Goal: Information Seeking & Learning: Learn about a topic

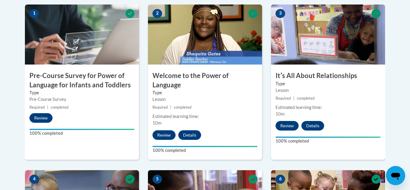
scroll to position [192, 0]
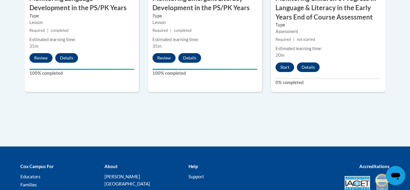
scroll to position [630, 0]
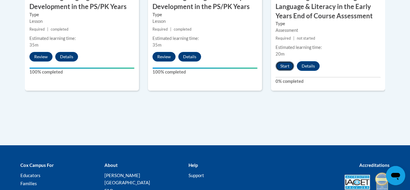
click at [286, 63] on button "Start" at bounding box center [285, 66] width 19 height 10
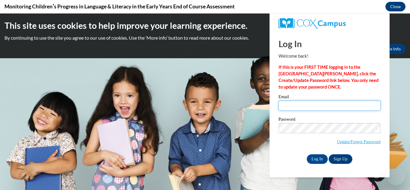
type input "[PERSON_NAME][EMAIL_ADDRESS][DOMAIN_NAME]"
click at [291, 109] on input "[PERSON_NAME][EMAIL_ADDRESS][DOMAIN_NAME]" at bounding box center [330, 106] width 102 height 10
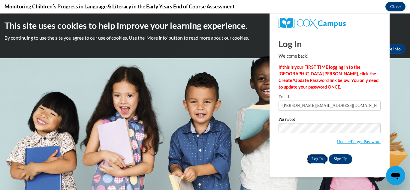
click at [314, 161] on input "Log In" at bounding box center [317, 159] width 21 height 10
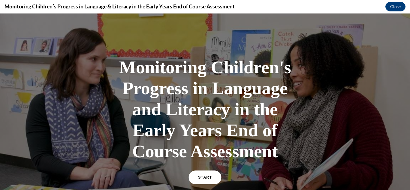
click at [213, 177] on link "START" at bounding box center [205, 178] width 33 height 14
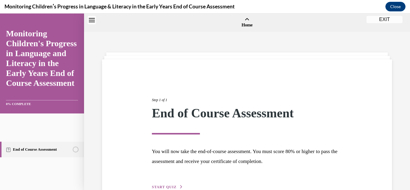
scroll to position [19, 0]
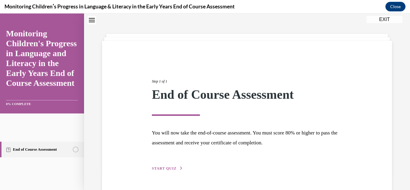
click at [173, 170] on button "START QUIZ" at bounding box center [167, 168] width 31 height 5
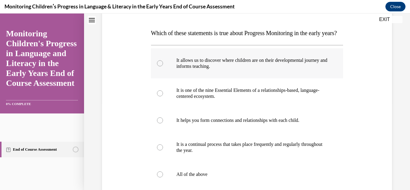
scroll to position [95, 0]
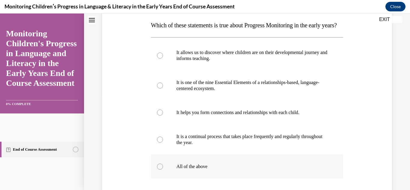
click at [159, 170] on div at bounding box center [160, 167] width 6 height 6
click at [159, 170] on input "All of the above" at bounding box center [160, 167] width 6 height 6
radio input "true"
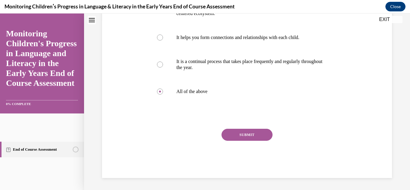
click at [229, 131] on button "SUBMIT" at bounding box center [247, 135] width 51 height 12
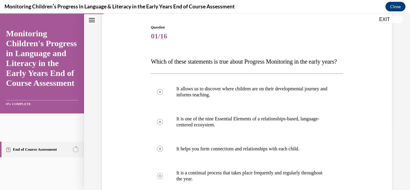
scroll to position [231, 0]
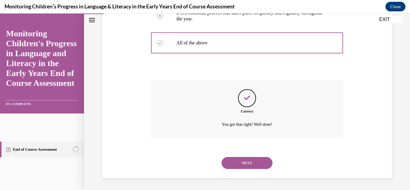
click at [236, 163] on button "NEXT" at bounding box center [247, 163] width 51 height 12
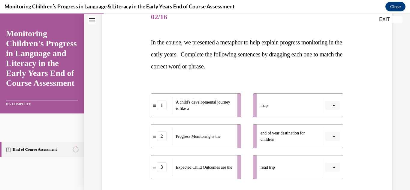
scroll to position [78, 0]
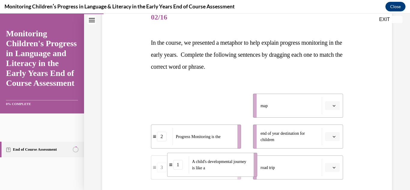
drag, startPoint x: 201, startPoint y: 97, endPoint x: 219, endPoint y: 158, distance: 64.1
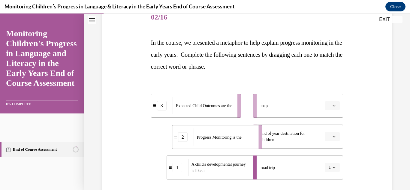
drag, startPoint x: 212, startPoint y: 134, endPoint x: 233, endPoint y: 134, distance: 21.0
click at [233, 134] on span "Progress Monitoring is the" at bounding box center [219, 137] width 45 height 6
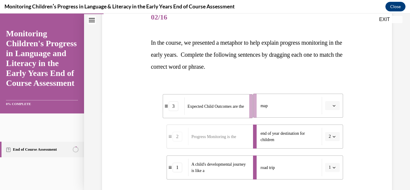
drag, startPoint x: 215, startPoint y: 108, endPoint x: 232, endPoint y: 109, distance: 16.5
click at [232, 109] on span "Expected Child Outcomes are the" at bounding box center [216, 106] width 56 height 6
click at [232, 109] on span "Expected Child Outcomes are the" at bounding box center [220, 106] width 56 height 6
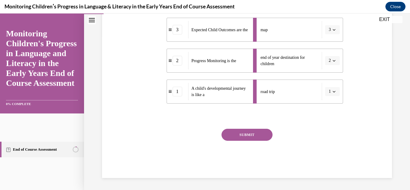
click at [239, 132] on button "SUBMIT" at bounding box center [247, 135] width 51 height 12
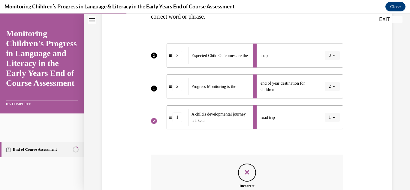
scroll to position [202, 0]
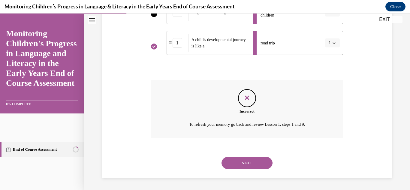
click at [240, 162] on button "NEXT" at bounding box center [247, 163] width 51 height 12
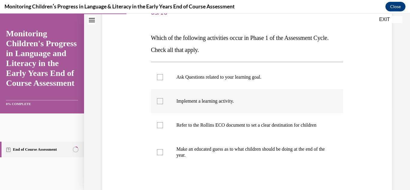
scroll to position [83, 0]
click at [185, 104] on label "Implement a learning activity." at bounding box center [247, 101] width 192 height 24
click at [163, 104] on input "Implement a learning activity." at bounding box center [160, 101] width 6 height 6
checkbox input "true"
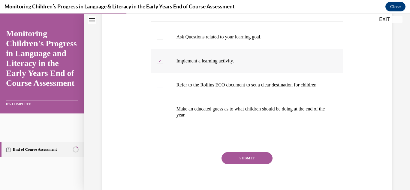
scroll to position [125, 0]
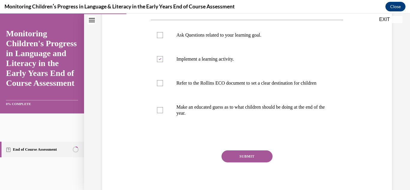
click at [237, 162] on button "SUBMIT" at bounding box center [247, 156] width 51 height 12
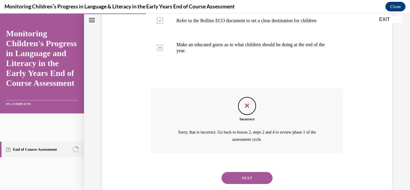
scroll to position [189, 0]
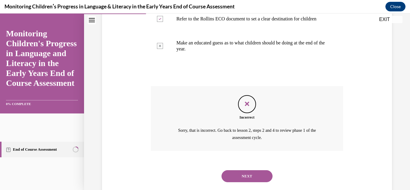
click at [232, 182] on button "NEXT" at bounding box center [247, 176] width 51 height 12
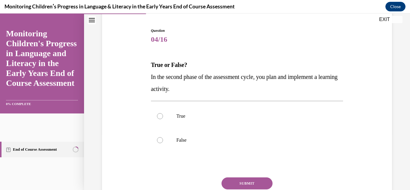
scroll to position [57, 0]
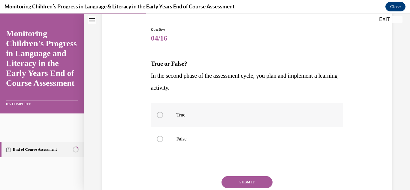
click at [165, 115] on label "True" at bounding box center [247, 115] width 192 height 24
click at [163, 115] on input "True" at bounding box center [160, 115] width 6 height 6
radio input "true"
click at [234, 177] on button "SUBMIT" at bounding box center [247, 182] width 51 height 12
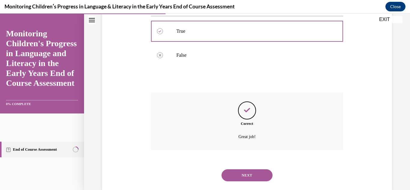
scroll to position [144, 0]
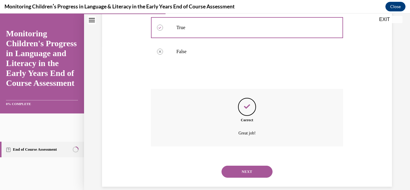
click at [239, 171] on button "NEXT" at bounding box center [247, 172] width 51 height 12
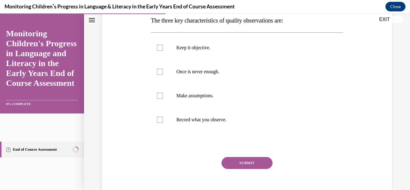
scroll to position [102, 0]
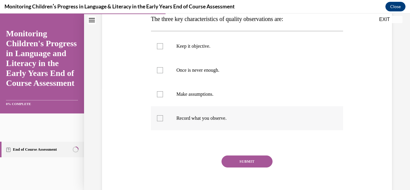
click at [164, 121] on label "Record what you observe." at bounding box center [247, 118] width 192 height 24
click at [163, 121] on input "Record what you observe." at bounding box center [160, 118] width 6 height 6
checkbox input "true"
click at [161, 69] on div at bounding box center [160, 70] width 6 height 6
click at [161, 69] on input "Once is never enough." at bounding box center [160, 70] width 6 height 6
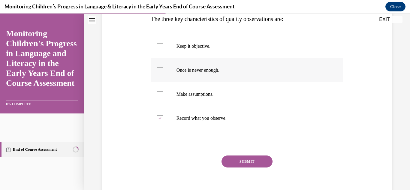
checkbox input "true"
click at [159, 49] on div at bounding box center [160, 46] width 6 height 6
click at [159, 49] on input "Keep it objective." at bounding box center [160, 46] width 6 height 6
checkbox input "true"
click at [243, 165] on button "SUBMIT" at bounding box center [247, 162] width 51 height 12
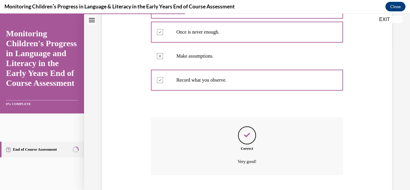
scroll to position [177, 0]
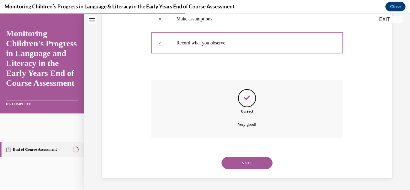
click at [243, 165] on button "NEXT" at bounding box center [247, 163] width 51 height 12
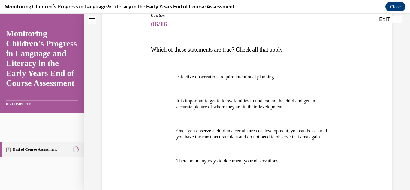
scroll to position [71, 0]
click at [161, 163] on div at bounding box center [160, 160] width 6 height 6
click at [161, 163] on input "There are many ways to document your observations." at bounding box center [160, 160] width 6 height 6
checkbox input "true"
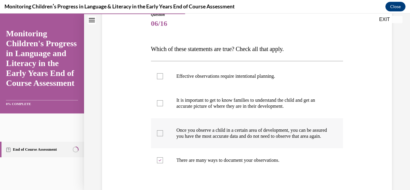
click at [160, 140] on label "Once you observe a child in a certain area of development, you can be assured y…" at bounding box center [247, 133] width 192 height 30
click at [160, 136] on input "Once you observe a child in a certain area of development, you can be assured y…" at bounding box center [160, 133] width 6 height 6
checkbox input "true"
click at [160, 101] on div at bounding box center [160, 103] width 6 height 6
click at [160, 101] on input "It is important to get to know families to understand the child and get an accu…" at bounding box center [160, 103] width 6 height 6
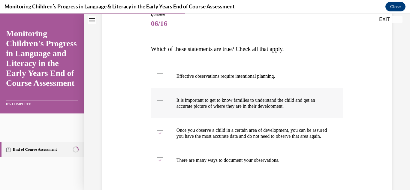
checkbox input "true"
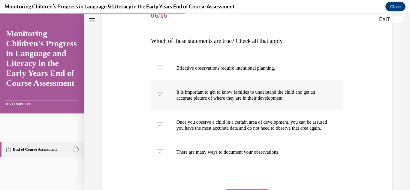
scroll to position [82, 0]
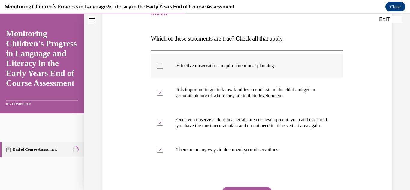
click at [160, 63] on div at bounding box center [160, 66] width 6 height 6
click at [160, 63] on input "Effective observations require intentional planning." at bounding box center [160, 66] width 6 height 6
checkbox input "true"
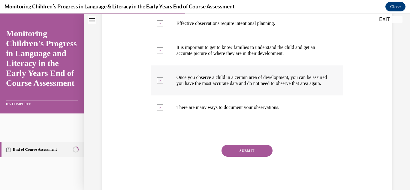
scroll to position [127, 0]
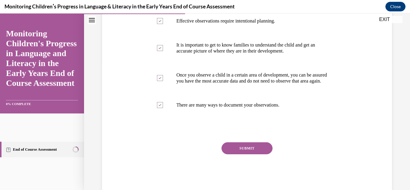
click at [231, 150] on button "SUBMIT" at bounding box center [247, 148] width 51 height 12
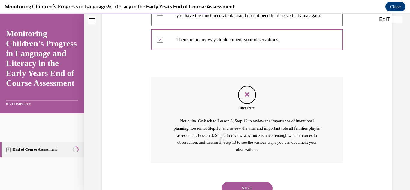
scroll to position [223, 0]
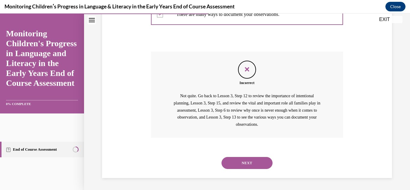
click at [235, 160] on button "NEXT" at bounding box center [247, 163] width 51 height 12
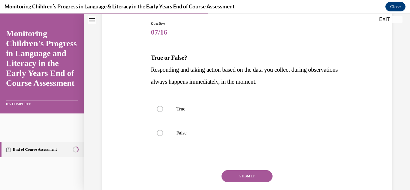
scroll to position [64, 0]
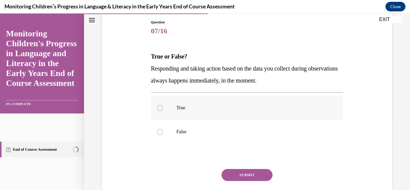
click at [174, 107] on label "True" at bounding box center [247, 108] width 192 height 24
click at [163, 107] on input "True" at bounding box center [160, 108] width 6 height 6
radio input "true"
click at [233, 169] on button "SUBMIT" at bounding box center [247, 175] width 51 height 12
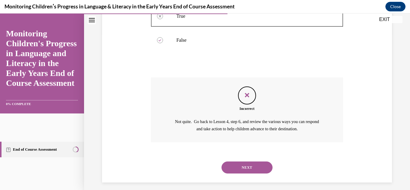
scroll to position [160, 0]
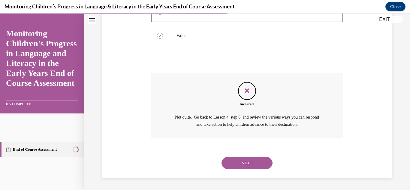
click at [240, 165] on button "NEXT" at bounding box center [247, 163] width 51 height 12
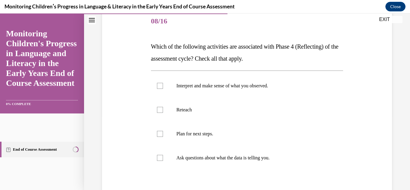
scroll to position [74, 0]
click at [193, 115] on label "Reteach" at bounding box center [247, 109] width 192 height 24
click at [163, 112] on input "Reteach" at bounding box center [160, 109] width 6 height 6
checkbox input "true"
click at [175, 133] on label "Plan for next steps." at bounding box center [247, 133] width 192 height 24
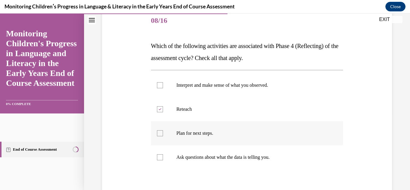
click at [163, 133] on input "Plan for next steps." at bounding box center [160, 133] width 6 height 6
checkbox input "true"
click at [162, 110] on div at bounding box center [160, 109] width 6 height 6
click at [162, 110] on input "Reteach" at bounding box center [160, 109] width 6 height 6
click at [157, 110] on div at bounding box center [160, 109] width 6 height 6
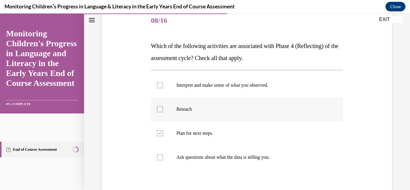
click at [157, 110] on input "Reteach" at bounding box center [160, 109] width 6 height 6
checkbox input "true"
click at [160, 93] on label "Interpret and make sense of what you observed." at bounding box center [247, 85] width 192 height 24
click at [160, 88] on input "Interpret and make sense of what you observed." at bounding box center [160, 85] width 6 height 6
checkbox input "true"
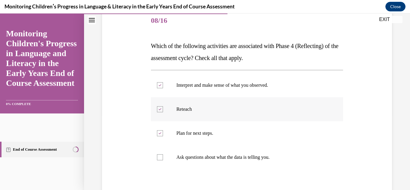
click at [161, 112] on div at bounding box center [160, 109] width 6 height 6
click at [161, 112] on input "Reteach" at bounding box center [160, 109] width 6 height 6
checkbox input "false"
click at [161, 160] on div at bounding box center [160, 157] width 6 height 6
click at [161, 160] on input "Ask questions about what the data is telling you." at bounding box center [160, 157] width 6 height 6
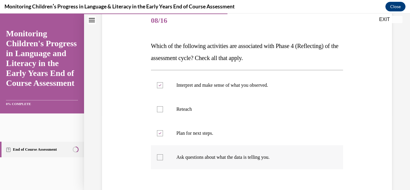
checkbox input "true"
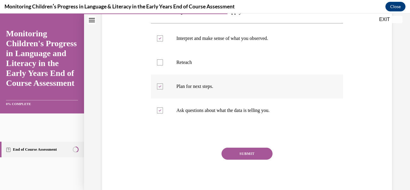
scroll to position [122, 0]
click at [248, 150] on button "SUBMIT" at bounding box center [247, 153] width 51 height 12
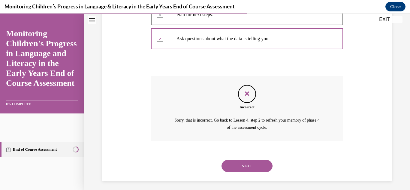
scroll to position [196, 0]
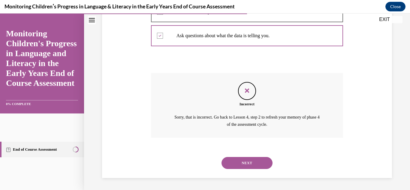
click at [244, 157] on button "NEXT" at bounding box center [247, 163] width 51 height 12
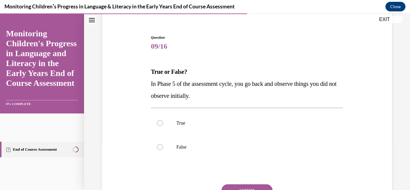
scroll to position [54, 0]
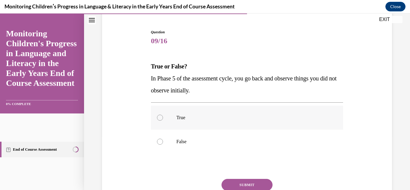
click at [191, 117] on p "True" at bounding box center [253, 118] width 152 height 6
click at [163, 117] on input "True" at bounding box center [160, 118] width 6 height 6
radio input "true"
click at [232, 180] on button "SUBMIT" at bounding box center [247, 185] width 51 height 12
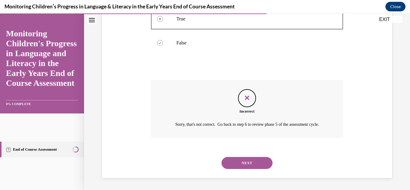
scroll to position [160, 0]
click at [236, 166] on button "NEXT" at bounding box center [247, 163] width 51 height 12
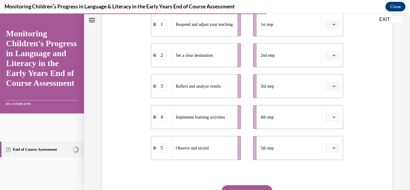
scroll to position [136, 0]
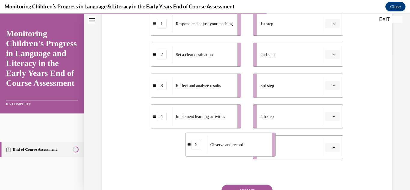
drag, startPoint x: 209, startPoint y: 148, endPoint x: 243, endPoint y: 146, distance: 34.3
click at [243, 146] on span "Observe and record" at bounding box center [227, 144] width 33 height 5
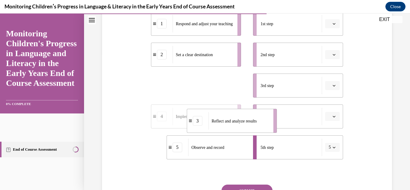
drag, startPoint x: 188, startPoint y: 86, endPoint x: 225, endPoint y: 122, distance: 51.0
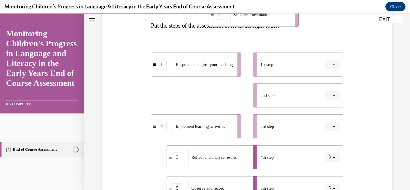
scroll to position [85, 0]
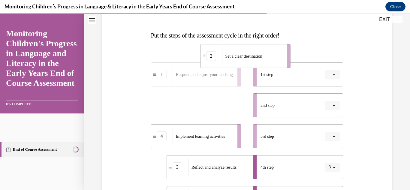
drag, startPoint x: 191, startPoint y: 57, endPoint x: 242, endPoint y: 79, distance: 55.6
click at [242, 79] on ul "1 Respond and adjust your teaching 2 Set a clear destination 4 Implement learni…" at bounding box center [199, 136] width 96 height 148
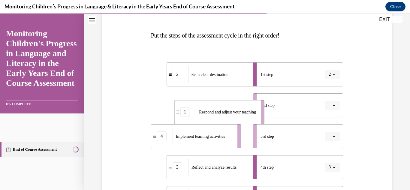
drag, startPoint x: 188, startPoint y: 98, endPoint x: 211, endPoint y: 104, distance: 24.6
click at [211, 104] on div "Respond and adjust your teaching" at bounding box center [226, 111] width 61 height 17
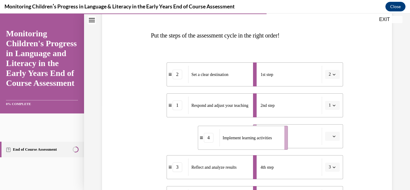
drag, startPoint x: 179, startPoint y: 142, endPoint x: 226, endPoint y: 144, distance: 46.9
click at [226, 144] on div "Implement learning activities" at bounding box center [250, 137] width 61 height 17
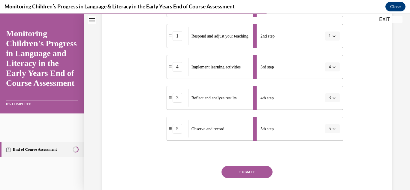
scroll to position [156, 0]
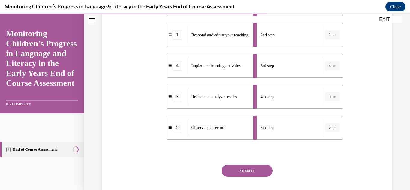
click at [232, 170] on button "SUBMIT" at bounding box center [247, 171] width 51 height 12
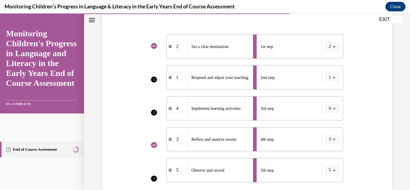
scroll to position [112, 0]
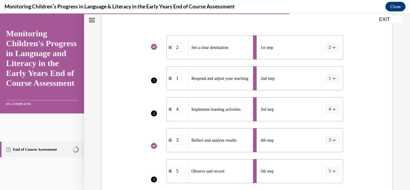
click at [337, 50] on li "1st step 2" at bounding box center [298, 47] width 90 height 24
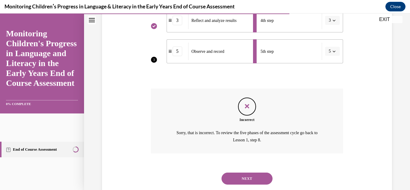
scroll to position [247, 0]
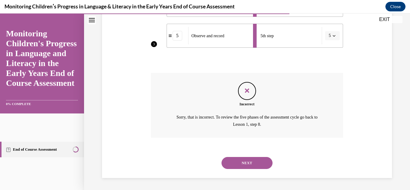
click at [262, 161] on button "NEXT" at bounding box center [247, 163] width 51 height 12
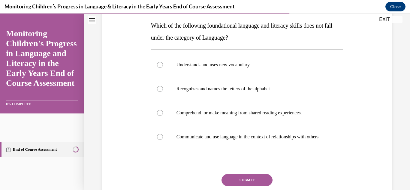
scroll to position [95, 0]
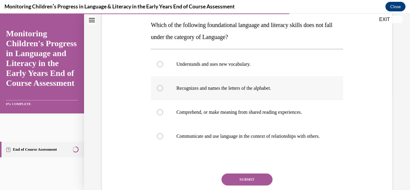
click at [165, 86] on label "Recognizes and names the letters of the alphabet." at bounding box center [247, 88] width 192 height 24
click at [163, 86] on input "Recognizes and names the letters of the alphabet." at bounding box center [160, 88] width 6 height 6
radio input "true"
click at [237, 185] on button "SUBMIT" at bounding box center [247, 180] width 51 height 12
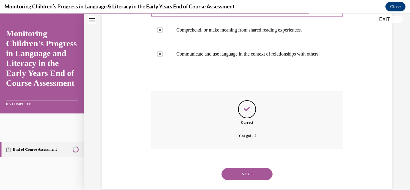
scroll to position [178, 0]
click at [237, 180] on button "NEXT" at bounding box center [247, 174] width 51 height 12
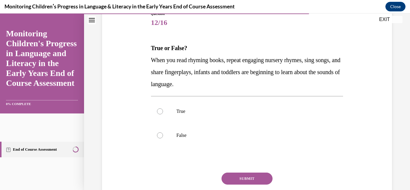
scroll to position [73, 0]
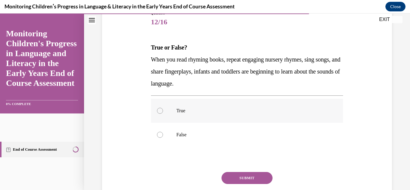
click at [172, 111] on label "True" at bounding box center [247, 111] width 192 height 24
click at [163, 111] on input "True" at bounding box center [160, 111] width 6 height 6
radio input "true"
click at [239, 180] on button "SUBMIT" at bounding box center [247, 178] width 51 height 12
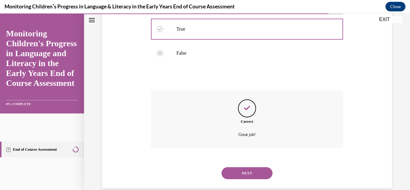
scroll to position [159, 0]
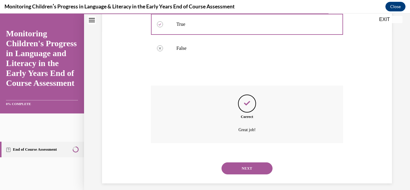
click at [248, 173] on button "NEXT" at bounding box center [247, 168] width 51 height 12
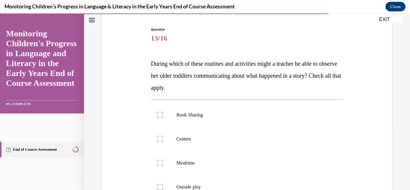
scroll to position [58, 0]
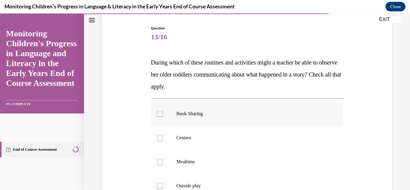
click at [182, 123] on label "Book Sharing" at bounding box center [247, 114] width 192 height 24
click at [163, 117] on input "Book Sharing" at bounding box center [160, 114] width 6 height 6
checkbox input "true"
click at [177, 141] on label "Centers" at bounding box center [247, 138] width 192 height 24
click at [163, 141] on input "Centers" at bounding box center [160, 138] width 6 height 6
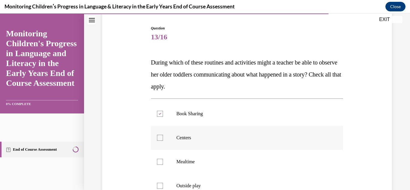
checkbox input "true"
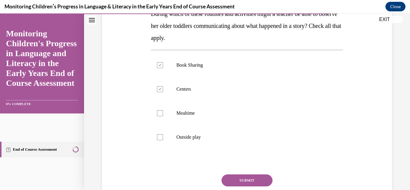
scroll to position [107, 0]
click at [186, 139] on p "Outside play" at bounding box center [253, 137] width 152 height 6
click at [163, 139] on input "Outside play" at bounding box center [160, 137] width 6 height 6
checkbox input "true"
click at [187, 117] on label "Mealtime" at bounding box center [247, 113] width 192 height 24
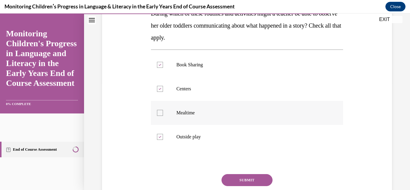
click at [163, 116] on input "Mealtime" at bounding box center [160, 113] width 6 height 6
checkbox input "true"
click at [240, 177] on button "SUBMIT" at bounding box center [247, 180] width 51 height 12
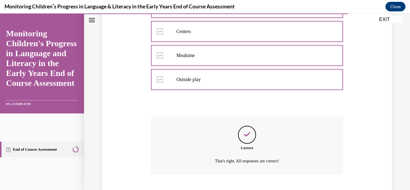
scroll to position [201, 0]
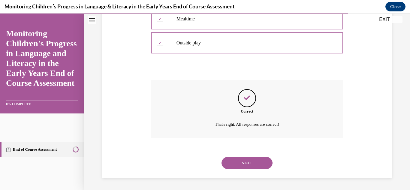
click at [244, 165] on button "NEXT" at bounding box center [247, 163] width 51 height 12
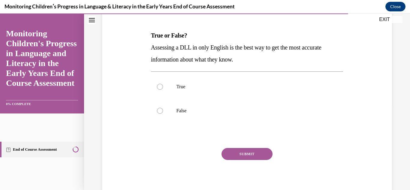
scroll to position [87, 0]
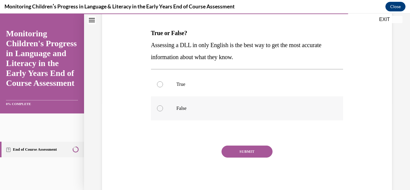
click at [177, 113] on label "False" at bounding box center [247, 108] width 192 height 24
click at [163, 111] on input "False" at bounding box center [160, 108] width 6 height 6
radio input "true"
click at [233, 151] on button "SUBMIT" at bounding box center [247, 152] width 51 height 12
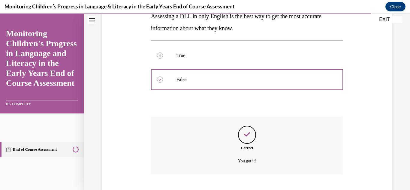
scroll to position [153, 0]
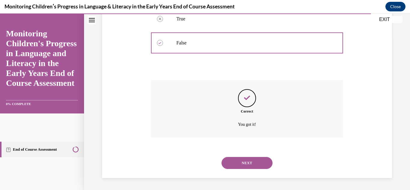
click at [238, 161] on button "NEXT" at bounding box center [247, 163] width 51 height 12
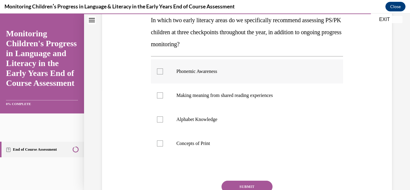
scroll to position [103, 0]
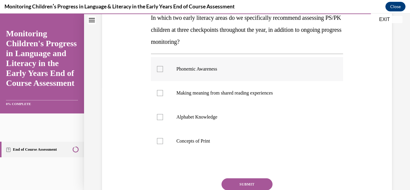
click at [206, 126] on label "Alphabet Knowledge" at bounding box center [247, 117] width 192 height 24
click at [163, 120] on input "Alphabet Knowledge" at bounding box center [160, 117] width 6 height 6
checkbox input "true"
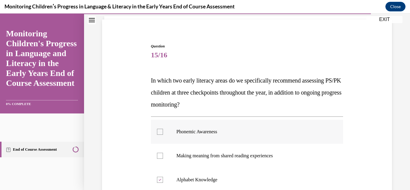
scroll to position [42, 0]
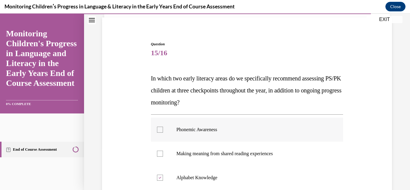
click at [206, 126] on label "Phonemic Awareness" at bounding box center [247, 130] width 192 height 24
click at [163, 127] on input "Phonemic Awareness" at bounding box center [160, 130] width 6 height 6
checkbox input "true"
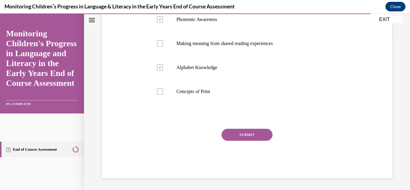
click at [241, 133] on button "SUBMIT" at bounding box center [247, 135] width 51 height 12
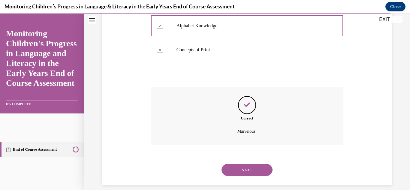
scroll to position [201, 0]
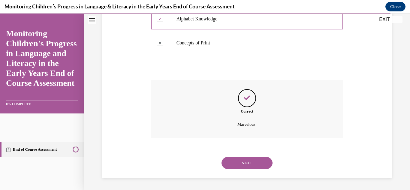
click at [235, 161] on button "NEXT" at bounding box center [247, 163] width 51 height 12
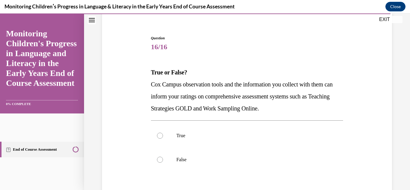
scroll to position [68, 0]
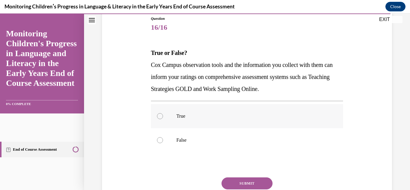
click at [180, 118] on p "True" at bounding box center [253, 116] width 152 height 6
click at [163, 118] on input "True" at bounding box center [160, 116] width 6 height 6
radio input "true"
click at [233, 186] on button "SUBMIT" at bounding box center [247, 183] width 51 height 12
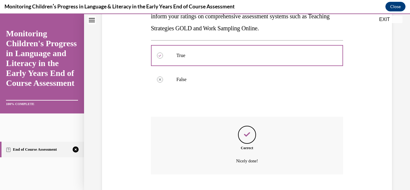
scroll to position [165, 0]
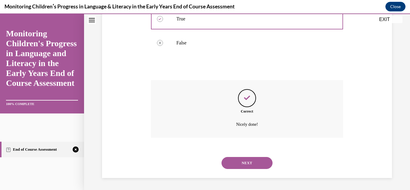
click at [244, 160] on button "NEXT" at bounding box center [247, 163] width 51 height 12
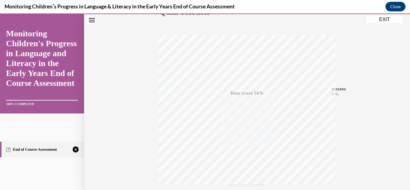
scroll to position [131, 0]
click at [249, 147] on div "TAKE AGAIN" at bounding box center [247, 150] width 21 height 14
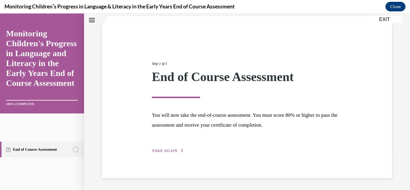
scroll to position [36, 0]
click at [249, 147] on div "Step 1 of 1 End of Course Assessment You will now take the end-of-course assess…" at bounding box center [246, 100] width 199 height 107
click at [167, 151] on span "TAKE AGAIN" at bounding box center [165, 151] width 26 height 4
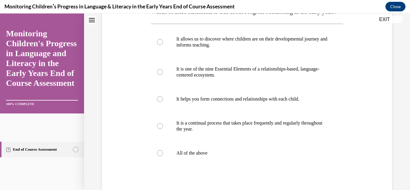
scroll to position [111, 0]
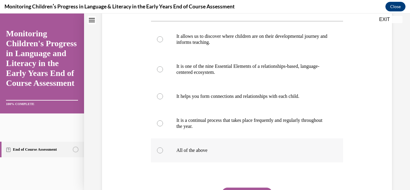
click at [174, 162] on label "All of the above" at bounding box center [247, 150] width 192 height 24
click at [163, 153] on input "All of the above" at bounding box center [160, 150] width 6 height 6
radio input "true"
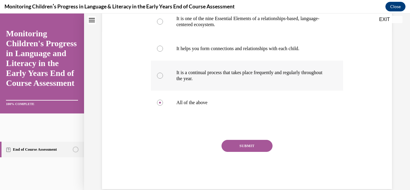
scroll to position [161, 0]
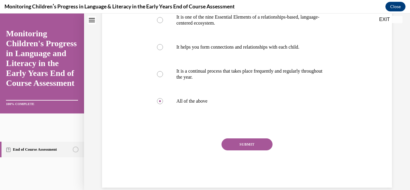
click at [246, 150] on button "SUBMIT" at bounding box center [247, 144] width 51 height 12
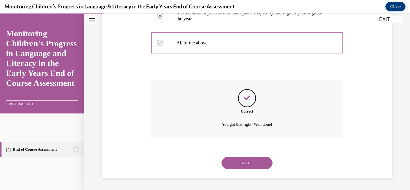
scroll to position [231, 0]
click at [246, 162] on button "NEXT" at bounding box center [247, 163] width 51 height 12
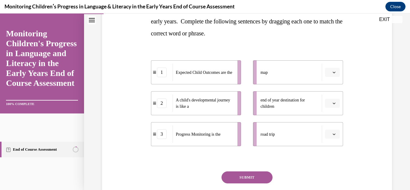
scroll to position [111, 0]
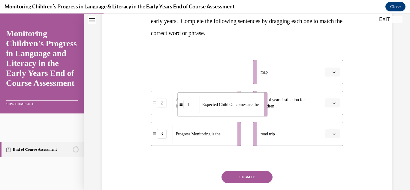
drag, startPoint x: 225, startPoint y: 77, endPoint x: 251, endPoint y: 109, distance: 41.8
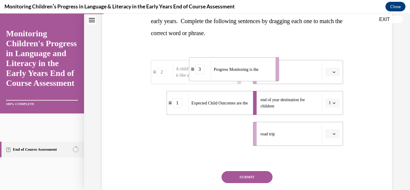
drag, startPoint x: 195, startPoint y: 128, endPoint x: 234, endPoint y: 66, distance: 73.2
click at [234, 66] on div "Progress Monitoring is the" at bounding box center [241, 69] width 61 height 17
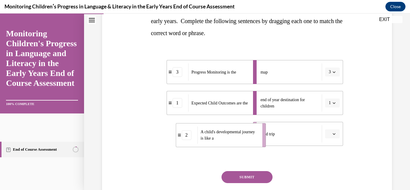
drag, startPoint x: 202, startPoint y: 133, endPoint x: 227, endPoint y: 134, distance: 24.7
click at [227, 134] on span "A child's developmental journey is like a" at bounding box center [230, 135] width 58 height 13
click at [237, 176] on button "SUBMIT" at bounding box center [247, 177] width 51 height 12
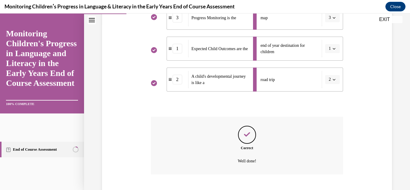
scroll to position [202, 0]
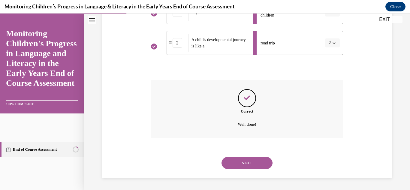
click at [243, 160] on button "NEXT" at bounding box center [247, 163] width 51 height 12
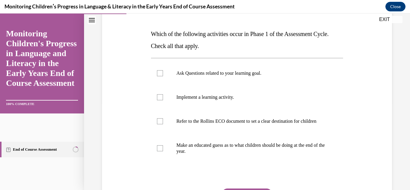
scroll to position [87, 0]
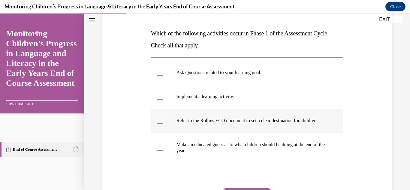
click at [225, 124] on p "Refer to the Rollins ECO document to set a clear destination for children" at bounding box center [253, 121] width 152 height 6
click at [163, 124] on input "Refer to the Rollins ECO document to set a clear destination for children" at bounding box center [160, 121] width 6 height 6
checkbox input "true"
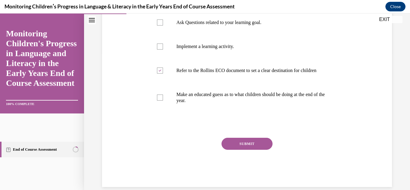
scroll to position [138, 0]
click at [255, 147] on button "SUBMIT" at bounding box center [247, 144] width 51 height 12
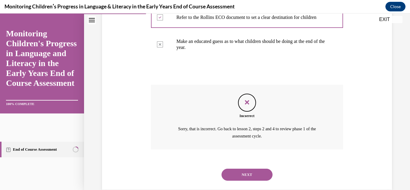
scroll to position [192, 0]
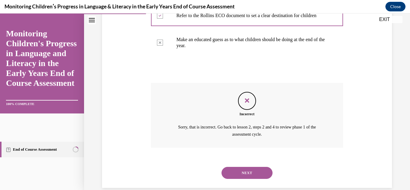
click at [237, 176] on button "NEXT" at bounding box center [247, 173] width 51 height 12
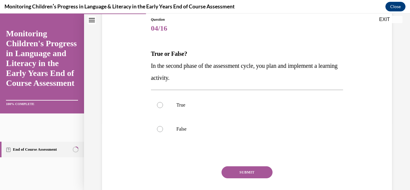
scroll to position [68, 0]
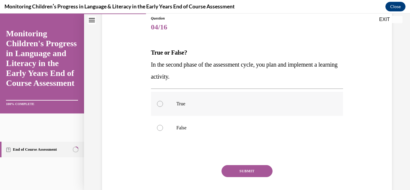
click at [184, 111] on label "True" at bounding box center [247, 104] width 192 height 24
click at [163, 107] on input "True" at bounding box center [160, 104] width 6 height 6
radio input "true"
click at [240, 178] on div "SUBMIT" at bounding box center [247, 180] width 192 height 30
click at [250, 178] on div "SUBMIT" at bounding box center [247, 180] width 192 height 30
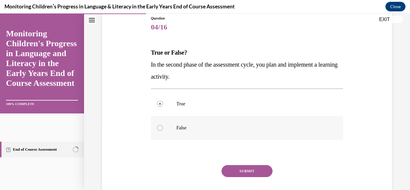
click at [165, 134] on label "False" at bounding box center [247, 128] width 192 height 24
click at [163, 131] on input "False" at bounding box center [160, 128] width 6 height 6
radio input "true"
click at [229, 174] on button "SUBMIT" at bounding box center [247, 171] width 51 height 12
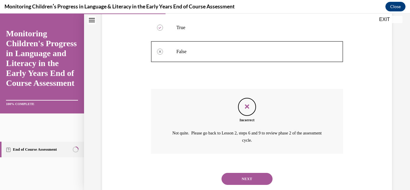
scroll to position [160, 0]
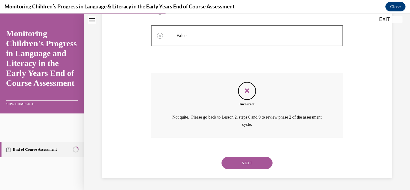
click at [229, 169] on button "NEXT" at bounding box center [247, 163] width 51 height 12
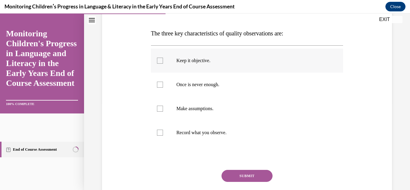
scroll to position [89, 0]
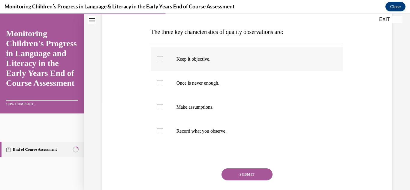
click at [185, 64] on label "Keep it objective." at bounding box center [247, 59] width 192 height 24
click at [163, 62] on input "Keep it objective." at bounding box center [160, 59] width 6 height 6
checkbox input "true"
click at [186, 113] on label "Make assumptions." at bounding box center [247, 107] width 192 height 24
click at [163, 110] on input "Make assumptions." at bounding box center [160, 107] width 6 height 6
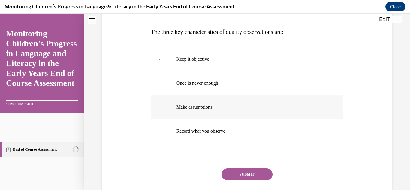
checkbox input "true"
click at [183, 131] on p "Record what you observe." at bounding box center [253, 131] width 152 height 6
click at [163, 131] on input "Record what you observe." at bounding box center [160, 131] width 6 height 6
checkbox input "true"
click at [236, 175] on button "SUBMIT" at bounding box center [247, 174] width 51 height 12
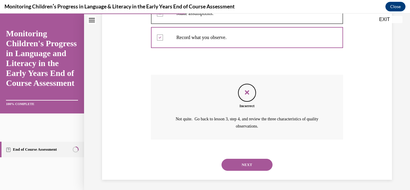
scroll to position [181, 0]
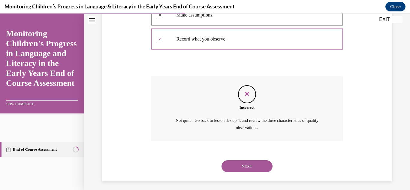
click at [238, 161] on button "NEXT" at bounding box center [247, 166] width 51 height 12
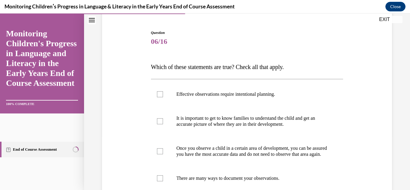
scroll to position [54, 0]
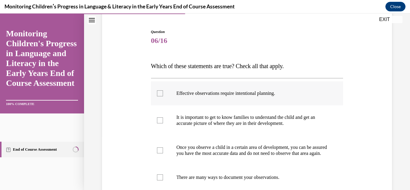
click at [207, 97] on label "Effective observations require intentional planning." at bounding box center [247, 93] width 192 height 24
click at [163, 96] on input "Effective observations require intentional planning." at bounding box center [160, 93] width 6 height 6
checkbox input "true"
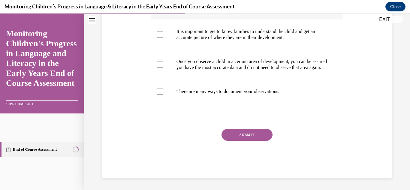
scroll to position [146, 0]
click at [245, 140] on button "SUBMIT" at bounding box center [247, 135] width 51 height 12
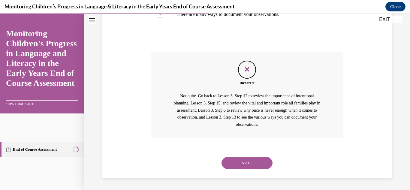
click at [245, 140] on div "Incorrect Not quite. Go back to Lesson 3, Step 12 to review the importance of i…" at bounding box center [247, 99] width 192 height 95
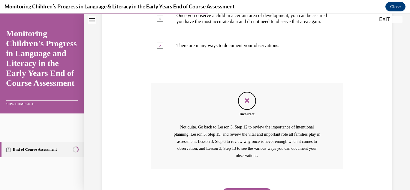
scroll to position [223, 0]
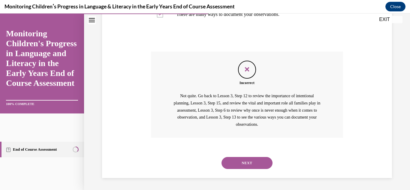
click at [237, 164] on button "NEXT" at bounding box center [247, 163] width 51 height 12
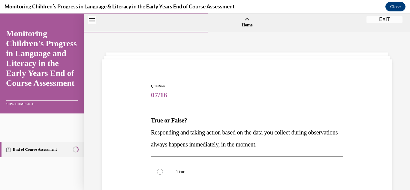
scroll to position [104, 0]
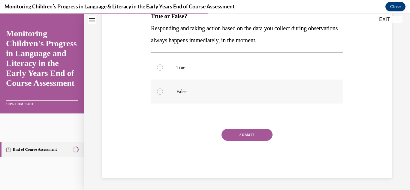
click at [173, 89] on label "False" at bounding box center [247, 92] width 192 height 24
click at [163, 89] on input "False" at bounding box center [160, 92] width 6 height 6
radio input "true"
click at [240, 131] on button "SUBMIT" at bounding box center [247, 135] width 51 height 12
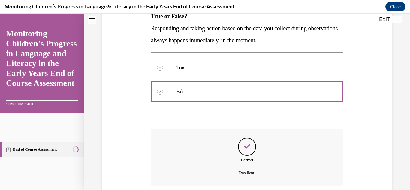
scroll to position [153, 0]
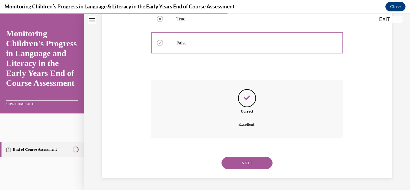
click at [235, 162] on button "NEXT" at bounding box center [247, 163] width 51 height 12
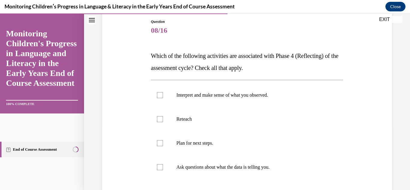
scroll to position [66, 0]
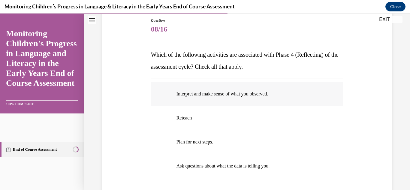
click at [170, 100] on label "Interpret and make sense of what you observed." at bounding box center [247, 94] width 192 height 24
click at [163, 97] on input "Interpret and make sense of what you observed." at bounding box center [160, 94] width 6 height 6
checkbox input "true"
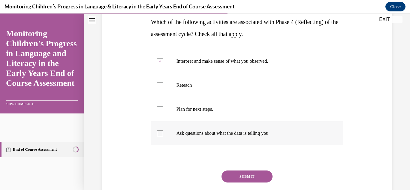
scroll to position [100, 0]
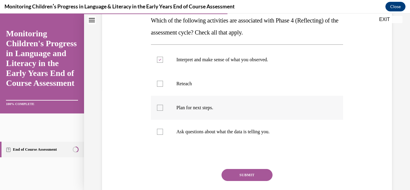
click at [187, 107] on p "Plan for next steps." at bounding box center [253, 108] width 152 height 6
click at [163, 107] on input "Plan for next steps." at bounding box center [160, 108] width 6 height 6
checkbox input "true"
click at [197, 134] on p "Ask questions about what the data is telling you." at bounding box center [253, 132] width 152 height 6
click at [163, 134] on input "Ask questions about what the data is telling you." at bounding box center [160, 132] width 6 height 6
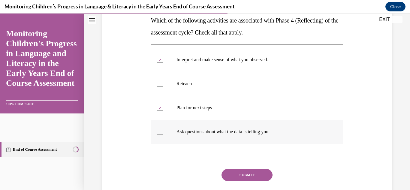
checkbox input "true"
click at [234, 176] on button "SUBMIT" at bounding box center [247, 175] width 51 height 12
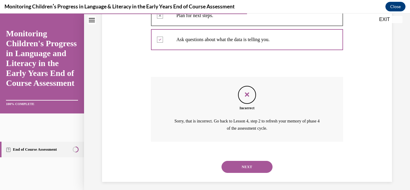
scroll to position [194, 0]
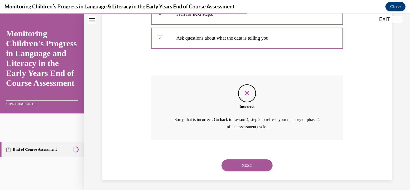
click at [239, 168] on button "NEXT" at bounding box center [247, 165] width 51 height 12
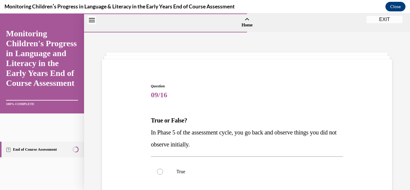
scroll to position [58, 0]
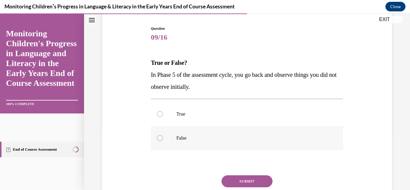
click at [180, 144] on label "False" at bounding box center [247, 138] width 192 height 24
click at [163, 141] on input "False" at bounding box center [160, 138] width 6 height 6
radio input "true"
click at [234, 181] on button "SUBMIT" at bounding box center [247, 181] width 51 height 12
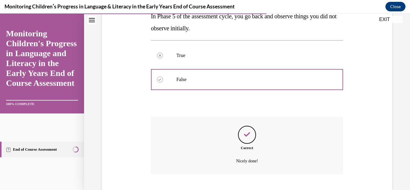
scroll to position [153, 0]
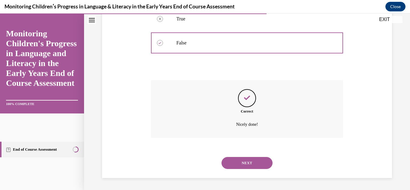
click at [250, 165] on button "NEXT" at bounding box center [247, 163] width 51 height 12
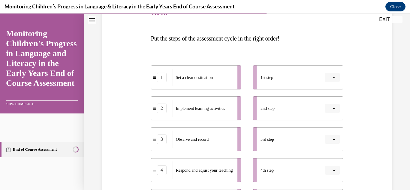
scroll to position [83, 0]
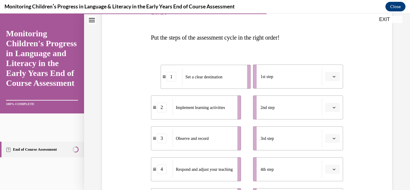
drag, startPoint x: 226, startPoint y: 76, endPoint x: 236, endPoint y: 76, distance: 9.6
click at [236, 76] on div "Set a clear destination" at bounding box center [212, 76] width 61 height 17
drag, startPoint x: 236, startPoint y: 76, endPoint x: 250, endPoint y: 75, distance: 14.4
click at [248, 75] on li "1 Set a clear destination" at bounding box center [203, 78] width 90 height 24
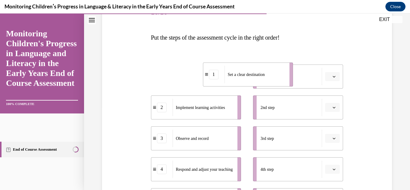
drag, startPoint x: 214, startPoint y: 76, endPoint x: 268, endPoint y: 74, distance: 53.2
click at [265, 74] on span "Set a clear destination" at bounding box center [246, 74] width 37 height 5
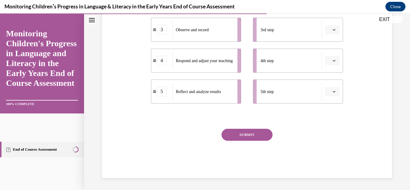
click at [241, 132] on button "SUBMIT" at bounding box center [247, 135] width 51 height 12
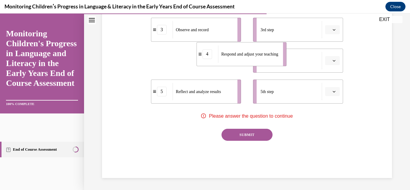
drag, startPoint x: 216, startPoint y: 60, endPoint x: 270, endPoint y: 54, distance: 54.5
click at [270, 54] on span "Respond and adjust your teaching" at bounding box center [249, 54] width 57 height 6
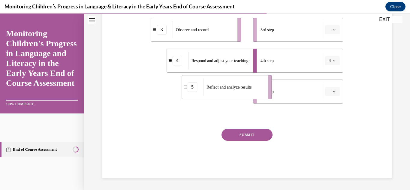
drag, startPoint x: 225, startPoint y: 88, endPoint x: 256, endPoint y: 83, distance: 31.3
click at [256, 83] on div "Reflect and analyze results" at bounding box center [233, 86] width 61 height 17
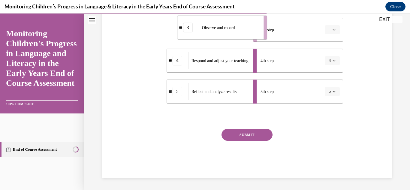
drag, startPoint x: 220, startPoint y: 38, endPoint x: 249, endPoint y: 36, distance: 28.9
click at [249, 36] on div "Observe and record" at bounding box center [229, 27] width 61 height 17
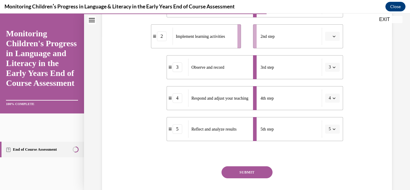
scroll to position [152, 0]
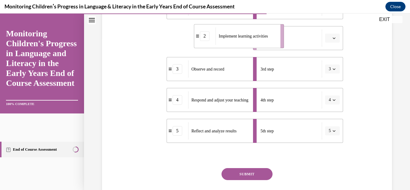
drag, startPoint x: 204, startPoint y: 36, endPoint x: 247, endPoint y: 34, distance: 43.0
click at [247, 34] on span "Implement learning activities" at bounding box center [243, 36] width 49 height 5
click at [238, 168] on button "SUBMIT" at bounding box center [247, 174] width 51 height 12
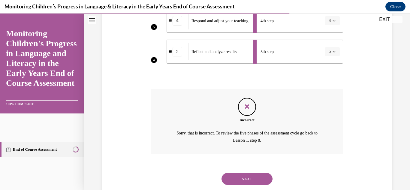
scroll to position [247, 0]
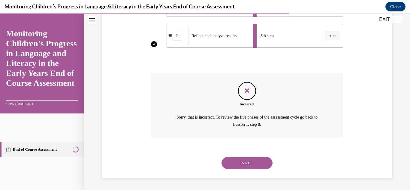
click at [239, 169] on div "NEXT" at bounding box center [247, 163] width 192 height 24
click at [241, 167] on button "NEXT" at bounding box center [247, 163] width 51 height 12
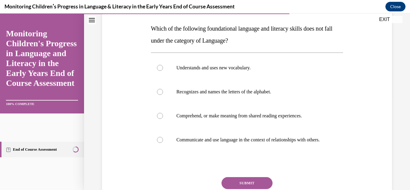
scroll to position [93, 0]
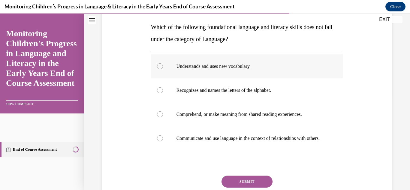
click at [195, 68] on p "Understands and uses new vocabulary." at bounding box center [253, 66] width 152 height 6
click at [163, 68] on input "Understands and uses new vocabulary." at bounding box center [160, 66] width 6 height 6
radio input "true"
click at [201, 96] on label "Recognizes and names the letters of the alphabet." at bounding box center [247, 90] width 192 height 24
click at [163, 93] on input "Recognizes and names the letters of the alphabet." at bounding box center [160, 90] width 6 height 6
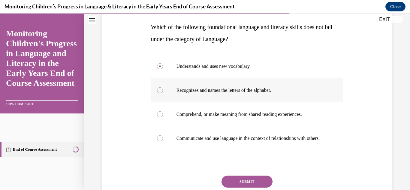
radio input "true"
click at [240, 184] on button "SUBMIT" at bounding box center [247, 182] width 51 height 12
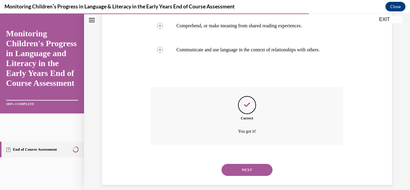
scroll to position [195, 0]
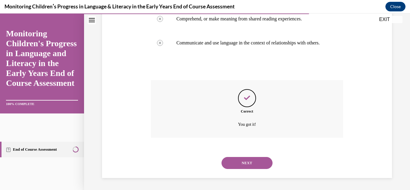
click at [246, 165] on button "NEXT" at bounding box center [247, 163] width 51 height 12
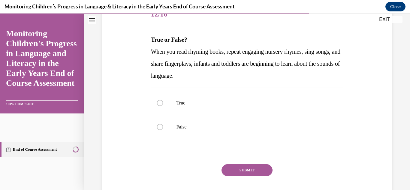
scroll to position [74, 0]
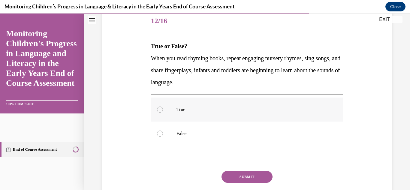
click at [178, 116] on label "True" at bounding box center [247, 110] width 192 height 24
click at [163, 113] on input "True" at bounding box center [160, 110] width 6 height 6
radio input "true"
click at [255, 182] on button "SUBMIT" at bounding box center [247, 177] width 51 height 12
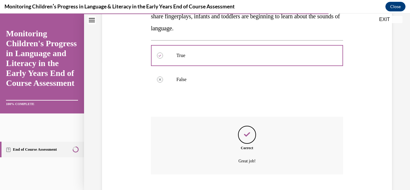
scroll to position [165, 0]
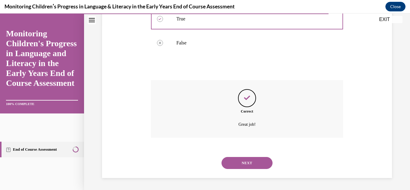
click at [253, 163] on button "NEXT" at bounding box center [247, 163] width 51 height 12
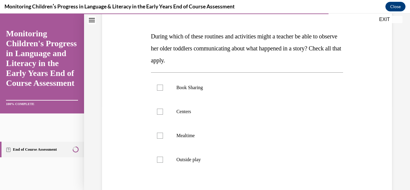
scroll to position [84, 0]
click at [170, 92] on label "Book Sharing" at bounding box center [247, 87] width 192 height 24
click at [163, 90] on input "Book Sharing" at bounding box center [160, 87] width 6 height 6
checkbox input "true"
click at [177, 112] on p "Centers" at bounding box center [253, 111] width 152 height 6
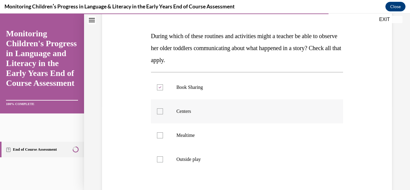
click at [163, 112] on input "Centers" at bounding box center [160, 111] width 6 height 6
checkbox input "true"
click at [182, 138] on p "Mealtime" at bounding box center [253, 135] width 152 height 6
click at [163, 138] on input "Mealtime" at bounding box center [160, 135] width 6 height 6
checkbox input "true"
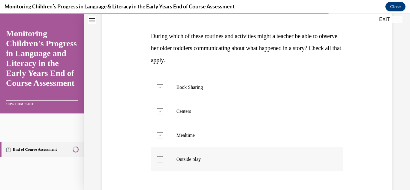
click at [173, 160] on label "Outside play" at bounding box center [247, 159] width 192 height 24
click at [163, 160] on input "Outside play" at bounding box center [160, 159] width 6 height 6
checkbox input "true"
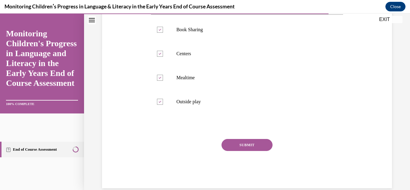
click at [236, 147] on button "SUBMIT" at bounding box center [247, 145] width 51 height 12
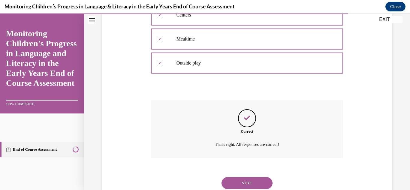
scroll to position [201, 0]
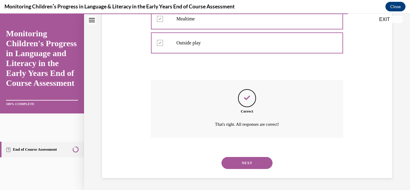
click at [237, 165] on button "NEXT" at bounding box center [247, 163] width 51 height 12
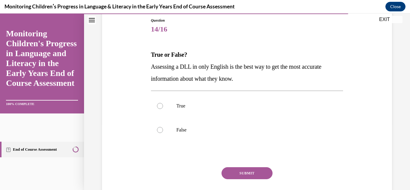
scroll to position [68, 0]
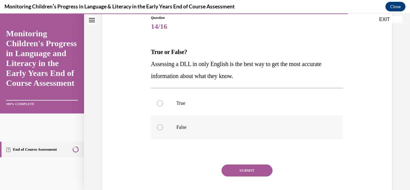
click at [187, 126] on p "False" at bounding box center [253, 127] width 152 height 6
click at [163, 126] on input "False" at bounding box center [160, 127] width 6 height 6
radio input "true"
click at [235, 173] on button "SUBMIT" at bounding box center [247, 171] width 51 height 12
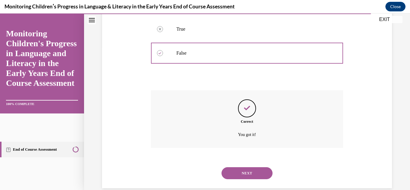
scroll to position [153, 0]
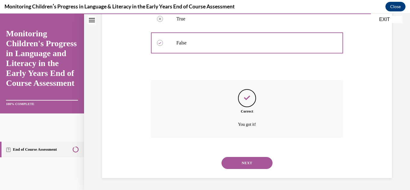
click at [238, 167] on button "NEXT" at bounding box center [247, 163] width 51 height 12
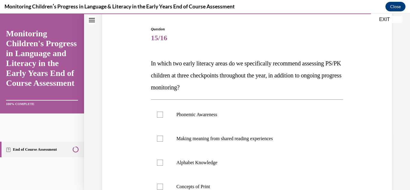
scroll to position [65, 0]
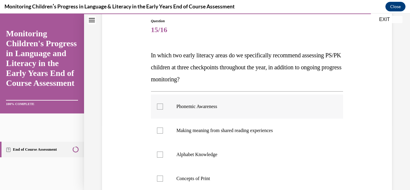
click at [199, 107] on p "Phonemic Awareness" at bounding box center [253, 107] width 152 height 6
click at [163, 107] on input "Phonemic Awareness" at bounding box center [160, 107] width 6 height 6
checkbox input "true"
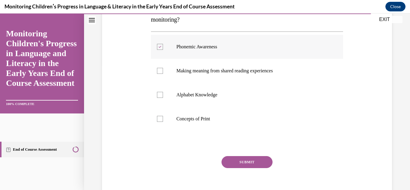
scroll to position [125, 0]
click at [198, 100] on label "Alphabet Knowledge" at bounding box center [247, 95] width 192 height 24
click at [163, 98] on input "Alphabet Knowledge" at bounding box center [160, 95] width 6 height 6
checkbox input "true"
click at [243, 166] on button "SUBMIT" at bounding box center [247, 162] width 51 height 12
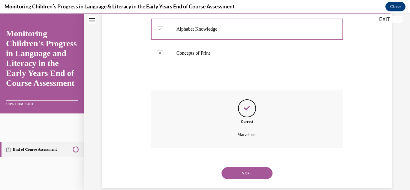
scroll to position [201, 0]
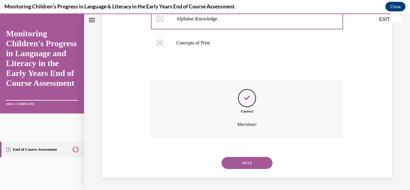
click at [243, 166] on button "NEXT" at bounding box center [247, 163] width 51 height 12
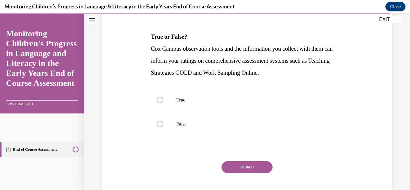
scroll to position [84, 0]
click at [173, 105] on label "True" at bounding box center [247, 100] width 192 height 24
click at [163, 103] on input "True" at bounding box center [160, 100] width 6 height 6
radio input "true"
click at [250, 171] on button "SUBMIT" at bounding box center [247, 167] width 51 height 12
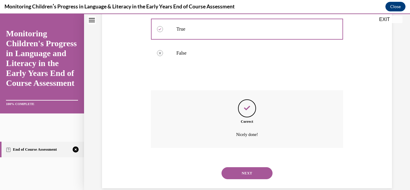
scroll to position [165, 0]
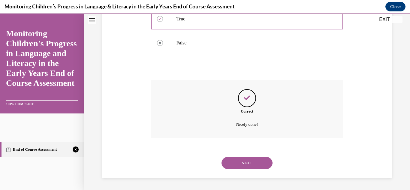
click at [244, 160] on button "NEXT" at bounding box center [247, 163] width 51 height 12
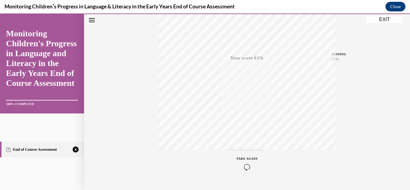
scroll to position [131, 0]
click at [247, 151] on icon "button" at bounding box center [247, 153] width 21 height 7
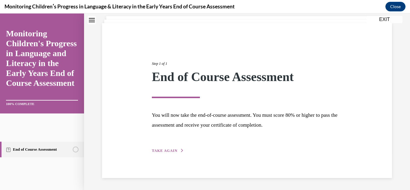
scroll to position [36, 0]
click at [175, 153] on button "TAKE AGAIN" at bounding box center [168, 150] width 32 height 5
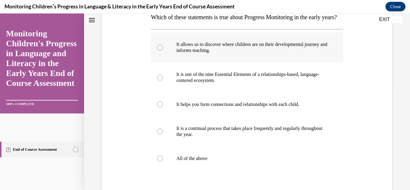
scroll to position [105, 0]
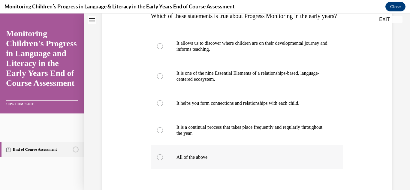
click at [179, 160] on p "All of the above" at bounding box center [253, 157] width 152 height 6
click at [163, 160] on input "All of the above" at bounding box center [160, 157] width 6 height 6
radio input "true"
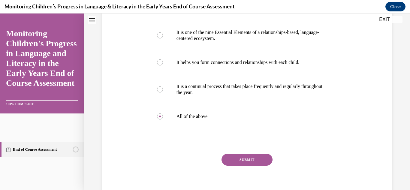
click at [226, 166] on button "SUBMIT" at bounding box center [247, 160] width 51 height 12
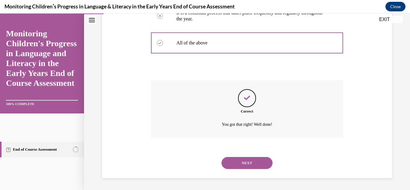
scroll to position [231, 0]
click at [236, 165] on button "NEXT" at bounding box center [247, 163] width 51 height 12
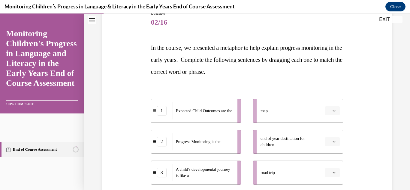
scroll to position [76, 0]
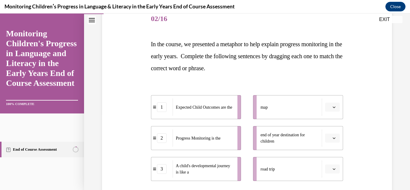
click at [203, 108] on span "Expected Child Outcomes are the" at bounding box center [204, 107] width 56 height 6
drag, startPoint x: 201, startPoint y: 113, endPoint x: 234, endPoint y: 112, distance: 33.3
click at [234, 110] on span "Expected Child Outcomes are the" at bounding box center [237, 107] width 56 height 6
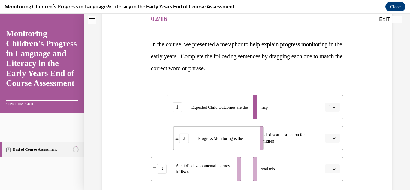
drag, startPoint x: 200, startPoint y: 133, endPoint x: 222, endPoint y: 133, distance: 22.2
click at [222, 133] on div "Progress Monitoring is the" at bounding box center [225, 138] width 61 height 17
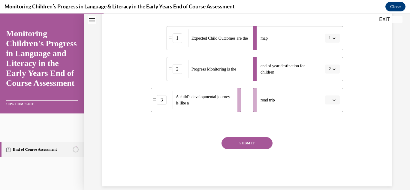
scroll to position [147, 0]
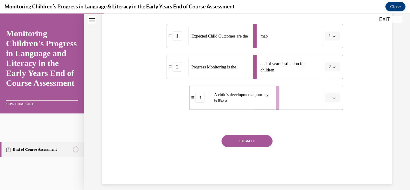
drag, startPoint x: 205, startPoint y: 103, endPoint x: 243, endPoint y: 104, distance: 38.4
click at [243, 104] on span "A child's developmental journey is like a" at bounding box center [243, 98] width 58 height 13
click at [241, 141] on button "SUBMIT" at bounding box center [247, 141] width 51 height 12
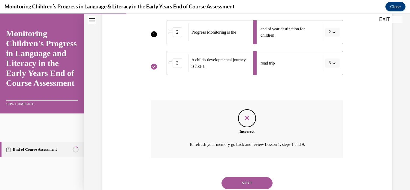
scroll to position [202, 0]
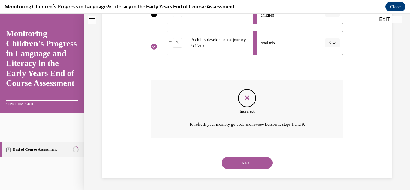
click at [237, 161] on button "NEXT" at bounding box center [247, 163] width 51 height 12
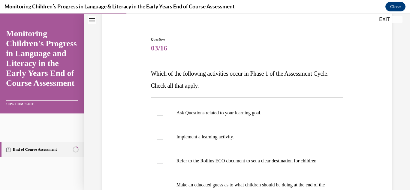
scroll to position [47, 0]
click at [186, 157] on p "Refer to the Rollins ECO document to set a clear destination for children" at bounding box center [253, 160] width 152 height 6
click at [163, 157] on input "Refer to the Rollins ECO document to set a clear destination for children" at bounding box center [160, 160] width 6 height 6
checkbox input "true"
click at [185, 117] on label "Ask Questions related to your learning goal." at bounding box center [247, 112] width 192 height 24
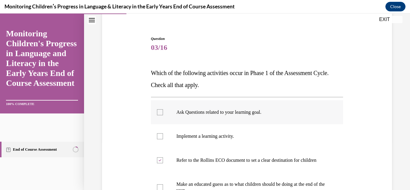
click at [163, 115] on input "Ask Questions related to your learning goal." at bounding box center [160, 112] width 6 height 6
checkbox input "true"
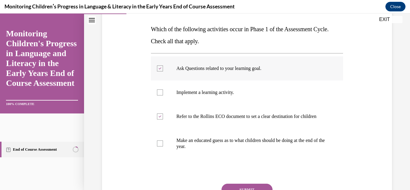
scroll to position [93, 0]
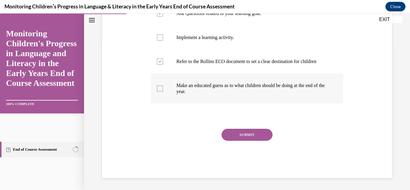
click at [255, 135] on button "SUBMIT" at bounding box center [247, 135] width 51 height 12
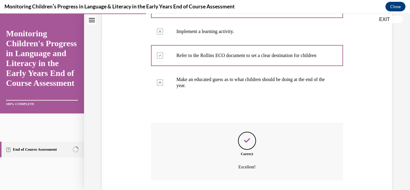
scroll to position [201, 0]
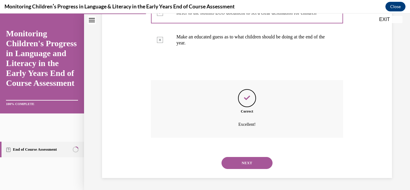
click at [243, 159] on button "NEXT" at bounding box center [247, 163] width 51 height 12
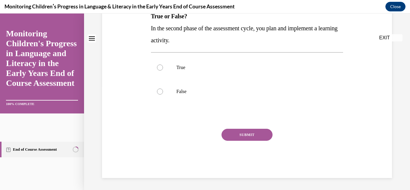
scroll to position [0, 0]
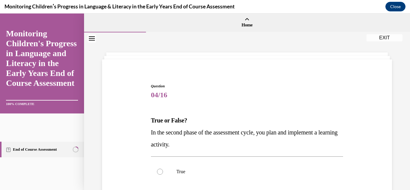
click at [243, 159] on div "True False" at bounding box center [247, 183] width 192 height 54
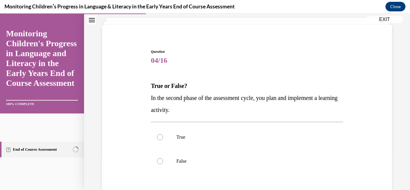
scroll to position [36, 0]
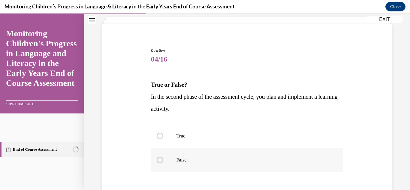
click at [162, 160] on div at bounding box center [160, 160] width 6 height 6
click at [162, 160] on input "False" at bounding box center [160, 160] width 6 height 6
radio input "true"
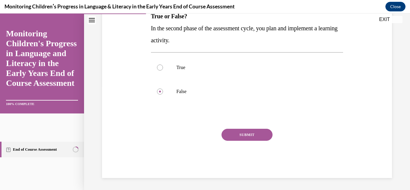
click at [231, 130] on button "SUBMIT" at bounding box center [247, 135] width 51 height 12
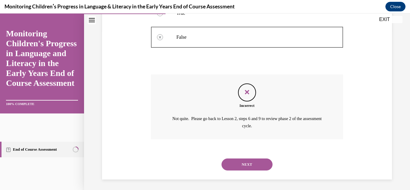
scroll to position [160, 0]
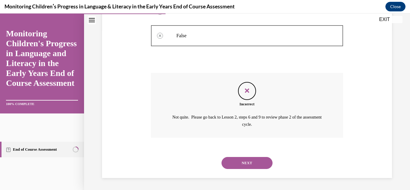
click at [264, 161] on button "NEXT" at bounding box center [247, 163] width 51 height 12
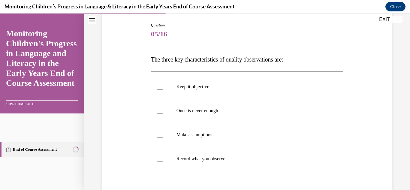
scroll to position [62, 0]
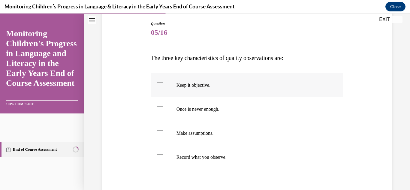
click at [161, 84] on div at bounding box center [160, 85] width 6 height 6
click at [161, 84] on input "Keep it objective." at bounding box center [160, 85] width 6 height 6
checkbox input "true"
click at [160, 131] on div at bounding box center [160, 133] width 6 height 6
click at [160, 131] on input "Make assumptions." at bounding box center [160, 133] width 6 height 6
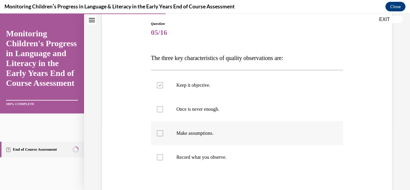
checkbox input "true"
click at [160, 152] on label "Record what you observe." at bounding box center [247, 157] width 192 height 24
click at [160, 154] on input "Record what you observe." at bounding box center [160, 157] width 6 height 6
checkbox input "true"
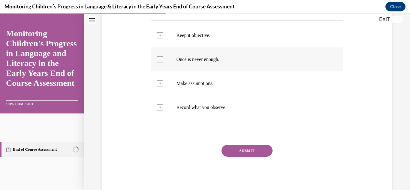
scroll to position [114, 0]
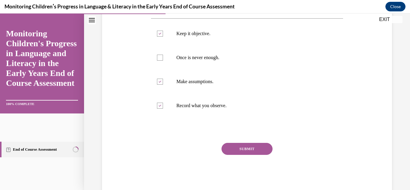
click at [239, 152] on button "SUBMIT" at bounding box center [247, 149] width 51 height 12
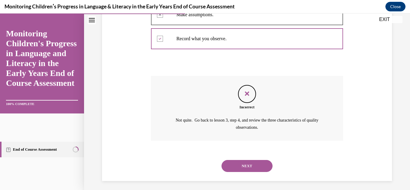
scroll to position [184, 0]
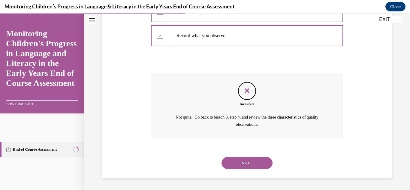
click at [242, 163] on button "NEXT" at bounding box center [247, 163] width 51 height 12
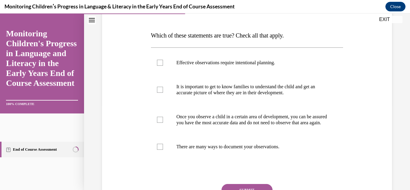
scroll to position [90, 0]
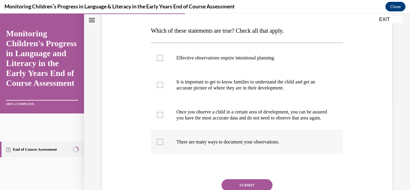
click at [235, 145] on p "There are many ways to document your observations." at bounding box center [253, 142] width 152 height 6
click at [163, 145] on input "There are many ways to document your observations." at bounding box center [160, 142] width 6 height 6
checkbox input "true"
click at [192, 77] on label "It is important to get to know families to understand the child and get an accu…" at bounding box center [247, 85] width 192 height 30
click at [163, 82] on input "It is important to get to know families to understand the child and get an accu…" at bounding box center [160, 85] width 6 height 6
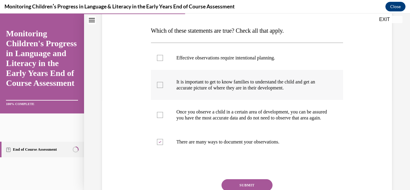
checkbox input "true"
click at [164, 55] on label "Effective observations require intentional planning." at bounding box center [247, 58] width 192 height 24
click at [163, 55] on input "Effective observations require intentional planning." at bounding box center [160, 58] width 6 height 6
checkbox input "true"
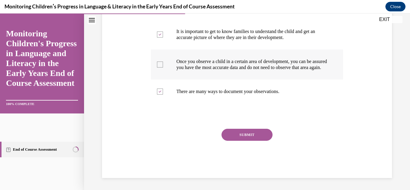
scroll to position [144, 0]
click at [254, 135] on button "SUBMIT" at bounding box center [247, 135] width 51 height 12
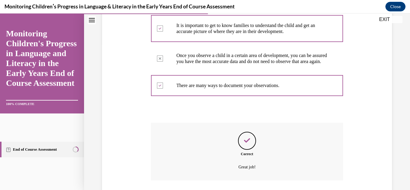
scroll to position [195, 0]
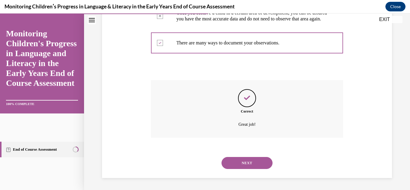
click at [237, 161] on button "NEXT" at bounding box center [247, 163] width 51 height 12
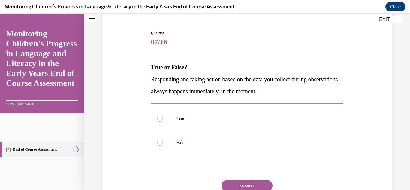
scroll to position [59, 0]
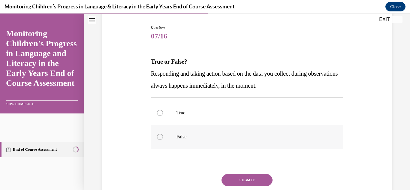
click at [186, 142] on label "False" at bounding box center [247, 137] width 192 height 24
click at [163, 140] on input "False" at bounding box center [160, 137] width 6 height 6
radio input "true"
click at [256, 183] on button "SUBMIT" at bounding box center [247, 180] width 51 height 12
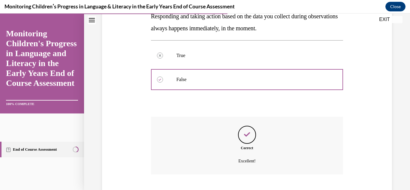
scroll to position [153, 0]
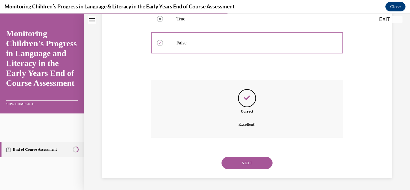
click at [254, 169] on div "NEXT" at bounding box center [247, 163] width 192 height 24
click at [252, 165] on button "NEXT" at bounding box center [247, 163] width 51 height 12
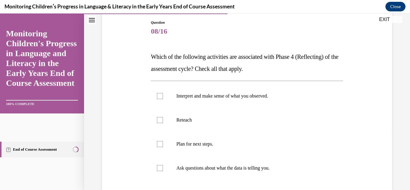
scroll to position [65, 0]
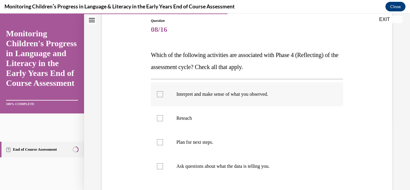
click at [224, 101] on label "Interpret and make sense of what you observed." at bounding box center [247, 94] width 192 height 24
click at [163, 97] on input "Interpret and make sense of what you observed." at bounding box center [160, 94] width 6 height 6
checkbox input "true"
click at [169, 165] on label "Ask questions about what the data is telling you." at bounding box center [247, 166] width 192 height 24
click at [163, 165] on input "Ask questions about what the data is telling you." at bounding box center [160, 166] width 6 height 6
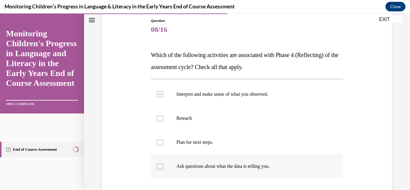
checkbox input "true"
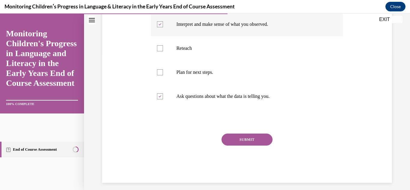
scroll to position [140, 0]
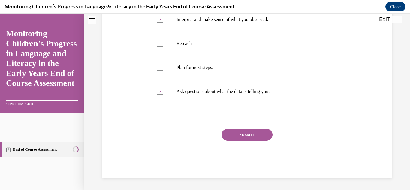
click at [243, 132] on button "SUBMIT" at bounding box center [247, 135] width 51 height 12
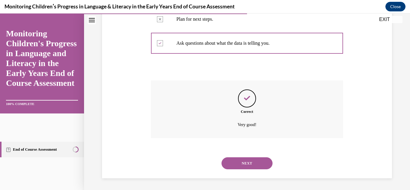
scroll to position [189, 0]
click at [235, 162] on button "NEXT" at bounding box center [247, 163] width 51 height 12
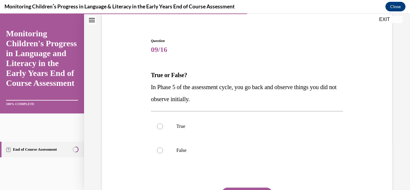
scroll to position [49, 0]
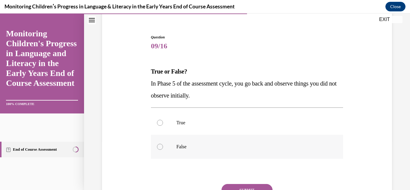
click at [175, 150] on label "False" at bounding box center [247, 147] width 192 height 24
click at [163, 150] on input "False" at bounding box center [160, 147] width 6 height 6
radio input "true"
click at [255, 185] on button "SUBMIT" at bounding box center [247, 190] width 51 height 12
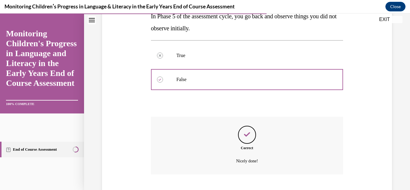
scroll to position [153, 0]
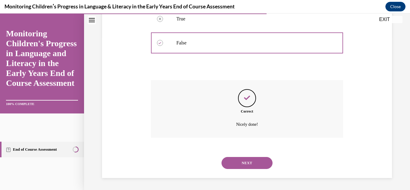
click at [238, 167] on button "NEXT" at bounding box center [247, 163] width 51 height 12
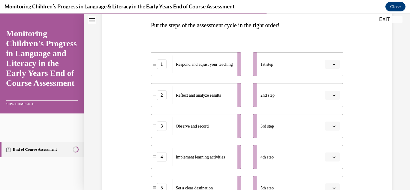
scroll to position [96, 0]
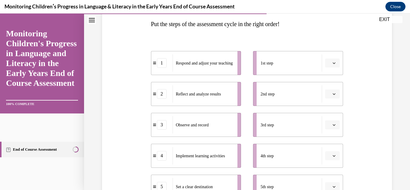
click at [201, 64] on span "Respond and adjust your teaching" at bounding box center [204, 63] width 57 height 6
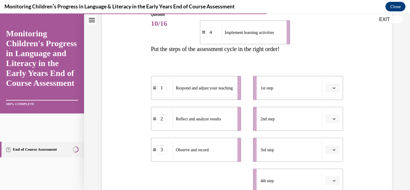
scroll to position [67, 0]
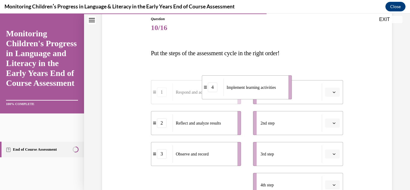
drag, startPoint x: 203, startPoint y: 110, endPoint x: 254, endPoint y: 93, distance: 53.5
click at [254, 93] on div "Implement learning activities" at bounding box center [253, 87] width 61 height 17
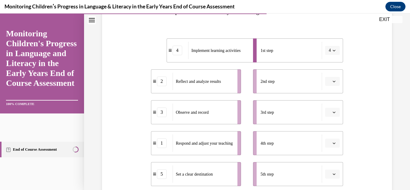
scroll to position [111, 0]
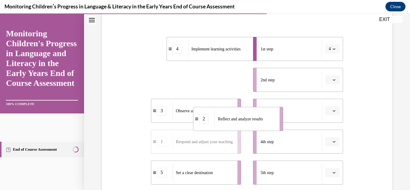
drag, startPoint x: 210, startPoint y: 77, endPoint x: 253, endPoint y: 117, distance: 58.9
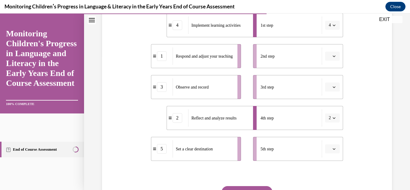
scroll to position [135, 0]
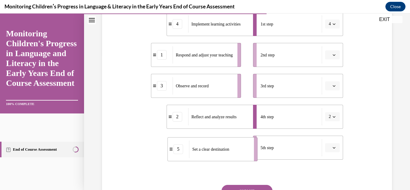
drag, startPoint x: 201, startPoint y: 141, endPoint x: 217, endPoint y: 143, distance: 16.3
click at [217, 143] on div "Set a clear destination" at bounding box center [219, 149] width 61 height 17
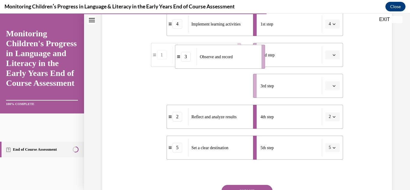
drag, startPoint x: 175, startPoint y: 82, endPoint x: 199, endPoint y: 53, distance: 37.8
click at [199, 53] on div "Observe and record" at bounding box center [227, 56] width 61 height 17
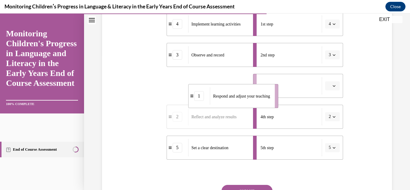
drag, startPoint x: 164, startPoint y: 83, endPoint x: 201, endPoint y: 93, distance: 38.6
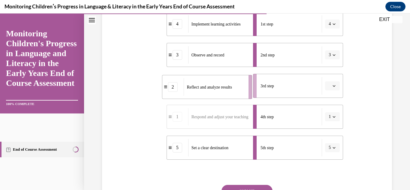
drag, startPoint x: 198, startPoint y: 87, endPoint x: 210, endPoint y: 88, distance: 12.0
click at [210, 88] on span "Reflect and analyze results" at bounding box center [209, 87] width 45 height 5
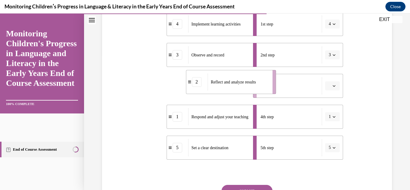
drag, startPoint x: 210, startPoint y: 88, endPoint x: 245, endPoint y: 84, distance: 35.3
click at [245, 84] on span "Reflect and analyze results" at bounding box center [233, 82] width 45 height 6
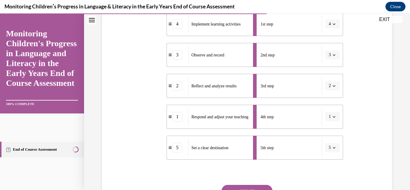
scroll to position [192, 0]
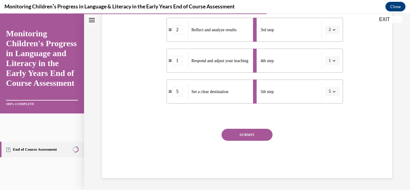
click at [233, 133] on button "SUBMIT" at bounding box center [247, 135] width 51 height 12
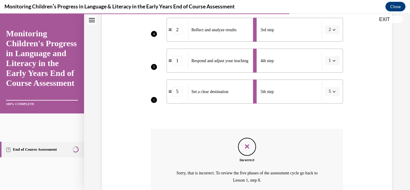
scroll to position [247, 0]
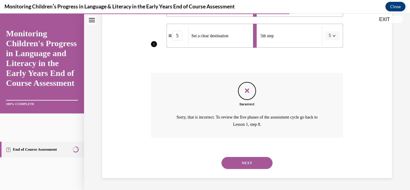
click at [232, 168] on button "NEXT" at bounding box center [247, 163] width 51 height 12
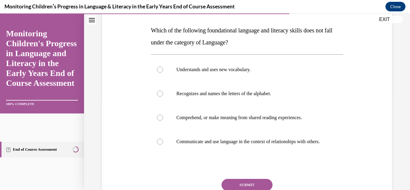
scroll to position [90, 0]
click at [169, 92] on label "Recognizes and names the letters of the alphabet." at bounding box center [247, 93] width 192 height 24
click at [163, 92] on input "Recognizes and names the letters of the alphabet." at bounding box center [160, 93] width 6 height 6
radio input "true"
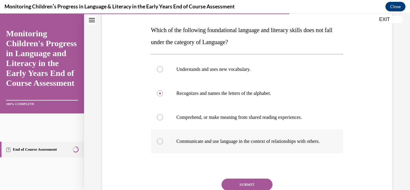
click at [185, 138] on label "Communicate and use language in the context of relationships with others." at bounding box center [247, 141] width 192 height 24
click at [163, 138] on input "Communicate and use language in the context of relationships with others." at bounding box center [160, 141] width 6 height 6
radio input "true"
click at [178, 97] on label "Recognizes and names the letters of the alphabet." at bounding box center [247, 93] width 192 height 24
click at [163, 96] on input "Recognizes and names the letters of the alphabet." at bounding box center [160, 93] width 6 height 6
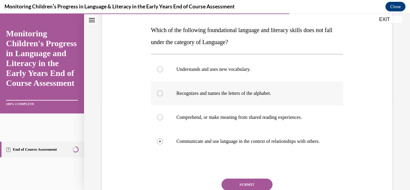
radio input "true"
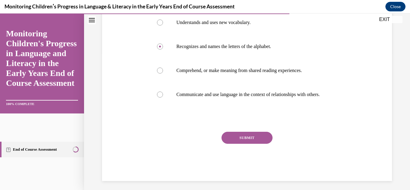
click at [247, 150] on div "SUBMIT" at bounding box center [247, 147] width 192 height 30
click at [244, 144] on button "SUBMIT" at bounding box center [247, 138] width 51 height 12
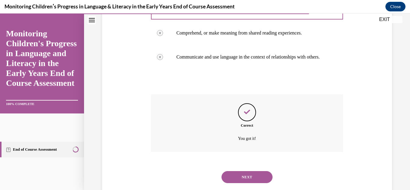
scroll to position [195, 0]
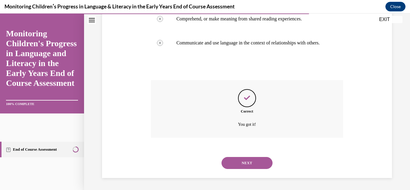
click at [241, 158] on button "NEXT" at bounding box center [247, 163] width 51 height 12
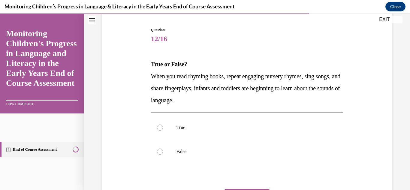
scroll to position [56, 0]
click at [177, 133] on label "True" at bounding box center [247, 127] width 192 height 24
click at [163, 130] on input "True" at bounding box center [160, 127] width 6 height 6
radio input "true"
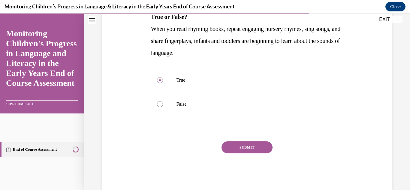
click at [248, 148] on button "SUBMIT" at bounding box center [247, 147] width 51 height 12
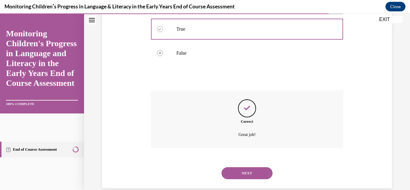
scroll to position [165, 0]
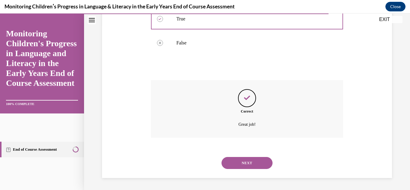
click at [242, 164] on button "NEXT" at bounding box center [247, 163] width 51 height 12
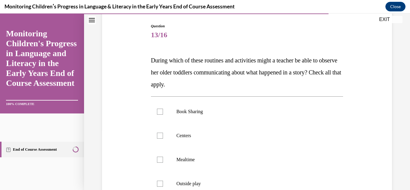
scroll to position [62, 0]
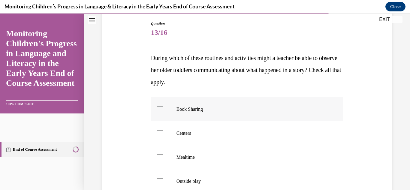
click at [165, 111] on label "Book Sharing" at bounding box center [247, 109] width 192 height 24
click at [163, 111] on input "Book Sharing" at bounding box center [160, 109] width 6 height 6
checkbox input "true"
click at [161, 130] on div at bounding box center [160, 133] width 6 height 6
click at [161, 130] on input "Centers" at bounding box center [160, 133] width 6 height 6
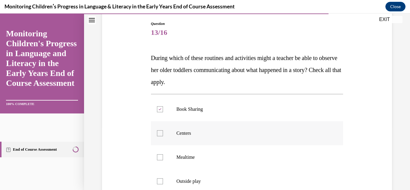
checkbox input "true"
click at [160, 159] on div at bounding box center [160, 157] width 6 height 6
click at [160, 159] on input "Mealtime" at bounding box center [160, 157] width 6 height 6
checkbox input "true"
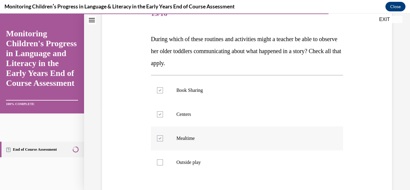
scroll to position [85, 0]
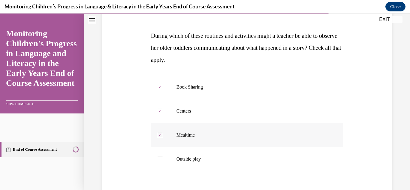
click at [160, 159] on div at bounding box center [160, 159] width 6 height 6
click at [160, 159] on input "Outside play" at bounding box center [160, 159] width 6 height 6
checkbox input "true"
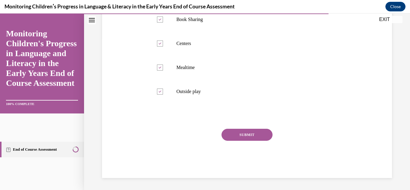
click at [234, 129] on button "SUBMIT" at bounding box center [247, 135] width 51 height 12
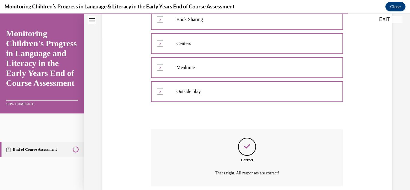
scroll to position [201, 0]
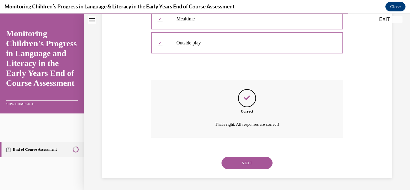
click at [233, 159] on button "NEXT" at bounding box center [247, 163] width 51 height 12
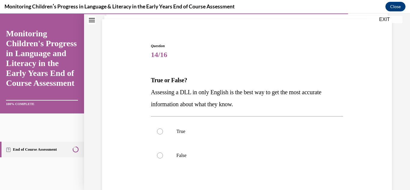
scroll to position [42, 0]
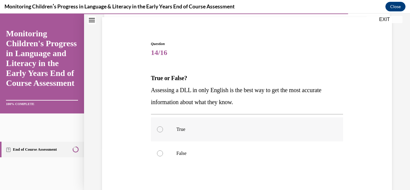
click at [157, 127] on div at bounding box center [160, 129] width 6 height 6
click at [157, 127] on input "True" at bounding box center [160, 129] width 6 height 6
radio input "true"
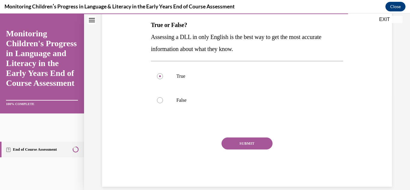
click at [245, 139] on button "SUBMIT" at bounding box center [247, 144] width 51 height 12
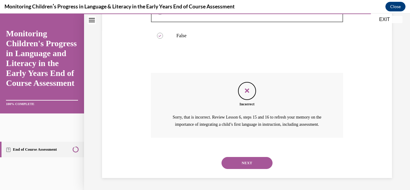
scroll to position [167, 0]
click at [245, 139] on div "Incorrect Sorry, that is incorrect. Review Lesson 6, steps 15 and 16 to refresh…" at bounding box center [247, 110] width 192 height 74
click at [229, 162] on button "NEXT" at bounding box center [247, 163] width 51 height 12
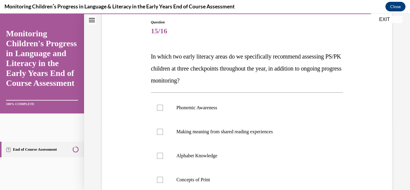
scroll to position [65, 0]
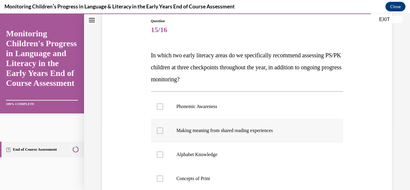
click at [216, 121] on label "Making meaning from shared reading experiences" at bounding box center [247, 131] width 192 height 24
click at [163, 128] on input "Making meaning from shared reading experiences" at bounding box center [160, 131] width 6 height 6
checkbox input "true"
click at [200, 162] on label "Alphabet Knowledge" at bounding box center [247, 155] width 192 height 24
click at [163, 158] on input "Alphabet Knowledge" at bounding box center [160, 155] width 6 height 6
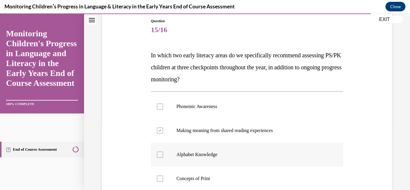
checkbox input "true"
click at [200, 102] on label "Phonemic Awareness" at bounding box center [247, 107] width 192 height 24
click at [163, 104] on input "Phonemic Awareness" at bounding box center [160, 107] width 6 height 6
checkbox input "true"
click at [181, 129] on p "Making meaning from shared reading experiences" at bounding box center [253, 131] width 152 height 6
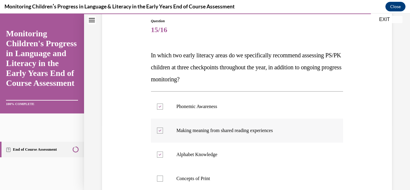
click at [163, 129] on input "Making meaning from shared reading experiences" at bounding box center [160, 131] width 6 height 6
checkbox input "false"
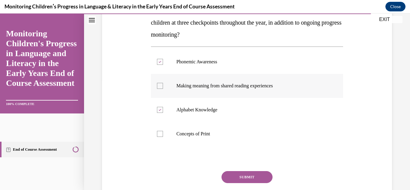
scroll to position [111, 0]
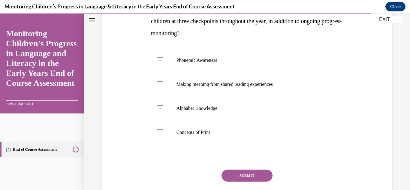
click at [243, 180] on button "SUBMIT" at bounding box center [247, 176] width 51 height 12
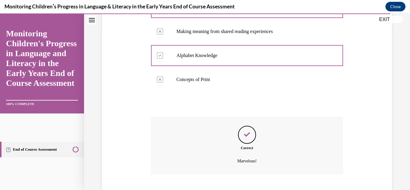
scroll to position [201, 0]
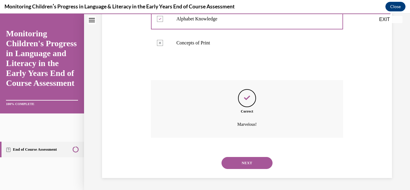
click at [245, 155] on div "NEXT" at bounding box center [247, 163] width 192 height 24
click at [244, 158] on button "NEXT" at bounding box center [247, 163] width 51 height 12
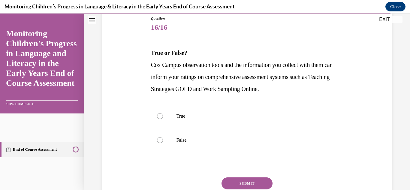
scroll to position [69, 0]
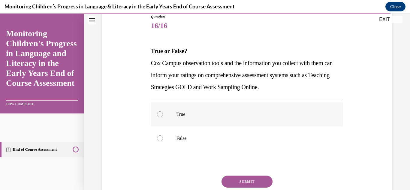
click at [205, 118] on label "True" at bounding box center [247, 114] width 192 height 24
click at [163, 117] on input "True" at bounding box center [160, 114] width 6 height 6
radio input "true"
click at [205, 118] on label "True" at bounding box center [247, 114] width 192 height 24
click at [163, 117] on input "True" at bounding box center [160, 114] width 6 height 6
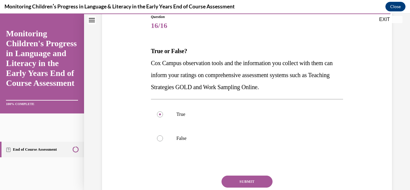
click at [231, 179] on button "SUBMIT" at bounding box center [247, 182] width 51 height 12
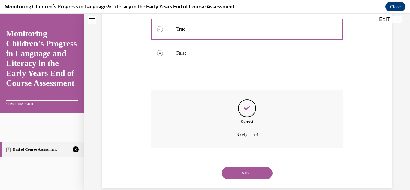
scroll to position [165, 0]
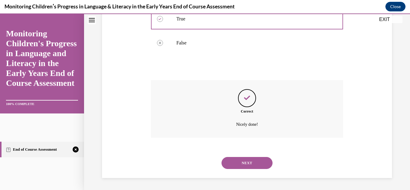
click at [238, 167] on button "NEXT" at bounding box center [247, 163] width 51 height 12
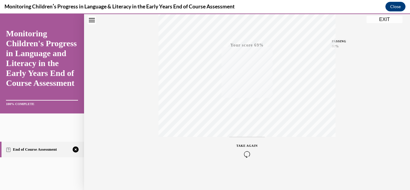
scroll to position [131, 0]
click at [247, 155] on icon "button" at bounding box center [247, 153] width 21 height 7
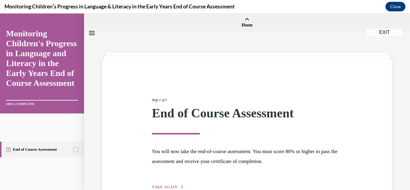
scroll to position [36, 0]
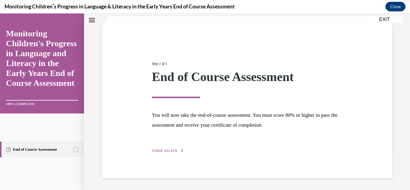
click at [163, 153] on button "TAKE AGAIN" at bounding box center [168, 150] width 32 height 5
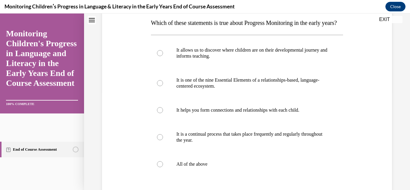
scroll to position [100, 0]
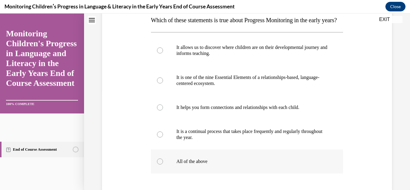
click at [159, 165] on div at bounding box center [160, 162] width 6 height 6
click at [159, 165] on input "All of the above" at bounding box center [160, 162] width 6 height 6
radio input "true"
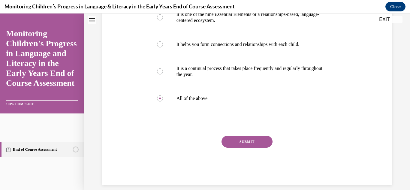
click at [255, 148] on button "SUBMIT" at bounding box center [247, 142] width 51 height 12
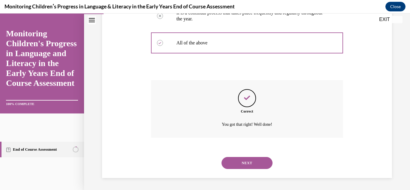
scroll to position [231, 0]
click at [239, 165] on button "NEXT" at bounding box center [247, 163] width 51 height 12
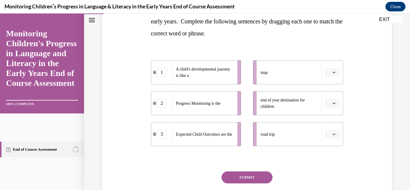
scroll to position [113, 0]
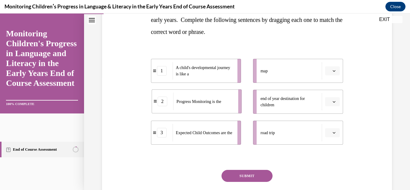
click at [192, 109] on div "Progress Monitoring is the" at bounding box center [203, 101] width 61 height 17
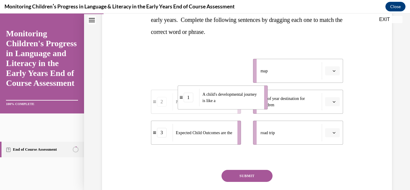
drag, startPoint x: 187, startPoint y: 75, endPoint x: 214, endPoint y: 102, distance: 37.8
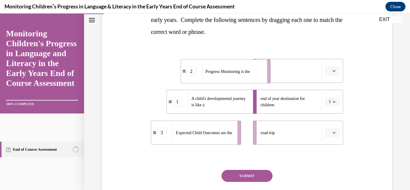
drag, startPoint x: 191, startPoint y: 73, endPoint x: 221, endPoint y: 73, distance: 29.7
click at [221, 73] on span "Progress Monitoring is the" at bounding box center [227, 71] width 45 height 5
click at [196, 63] on div "Progress Monitoring is the" at bounding box center [219, 71] width 61 height 17
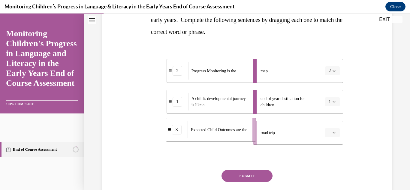
drag, startPoint x: 192, startPoint y: 140, endPoint x: 208, endPoint y: 137, distance: 15.3
click at [208, 137] on div "Expected Child Outcomes are the" at bounding box center [218, 129] width 61 height 17
click at [235, 174] on button "SUBMIT" at bounding box center [247, 176] width 51 height 12
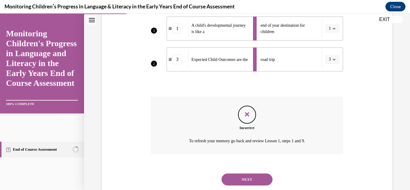
scroll to position [187, 0]
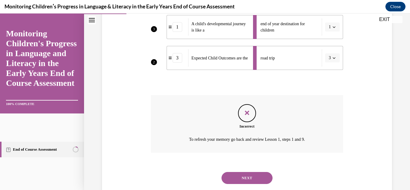
click at [235, 174] on button "NEXT" at bounding box center [247, 178] width 51 height 12
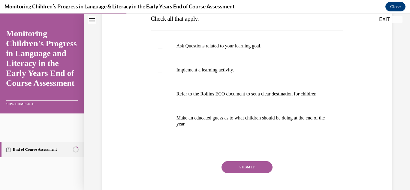
scroll to position [117, 0]
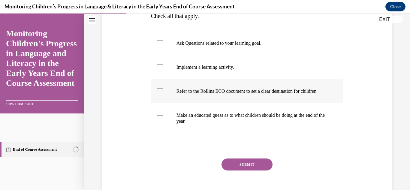
click at [189, 94] on p "Refer to the Rollins ECO document to set a clear destination for children" at bounding box center [253, 91] width 152 height 6
click at [163, 94] on input "Refer to the Rollins ECO document to set a clear destination for children" at bounding box center [160, 91] width 6 height 6
checkbox input "true"
click at [177, 42] on p "Ask Questions related to your learning goal." at bounding box center [253, 43] width 152 height 6
click at [163, 42] on input "Ask Questions related to your learning goal." at bounding box center [160, 43] width 6 height 6
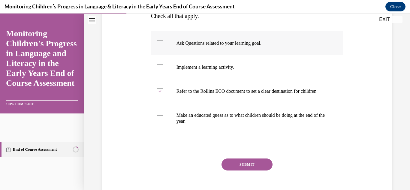
checkbox input "true"
click at [237, 169] on button "SUBMIT" at bounding box center [247, 165] width 51 height 12
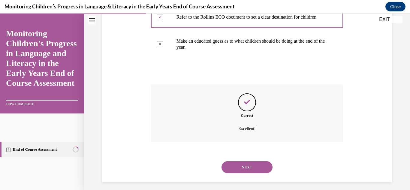
scroll to position [201, 0]
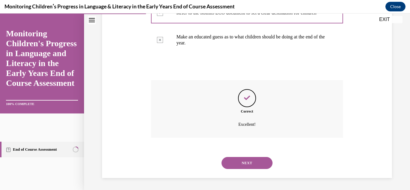
click at [237, 169] on div "NEXT" at bounding box center [247, 163] width 192 height 24
click at [264, 156] on div "NEXT" at bounding box center [247, 163] width 192 height 24
click at [253, 164] on button "NEXT" at bounding box center [247, 163] width 51 height 12
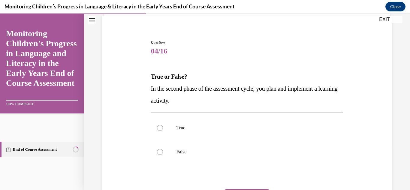
scroll to position [46, 0]
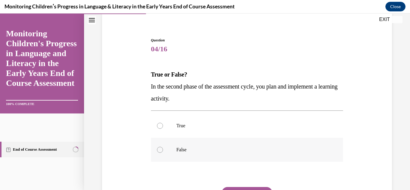
click at [180, 148] on p "False" at bounding box center [253, 150] width 152 height 6
click at [163, 148] on input "False" at bounding box center [160, 150] width 6 height 6
radio input "true"
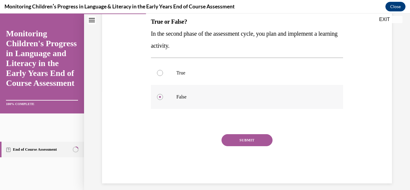
scroll to position [100, 0]
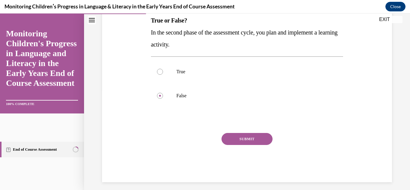
click at [226, 143] on button "SUBMIT" at bounding box center [247, 139] width 51 height 12
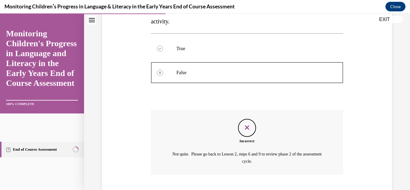
scroll to position [160, 0]
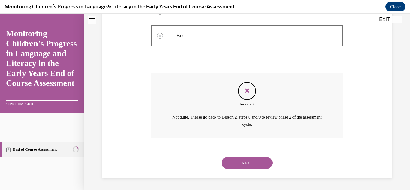
click at [258, 160] on button "NEXT" at bounding box center [247, 163] width 51 height 12
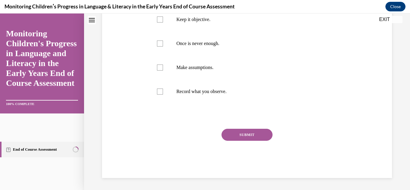
scroll to position [0, 0]
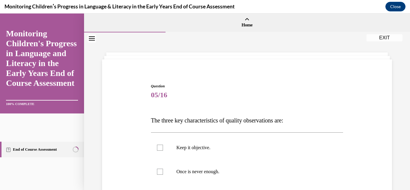
click at [258, 160] on label "Once is never enough." at bounding box center [247, 172] width 192 height 24
click at [163, 169] on input "Once is never enough." at bounding box center [160, 172] width 6 height 6
checkbox input "true"
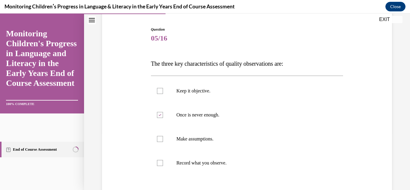
scroll to position [57, 0]
click at [173, 101] on label "Keep it objective." at bounding box center [247, 90] width 192 height 24
click at [163, 93] on input "Keep it objective." at bounding box center [160, 90] width 6 height 6
checkbox input "true"
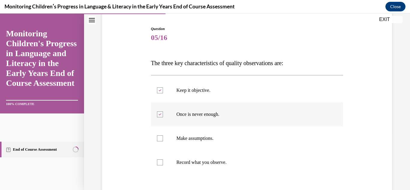
click at [170, 110] on label "Once is never enough." at bounding box center [247, 114] width 192 height 24
click at [163, 111] on input "Once is never enough." at bounding box center [160, 114] width 6 height 6
checkbox input "false"
click at [178, 135] on p "Make assumptions." at bounding box center [253, 138] width 152 height 6
click at [163, 135] on input "Make assumptions." at bounding box center [160, 138] width 6 height 6
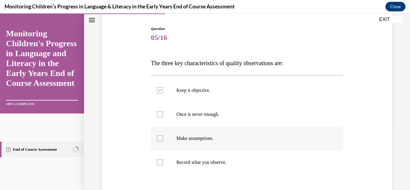
checkbox input "true"
click at [177, 160] on p "Record what you observe." at bounding box center [253, 162] width 152 height 6
click at [163, 160] on input "Record what you observe." at bounding box center [160, 162] width 6 height 6
checkbox input "true"
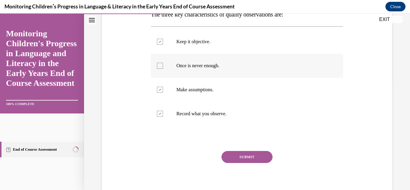
scroll to position [108, 0]
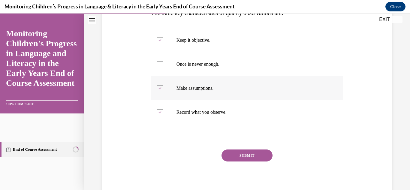
click at [182, 95] on label "Make assumptions." at bounding box center [247, 88] width 192 height 24
click at [163, 91] on input "Make assumptions." at bounding box center [160, 88] width 6 height 6
click at [183, 85] on p "Make assumptions." at bounding box center [253, 88] width 152 height 6
click at [163, 85] on input "Make assumptions." at bounding box center [160, 88] width 6 height 6
checkbox input "true"
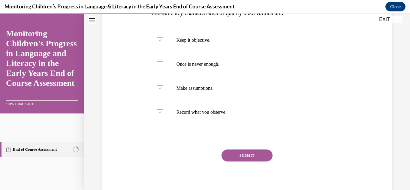
click at [237, 154] on button "SUBMIT" at bounding box center [247, 156] width 51 height 12
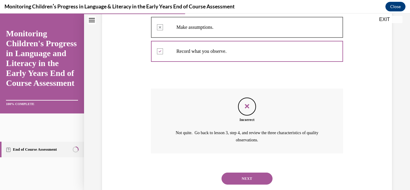
scroll to position [169, 0]
click at [250, 183] on button "NEXT" at bounding box center [247, 178] width 51 height 12
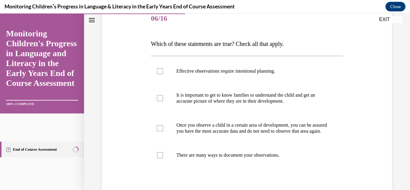
scroll to position [76, 0]
click at [219, 166] on label "There are many ways to document your observations." at bounding box center [247, 156] width 192 height 24
click at [163, 159] on input "There are many ways to document your observations." at bounding box center [160, 156] width 6 height 6
checkbox input "true"
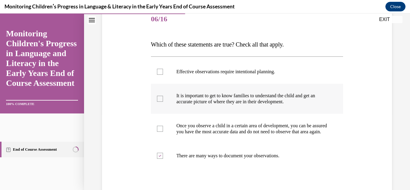
click at [199, 105] on label "It is important to get to know families to understand the child and get an accu…" at bounding box center [247, 99] width 192 height 30
click at [163, 102] on input "It is important to get to know families to understand the child and get an accu…" at bounding box center [160, 99] width 6 height 6
checkbox input "true"
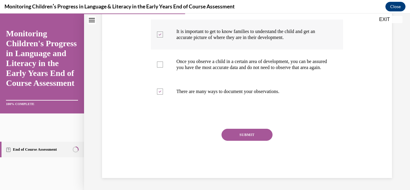
click at [233, 91] on p "There are many ways to document your observations." at bounding box center [253, 92] width 152 height 6
click at [163, 91] on input "There are many ways to document your observations." at bounding box center [160, 92] width 6 height 6
checkbox input "false"
click at [234, 132] on button "SUBMIT" at bounding box center [247, 135] width 51 height 12
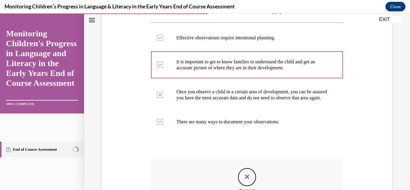
scroll to position [223, 0]
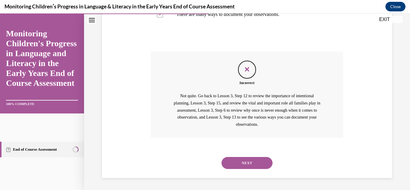
click at [236, 164] on button "NEXT" at bounding box center [247, 163] width 51 height 12
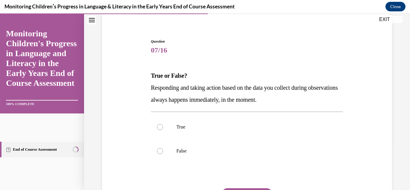
scroll to position [45, 0]
click at [183, 126] on p "True" at bounding box center [253, 127] width 152 height 6
click at [163, 126] on input "True" at bounding box center [160, 127] width 6 height 6
radio input "true"
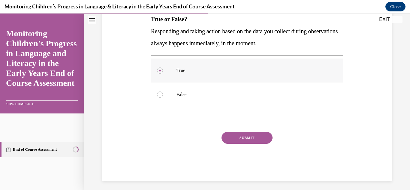
scroll to position [104, 0]
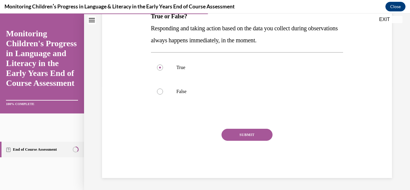
click at [261, 139] on button "SUBMIT" at bounding box center [247, 135] width 51 height 12
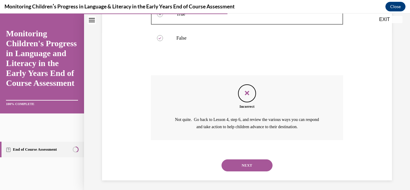
scroll to position [160, 0]
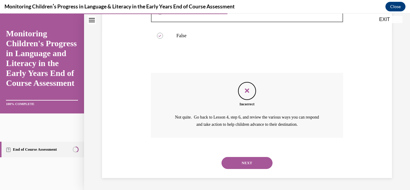
click at [240, 158] on button "NEXT" at bounding box center [247, 163] width 51 height 12
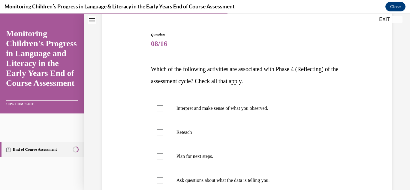
scroll to position [52, 0]
click at [203, 105] on p "Interpret and make sense of what you observed." at bounding box center [253, 108] width 152 height 6
click at [163, 105] on input "Interpret and make sense of what you observed." at bounding box center [160, 108] width 6 height 6
checkbox input "true"
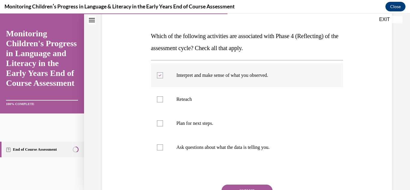
scroll to position [90, 0]
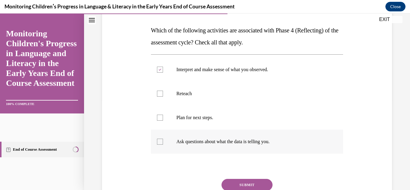
click at [182, 143] on p "Ask questions about what the data is telling you." at bounding box center [253, 142] width 152 height 6
click at [163, 143] on input "Ask questions about what the data is telling you." at bounding box center [160, 142] width 6 height 6
checkbox input "true"
click at [178, 115] on p "Plan for next steps." at bounding box center [253, 118] width 152 height 6
click at [163, 115] on input "Plan for next steps." at bounding box center [160, 118] width 6 height 6
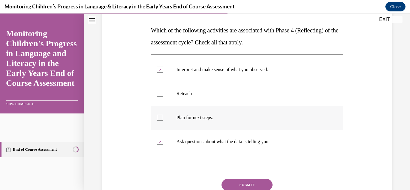
checkbox input "true"
click at [238, 180] on button "SUBMIT" at bounding box center [247, 185] width 51 height 12
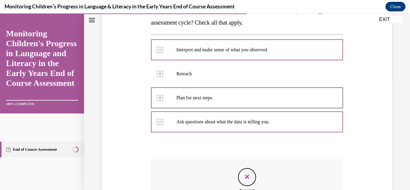
scroll to position [196, 0]
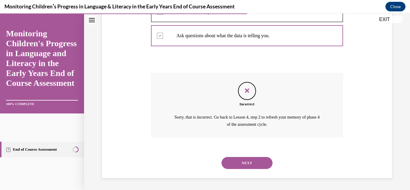
click at [241, 169] on div "NEXT" at bounding box center [247, 163] width 192 height 24
click at [242, 164] on button "NEXT" at bounding box center [247, 163] width 51 height 12
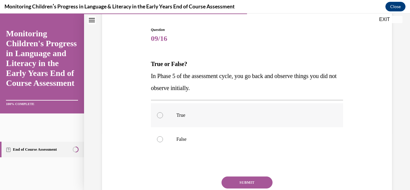
scroll to position [59, 0]
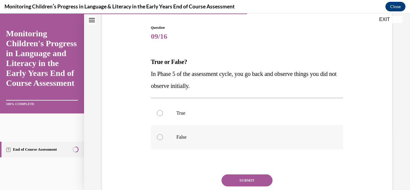
click at [185, 143] on label "False" at bounding box center [247, 137] width 192 height 24
click at [163, 140] on input "False" at bounding box center [160, 137] width 6 height 6
radio input "true"
click at [235, 180] on button "SUBMIT" at bounding box center [247, 180] width 51 height 12
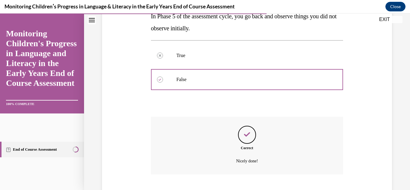
scroll to position [153, 0]
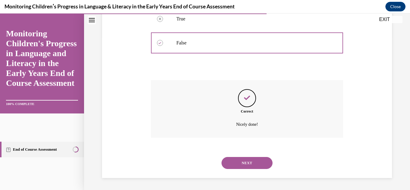
click at [242, 167] on button "NEXT" at bounding box center [247, 163] width 51 height 12
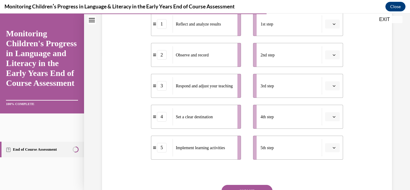
scroll to position [138, 0]
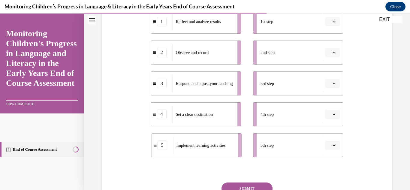
drag, startPoint x: 224, startPoint y: 144, endPoint x: 232, endPoint y: 144, distance: 7.8
click at [226, 144] on span "Implement learning activities" at bounding box center [200, 145] width 49 height 5
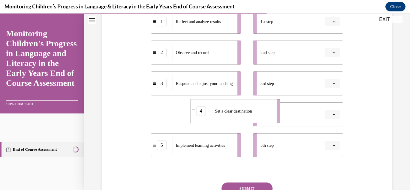
drag, startPoint x: 202, startPoint y: 110, endPoint x: 242, endPoint y: 107, distance: 39.5
click at [242, 107] on div "Set a clear destination" at bounding box center [242, 110] width 61 height 17
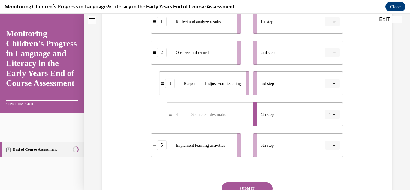
drag, startPoint x: 215, startPoint y: 85, endPoint x: 248, endPoint y: 86, distance: 33.0
click at [241, 86] on span "Respond and adjust your teaching" at bounding box center [212, 83] width 57 height 6
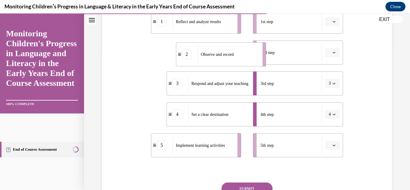
drag, startPoint x: 205, startPoint y: 59, endPoint x: 230, endPoint y: 61, distance: 25.9
click at [230, 61] on div "Observe and record" at bounding box center [228, 54] width 61 height 17
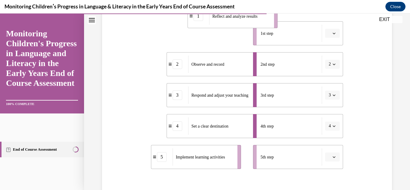
drag, startPoint x: 183, startPoint y: 26, endPoint x: 220, endPoint y: 17, distance: 37.7
click at [220, 17] on div "Reflect and analyze results" at bounding box center [239, 16] width 61 height 17
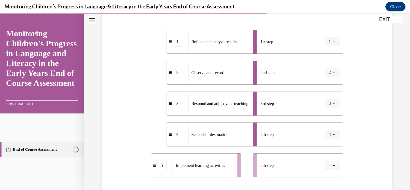
scroll to position [192, 0]
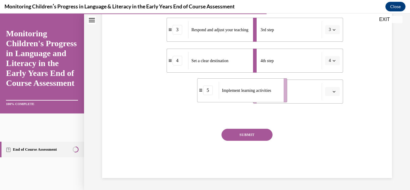
drag, startPoint x: 195, startPoint y: 101, endPoint x: 241, endPoint y: 100, distance: 46.3
click at [241, 100] on li "5 Implement learning activities" at bounding box center [242, 90] width 90 height 24
click at [238, 132] on button "SUBMIT" at bounding box center [247, 135] width 51 height 12
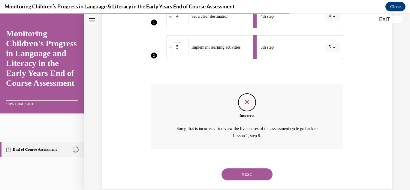
scroll to position [237, 0]
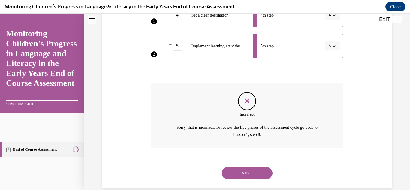
click at [234, 169] on button "NEXT" at bounding box center [247, 173] width 51 height 12
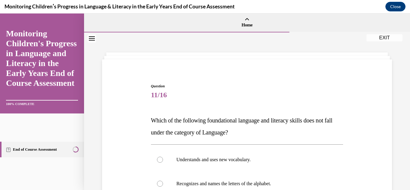
click at [234, 172] on label "Recognizes and names the letters of the alphabet." at bounding box center [247, 184] width 192 height 24
click at [163, 181] on input "Recognizes and names the letters of the alphabet." at bounding box center [160, 184] width 6 height 6
radio input "true"
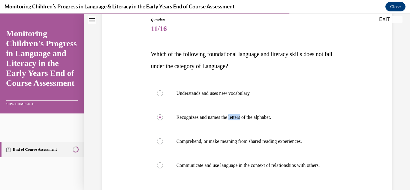
scroll to position [68, 0]
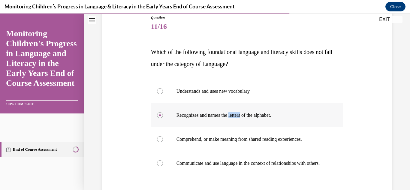
click at [183, 107] on label "Recognizes and names the letters of the alphabet." at bounding box center [247, 115] width 192 height 24
click at [163, 112] on input "Recognizes and names the letters of the alphabet." at bounding box center [160, 115] width 6 height 6
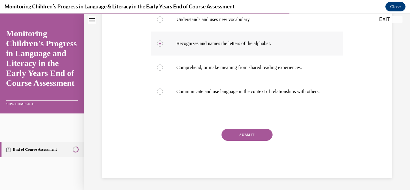
scroll to position [146, 0]
click at [241, 139] on button "SUBMIT" at bounding box center [247, 135] width 51 height 12
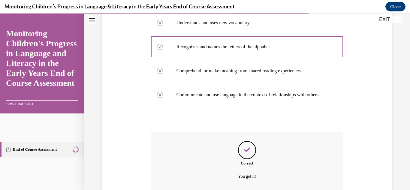
scroll to position [195, 0]
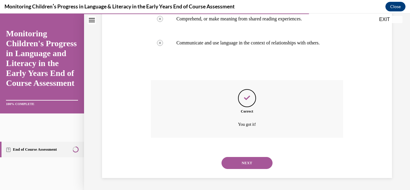
click at [240, 163] on button "NEXT" at bounding box center [247, 163] width 51 height 12
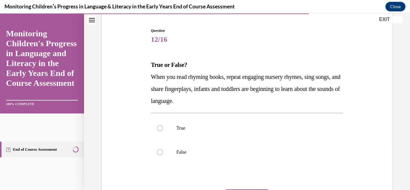
scroll to position [61, 0]
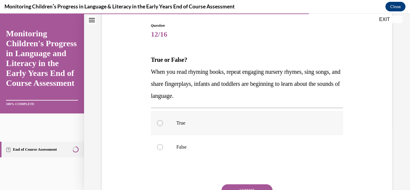
click at [196, 127] on label "True" at bounding box center [247, 123] width 192 height 24
click at [163, 126] on input "True" at bounding box center [160, 123] width 6 height 6
radio input "true"
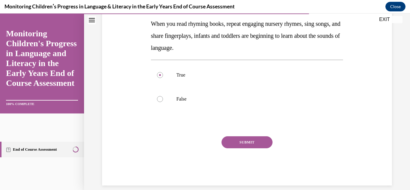
click at [237, 140] on button "SUBMIT" at bounding box center [247, 142] width 51 height 12
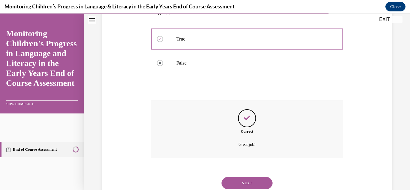
scroll to position [165, 0]
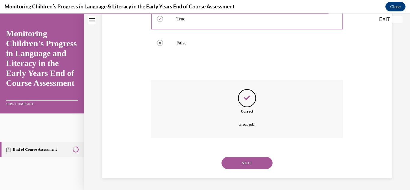
click at [236, 160] on button "NEXT" at bounding box center [247, 163] width 51 height 12
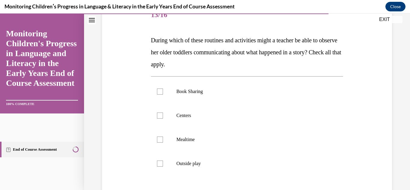
scroll to position [82, 0]
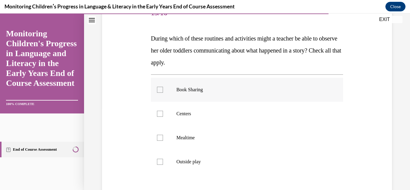
click at [180, 95] on label "Book Sharing" at bounding box center [247, 90] width 192 height 24
click at [163, 93] on input "Book Sharing" at bounding box center [160, 90] width 6 height 6
checkbox input "true"
click at [169, 120] on label "Centers" at bounding box center [247, 114] width 192 height 24
click at [163, 117] on input "Centers" at bounding box center [160, 114] width 6 height 6
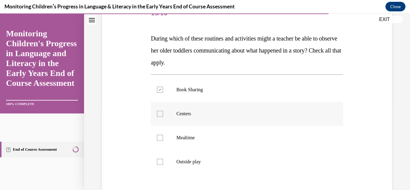
checkbox input "true"
click at [163, 145] on label "Mealtime" at bounding box center [247, 138] width 192 height 24
click at [163, 141] on input "Mealtime" at bounding box center [160, 138] width 6 height 6
checkbox input "true"
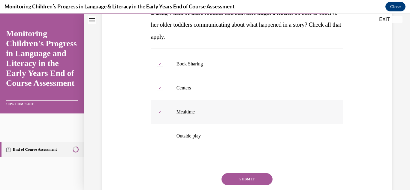
scroll to position [110, 0]
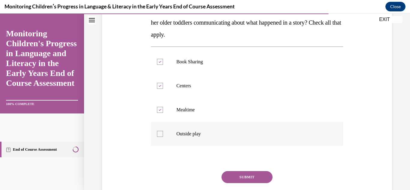
click at [162, 131] on div at bounding box center [160, 134] width 6 height 6
click at [162, 131] on input "Outside play" at bounding box center [160, 134] width 6 height 6
checkbox input "true"
click at [233, 171] on button "SUBMIT" at bounding box center [247, 177] width 51 height 12
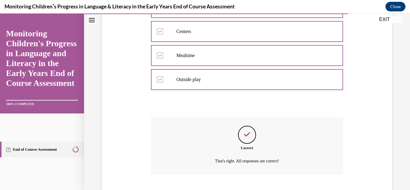
scroll to position [201, 0]
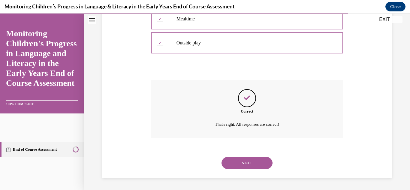
click at [236, 166] on button "NEXT" at bounding box center [247, 163] width 51 height 12
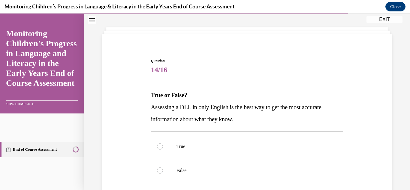
scroll to position [27, 0]
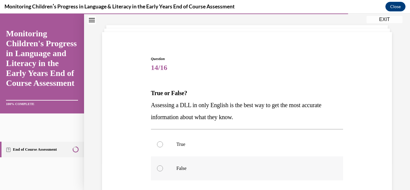
click at [186, 166] on p "False" at bounding box center [253, 168] width 152 height 6
click at [163, 166] on input "False" at bounding box center [160, 168] width 6 height 6
radio input "true"
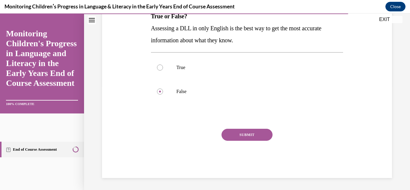
click at [244, 133] on button "SUBMIT" at bounding box center [247, 135] width 51 height 12
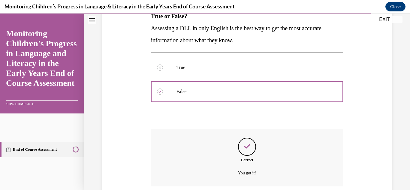
scroll to position [153, 0]
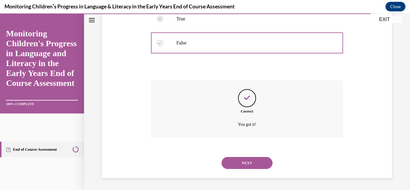
click at [234, 159] on button "NEXT" at bounding box center [247, 163] width 51 height 12
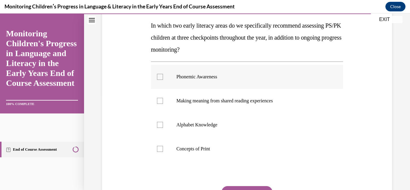
scroll to position [101, 0]
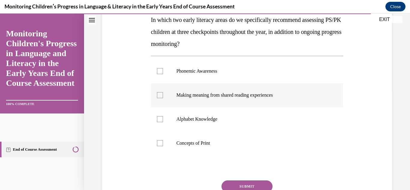
click at [207, 95] on p "Making meaning from shared reading experiences" at bounding box center [253, 95] width 152 height 6
click at [163, 95] on input "Making meaning from shared reading experiences" at bounding box center [160, 95] width 6 height 6
checkbox input "true"
click at [200, 77] on label "Phonemic Awareness" at bounding box center [247, 71] width 192 height 24
click at [163, 74] on input "Phonemic Awareness" at bounding box center [160, 71] width 6 height 6
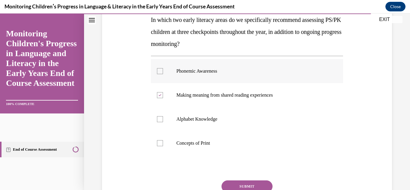
checkbox input "true"
click at [231, 183] on button "SUBMIT" at bounding box center [247, 186] width 51 height 12
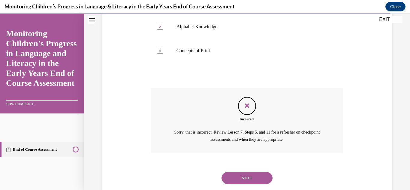
scroll to position [194, 0]
click at [231, 181] on button "NEXT" at bounding box center [247, 177] width 51 height 12
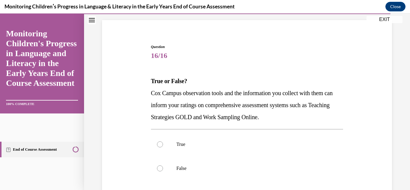
scroll to position [40, 0]
click at [190, 147] on label "True" at bounding box center [247, 144] width 192 height 24
click at [163, 147] on input "True" at bounding box center [160, 144] width 6 height 6
radio input "true"
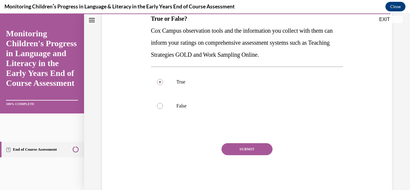
click at [234, 147] on button "SUBMIT" at bounding box center [247, 149] width 51 height 12
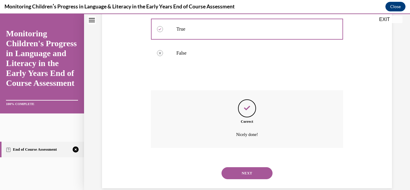
scroll to position [165, 0]
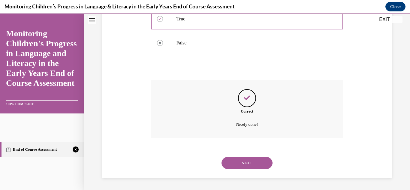
click at [247, 164] on button "NEXT" at bounding box center [247, 163] width 51 height 12
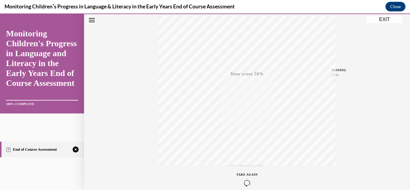
scroll to position [131, 0]
click at [244, 150] on icon "button" at bounding box center [247, 153] width 21 height 7
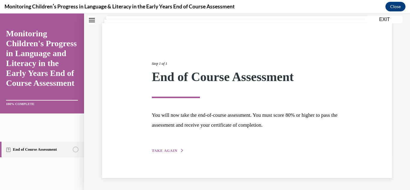
click at [165, 150] on span "TAKE AGAIN" at bounding box center [165, 151] width 26 height 4
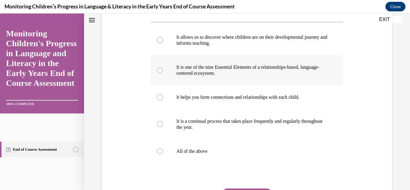
scroll to position [113, 0]
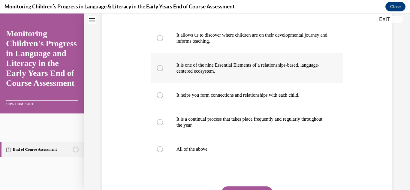
click at [186, 152] on p "All of the above" at bounding box center [253, 149] width 152 height 6
click at [163, 152] on input "All of the above" at bounding box center [160, 149] width 6 height 6
radio input "true"
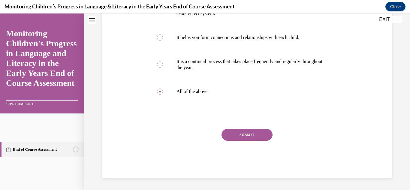
click at [240, 136] on button "SUBMIT" at bounding box center [247, 135] width 51 height 12
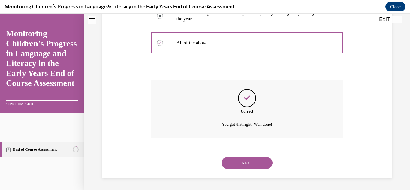
scroll to position [231, 0]
click at [244, 157] on button "NEXT" at bounding box center [247, 163] width 51 height 12
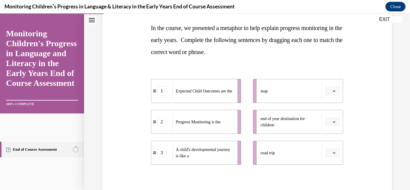
scroll to position [94, 0]
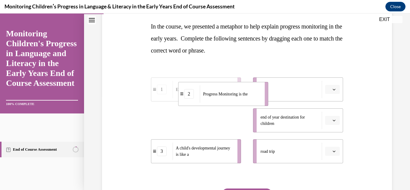
drag, startPoint x: 228, startPoint y: 128, endPoint x: 261, endPoint y: 96, distance: 45.7
click at [261, 96] on div "Progress Monitoring is the" at bounding box center [230, 93] width 61 height 17
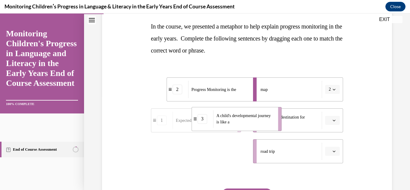
drag, startPoint x: 201, startPoint y: 146, endPoint x: 241, endPoint y: 113, distance: 51.9
click at [241, 114] on span "A child's developmental journey is like a" at bounding box center [244, 119] width 54 height 11
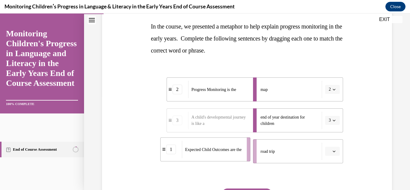
drag, startPoint x: 189, startPoint y: 146, endPoint x: 203, endPoint y: 144, distance: 14.3
click at [203, 146] on span "Expected Child Outcomes are the" at bounding box center [213, 149] width 56 height 6
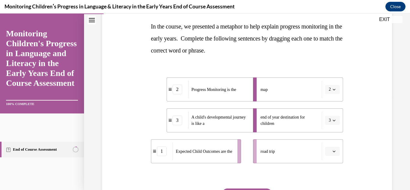
click at [203, 144] on div "Expected Child Outcomes are the" at bounding box center [203, 151] width 61 height 17
drag, startPoint x: 203, startPoint y: 144, endPoint x: 232, endPoint y: 143, distance: 28.5
click at [232, 143] on div "Expected Child Outcomes are the" at bounding box center [231, 150] width 61 height 17
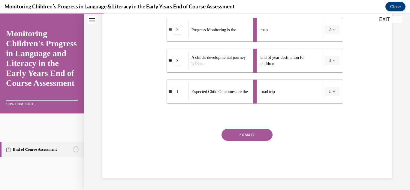
click at [240, 130] on button "SUBMIT" at bounding box center [247, 135] width 51 height 12
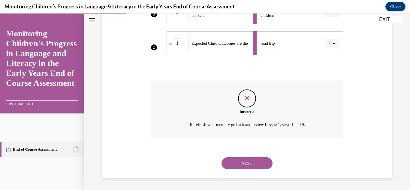
scroll to position [202, 0]
click at [240, 130] on div "Incorrect To refresh your memory go back and review Lesson 1, steps 1 and 9." at bounding box center [247, 109] width 192 height 58
click at [236, 160] on button "NEXT" at bounding box center [247, 163] width 51 height 12
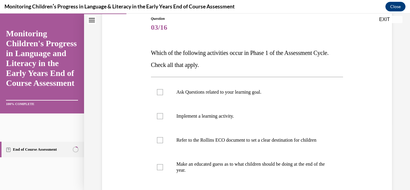
scroll to position [69, 0]
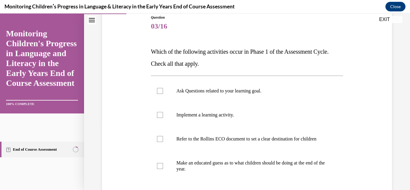
click at [238, 140] on p "Refer to the Rollins ECO document to set a clear destination for children" at bounding box center [253, 139] width 152 height 6
click at [163, 140] on input "Refer to the Rollins ECO document to set a clear destination for children" at bounding box center [160, 139] width 6 height 6
click at [232, 140] on p "Refer to the Rollins ECO document to set a clear destination for children" at bounding box center [253, 139] width 152 height 6
click at [163, 140] on input "Refer to the Rollins ECO document to set a clear destination for children" at bounding box center [160, 139] width 6 height 6
click at [164, 143] on label "Refer to the Rollins ECO document to set a clear destination for children" at bounding box center [247, 139] width 192 height 24
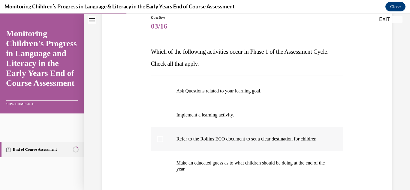
click at [163, 142] on input "Refer to the Rollins ECO document to set a clear destination for children" at bounding box center [160, 139] width 6 height 6
checkbox input "true"
click at [158, 90] on div at bounding box center [160, 91] width 6 height 6
click at [158, 90] on input "Ask Questions related to your learning goal." at bounding box center [160, 91] width 6 height 6
checkbox input "true"
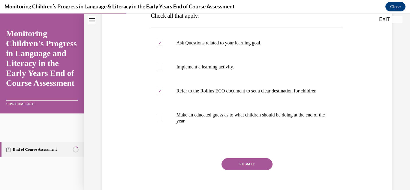
scroll to position [118, 0]
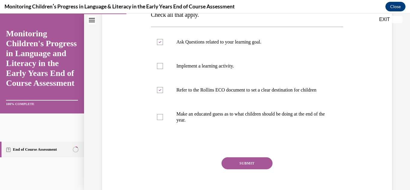
click at [264, 166] on button "SUBMIT" at bounding box center [247, 163] width 51 height 12
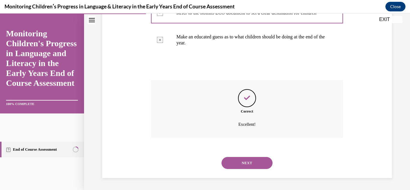
scroll to position [201, 0]
click at [264, 166] on button "NEXT" at bounding box center [247, 163] width 51 height 12
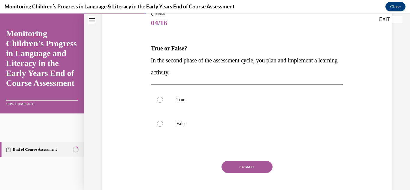
scroll to position [73, 0]
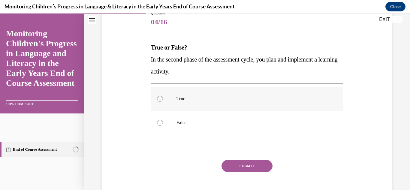
click at [189, 100] on p "True" at bounding box center [253, 99] width 152 height 6
click at [163, 100] on input "True" at bounding box center [160, 99] width 6 height 6
radio input "true"
click at [255, 170] on button "SUBMIT" at bounding box center [247, 166] width 51 height 12
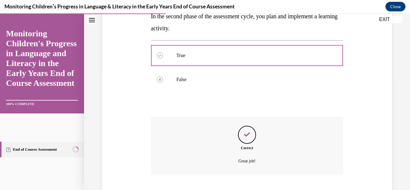
scroll to position [153, 0]
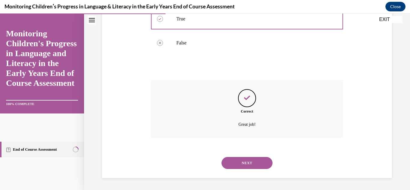
click at [255, 170] on div "NEXT" at bounding box center [247, 163] width 192 height 24
click at [256, 166] on button "NEXT" at bounding box center [247, 163] width 51 height 12
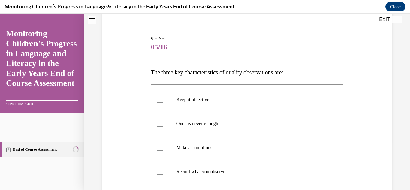
scroll to position [51, 0]
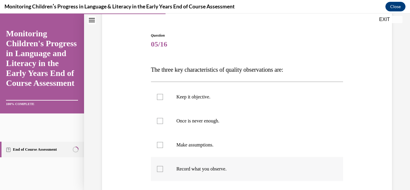
click at [184, 166] on p "Record what you observe." at bounding box center [253, 169] width 152 height 6
click at [163, 166] on input "Record what you observe." at bounding box center [160, 169] width 6 height 6
checkbox input "true"
click at [186, 146] on p "Make assumptions." at bounding box center [253, 145] width 152 height 6
click at [163, 146] on input "Make assumptions." at bounding box center [160, 145] width 6 height 6
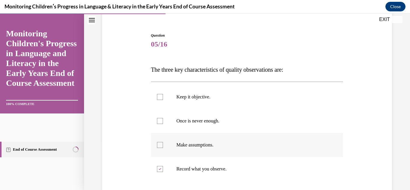
checkbox input "true"
click at [179, 97] on p "Keep it objective." at bounding box center [253, 97] width 152 height 6
click at [163, 97] on input "Keep it objective." at bounding box center [160, 97] width 6 height 6
checkbox input "true"
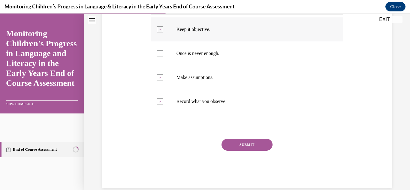
scroll to position [120, 0]
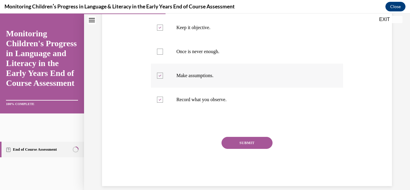
click at [184, 87] on label "Make assumptions." at bounding box center [247, 76] width 192 height 24
click at [163, 79] on input "Make assumptions." at bounding box center [160, 76] width 6 height 6
checkbox input "false"
click at [261, 145] on button "SUBMIT" at bounding box center [247, 143] width 51 height 12
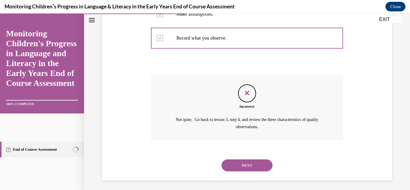
scroll to position [182, 0]
click at [257, 169] on button "NEXT" at bounding box center [247, 165] width 51 height 12
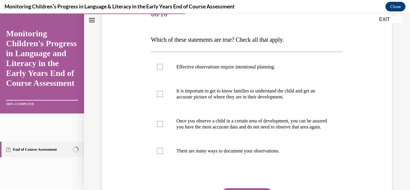
scroll to position [81, 0]
click at [186, 163] on label "There are many ways to document your observations." at bounding box center [247, 151] width 192 height 24
click at [163, 154] on input "There are many ways to document your observations." at bounding box center [160, 151] width 6 height 6
checkbox input "true"
click at [206, 95] on p "It is important to get to know families to understand the child and get an accu…" at bounding box center [253, 94] width 152 height 12
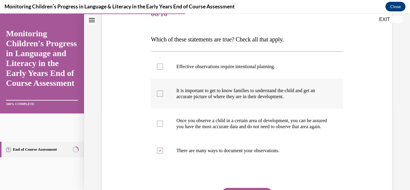
click at [163, 95] on input "It is important to get to know families to understand the child and get an accu…" at bounding box center [160, 94] width 6 height 6
checkbox input "true"
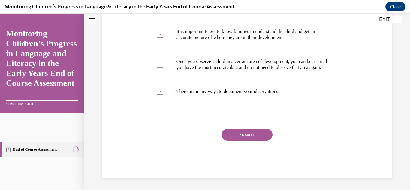
click at [229, 129] on button "SUBMIT" at bounding box center [247, 135] width 51 height 12
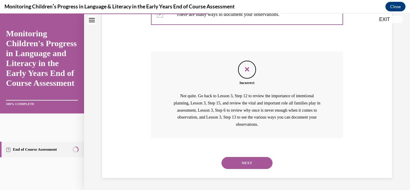
scroll to position [223, 0]
click at [226, 158] on button "NEXT" at bounding box center [247, 163] width 51 height 12
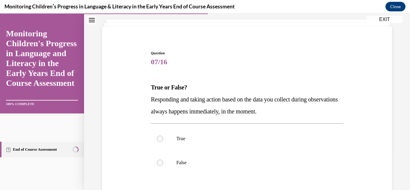
scroll to position [41, 0]
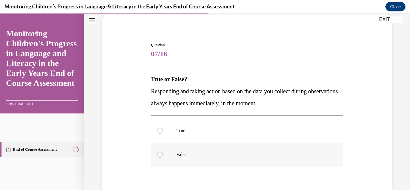
click at [188, 154] on p "False" at bounding box center [253, 155] width 152 height 6
click at [163, 154] on input "False" at bounding box center [160, 155] width 6 height 6
radio input "true"
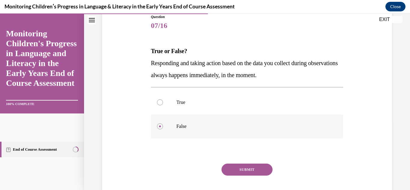
scroll to position [75, 0]
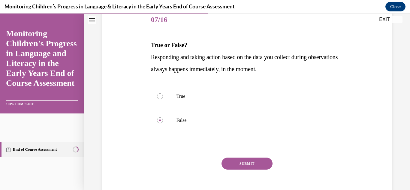
click at [262, 156] on div "Question 07/16 True or False? Responding and taking action based on the data yo…" at bounding box center [247, 107] width 192 height 199
click at [261, 159] on button "SUBMIT" at bounding box center [247, 164] width 51 height 12
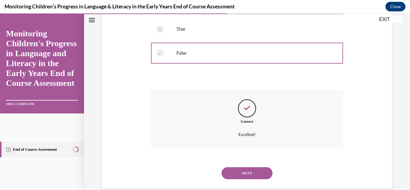
scroll to position [153, 0]
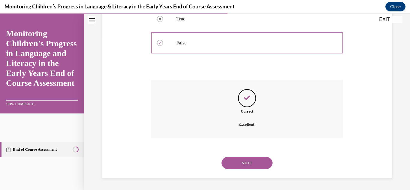
click at [261, 159] on button "NEXT" at bounding box center [247, 163] width 51 height 12
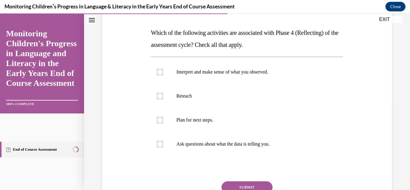
scroll to position [88, 0]
click at [179, 73] on p "Interpret and make sense of what you observed." at bounding box center [253, 71] width 152 height 6
click at [163, 73] on input "Interpret and make sense of what you observed." at bounding box center [160, 71] width 6 height 6
checkbox input "true"
click at [173, 118] on label "Plan for next steps." at bounding box center [247, 120] width 192 height 24
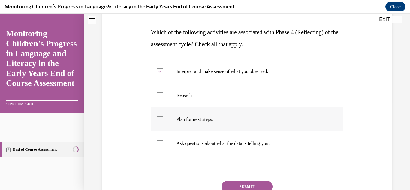
click at [163, 118] on input "Plan for next steps." at bounding box center [160, 120] width 6 height 6
checkbox input "true"
click at [177, 147] on label "Ask questions about what the data is telling you." at bounding box center [247, 144] width 192 height 24
click at [163, 147] on input "Ask questions about what the data is telling you." at bounding box center [160, 144] width 6 height 6
checkbox input "true"
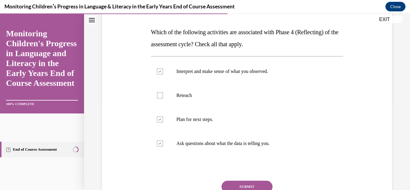
click at [228, 184] on button "SUBMIT" at bounding box center [247, 187] width 51 height 12
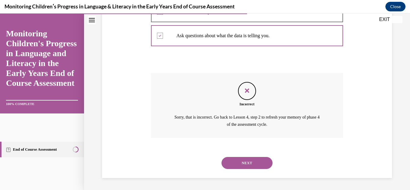
click at [228, 184] on div "Question 08/16 Which of the following activities are associated with Phase 4 (R…" at bounding box center [247, 13] width 326 height 354
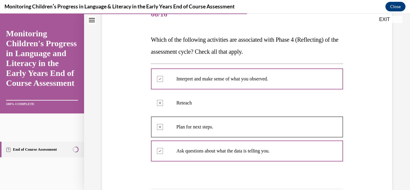
scroll to position [196, 0]
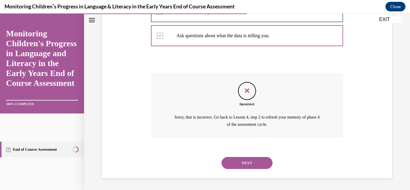
click at [248, 167] on button "NEXT" at bounding box center [247, 163] width 51 height 12
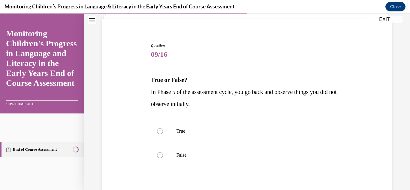
scroll to position [41, 0]
click at [186, 157] on p "False" at bounding box center [253, 155] width 152 height 6
click at [163, 157] on input "False" at bounding box center [160, 155] width 6 height 6
radio input "true"
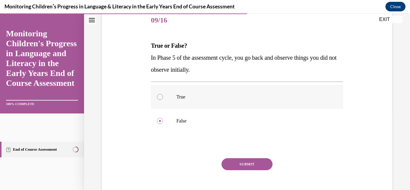
scroll to position [77, 0]
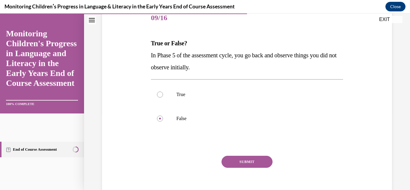
click at [251, 166] on button "SUBMIT" at bounding box center [247, 162] width 51 height 12
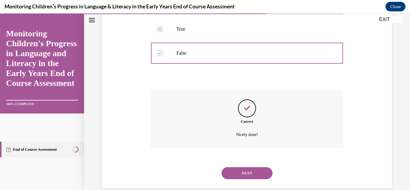
scroll to position [153, 0]
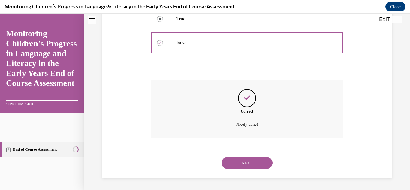
click at [251, 166] on button "NEXT" at bounding box center [247, 163] width 51 height 12
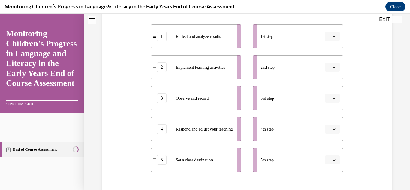
scroll to position [124, 0]
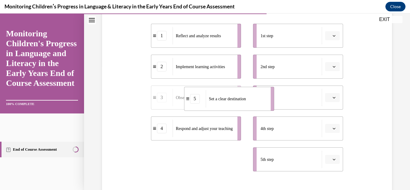
drag, startPoint x: 186, startPoint y: 162, endPoint x: 252, endPoint y: 30, distance: 147.6
click at [252, 90] on div "Set a clear destination" at bounding box center [236, 98] width 61 height 17
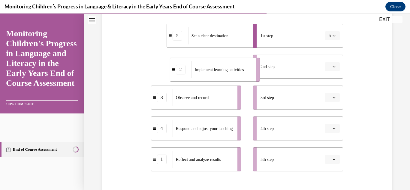
drag, startPoint x: 189, startPoint y: 73, endPoint x: 208, endPoint y: 76, distance: 19.2
click at [208, 76] on div "Implement learning activities" at bounding box center [222, 69] width 61 height 17
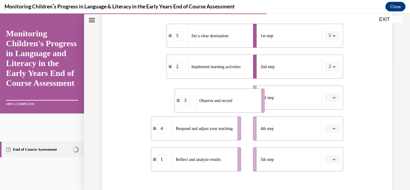
drag, startPoint x: 192, startPoint y: 94, endPoint x: 215, endPoint y: 98, distance: 24.0
click at [215, 98] on span "Observe and record" at bounding box center [215, 101] width 33 height 6
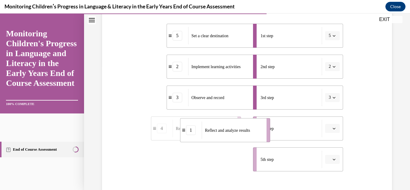
drag, startPoint x: 206, startPoint y: 154, endPoint x: 236, endPoint y: 124, distance: 42.7
click at [236, 124] on div "Reflect and analyze results" at bounding box center [232, 130] width 61 height 17
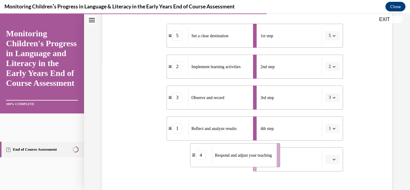
drag, startPoint x: 202, startPoint y: 158, endPoint x: 241, endPoint y: 154, distance: 39.6
click at [241, 154] on span "Respond and adjust your teaching" at bounding box center [243, 155] width 57 height 6
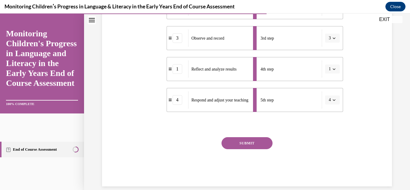
scroll to position [192, 0]
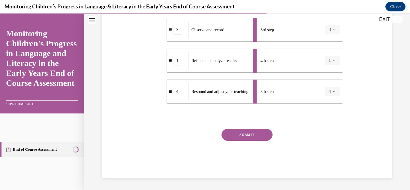
click at [247, 138] on button "SUBMIT" at bounding box center [247, 135] width 51 height 12
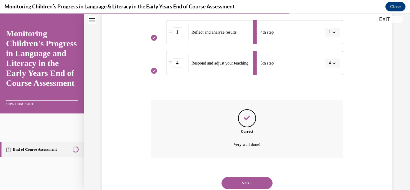
scroll to position [240, 0]
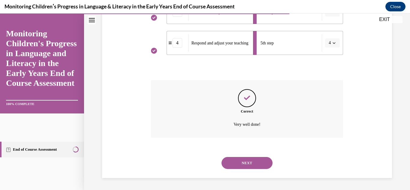
click at [241, 155] on div "NEXT" at bounding box center [247, 163] width 192 height 24
click at [240, 161] on button "NEXT" at bounding box center [247, 163] width 51 height 12
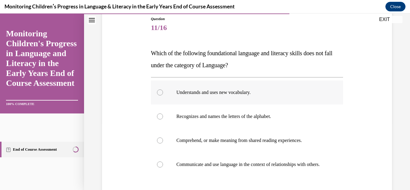
scroll to position [68, 0]
click at [213, 116] on p "Recognizes and names the letters of the alphabet." at bounding box center [253, 116] width 152 height 6
click at [163, 116] on input "Recognizes and names the letters of the alphabet." at bounding box center [160, 116] width 6 height 6
radio input "true"
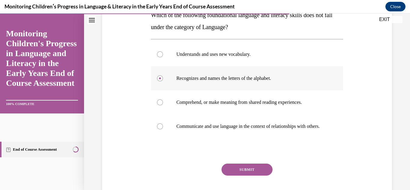
scroll to position [110, 0]
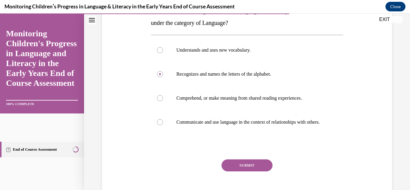
click at [238, 169] on button "SUBMIT" at bounding box center [247, 165] width 51 height 12
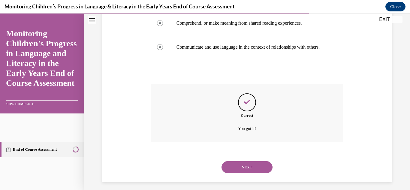
scroll to position [195, 0]
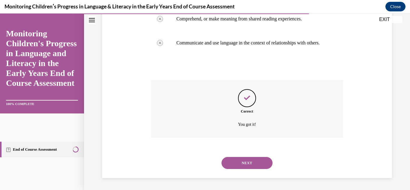
click at [238, 169] on button "NEXT" at bounding box center [247, 163] width 51 height 12
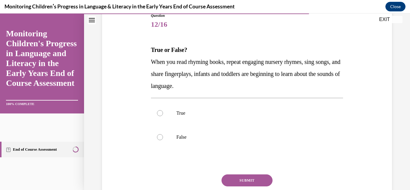
scroll to position [74, 0]
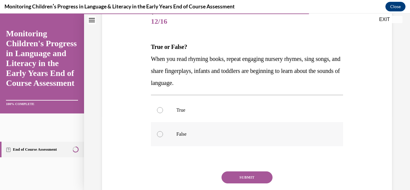
click at [180, 138] on label "False" at bounding box center [247, 134] width 192 height 24
click at [163, 137] on input "False" at bounding box center [160, 134] width 6 height 6
radio input "true"
click at [248, 178] on button "SUBMIT" at bounding box center [247, 177] width 51 height 12
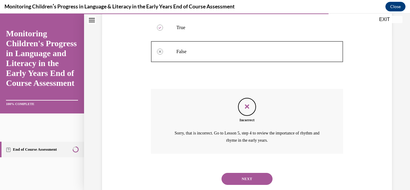
scroll to position [172, 0]
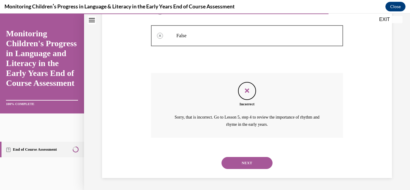
click at [246, 164] on button "NEXT" at bounding box center [247, 163] width 51 height 12
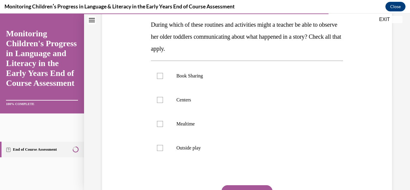
scroll to position [96, 0]
click at [193, 128] on label "Mealtime" at bounding box center [247, 124] width 192 height 24
click at [163, 127] on input "Mealtime" at bounding box center [160, 124] width 6 height 6
checkbox input "true"
click at [183, 105] on label "Centers" at bounding box center [247, 100] width 192 height 24
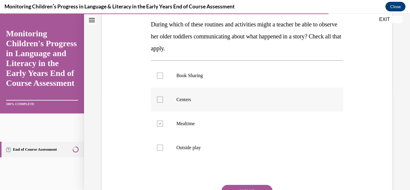
click at [163, 103] on input "Centers" at bounding box center [160, 100] width 6 height 6
checkbox input "true"
click at [189, 74] on p "Book Sharing" at bounding box center [253, 76] width 152 height 6
click at [163, 74] on input "Book Sharing" at bounding box center [160, 76] width 6 height 6
checkbox input "true"
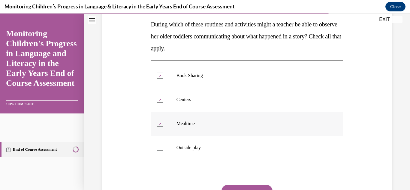
scroll to position [137, 0]
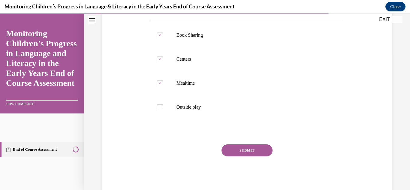
click at [246, 147] on button "SUBMIT" at bounding box center [247, 150] width 51 height 12
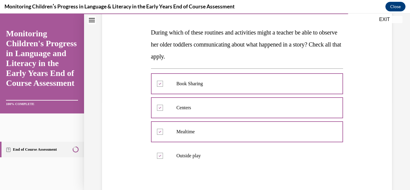
scroll to position [208, 0]
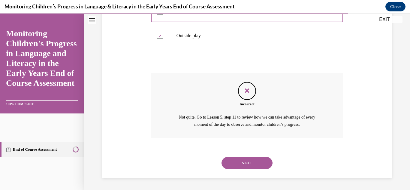
click at [239, 168] on button "NEXT" at bounding box center [247, 163] width 51 height 12
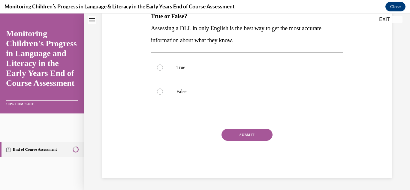
scroll to position [0, 0]
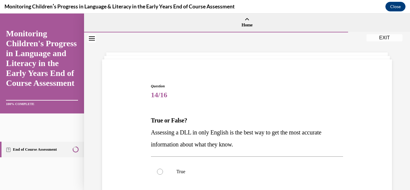
click at [238, 159] on div "True False" at bounding box center [247, 183] width 192 height 54
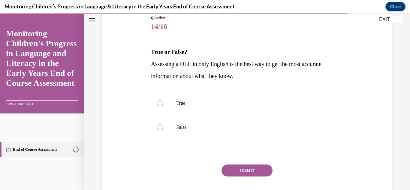
scroll to position [78, 0]
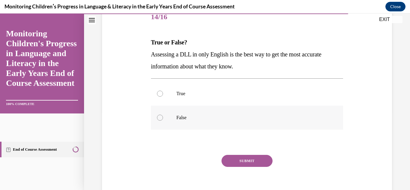
click at [171, 123] on label "False" at bounding box center [247, 118] width 192 height 24
click at [163, 121] on input "False" at bounding box center [160, 118] width 6 height 6
radio input "true"
click at [252, 157] on button "SUBMIT" at bounding box center [247, 161] width 51 height 12
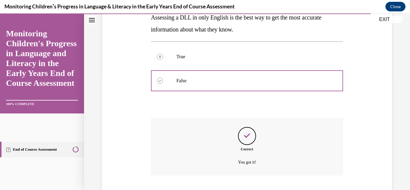
scroll to position [153, 0]
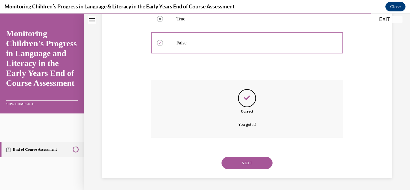
click at [249, 160] on button "NEXT" at bounding box center [247, 163] width 51 height 12
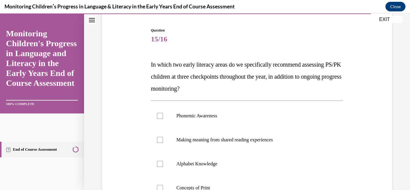
scroll to position [56, 0]
click at [204, 113] on p "Phonemic Awareness" at bounding box center [253, 115] width 152 height 6
click at [163, 113] on input "Phonemic Awareness" at bounding box center [160, 115] width 6 height 6
checkbox input "true"
click at [180, 168] on label "Alphabet Knowledge" at bounding box center [247, 163] width 192 height 24
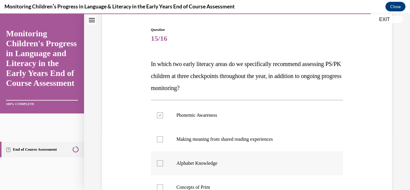
click at [163, 166] on input "Alphabet Knowledge" at bounding box center [160, 163] width 6 height 6
checkbox input "true"
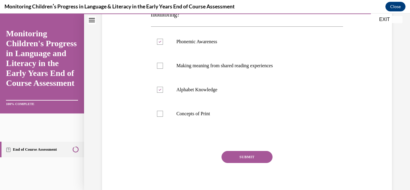
scroll to position [139, 0]
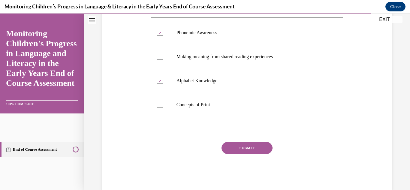
click at [265, 149] on button "SUBMIT" at bounding box center [247, 148] width 51 height 12
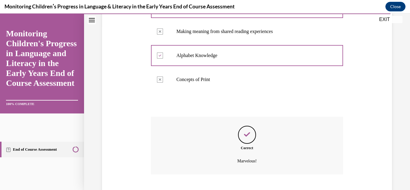
scroll to position [201, 0]
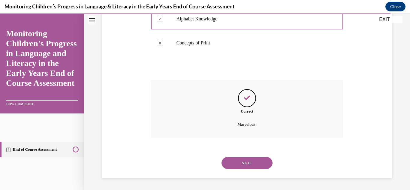
click at [253, 160] on button "NEXT" at bounding box center [247, 163] width 51 height 12
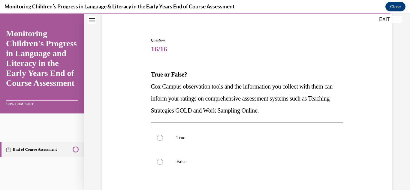
scroll to position [56, 0]
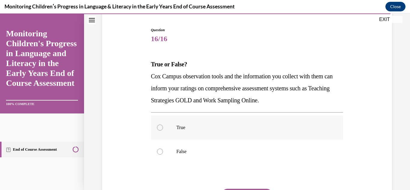
click at [165, 130] on label "True" at bounding box center [247, 128] width 192 height 24
click at [163, 130] on input "True" at bounding box center [160, 128] width 6 height 6
radio input "true"
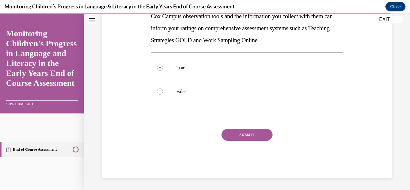
click at [241, 134] on button "SUBMIT" at bounding box center [247, 135] width 51 height 12
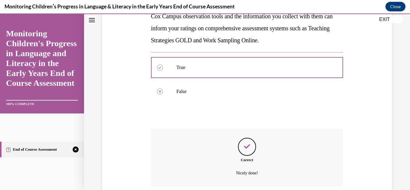
scroll to position [165, 0]
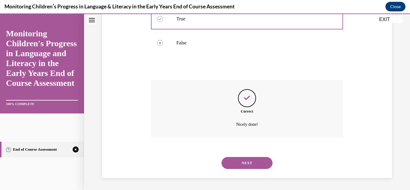
click at [233, 159] on button "NEXT" at bounding box center [247, 163] width 51 height 12
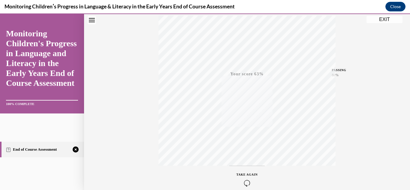
scroll to position [131, 0]
click at [233, 159] on button "TAKE AGAIN" at bounding box center [247, 149] width 36 height 27
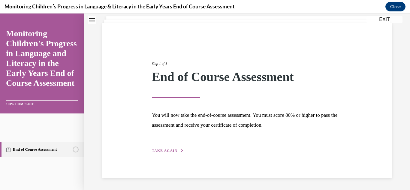
scroll to position [36, 0]
click at [177, 150] on button "TAKE AGAIN" at bounding box center [168, 150] width 32 height 5
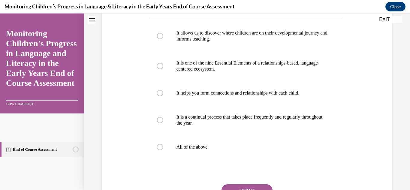
scroll to position [117, 0]
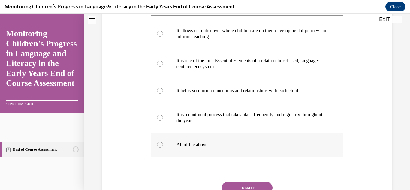
click at [176, 154] on label "All of the above" at bounding box center [247, 145] width 192 height 24
click at [163, 148] on input "All of the above" at bounding box center [160, 145] width 6 height 6
radio input "true"
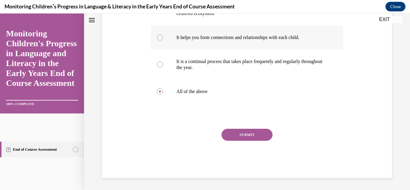
scroll to position [176, 0]
click at [264, 141] on button "SUBMIT" at bounding box center [247, 135] width 51 height 12
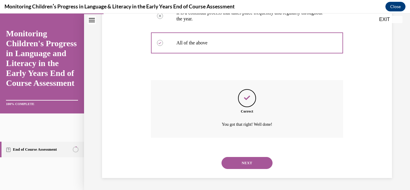
scroll to position [231, 0]
click at [252, 157] on button "NEXT" at bounding box center [247, 163] width 51 height 12
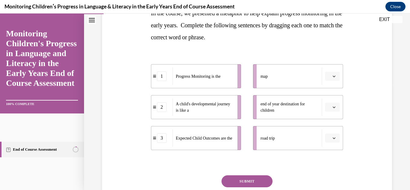
scroll to position [109, 0]
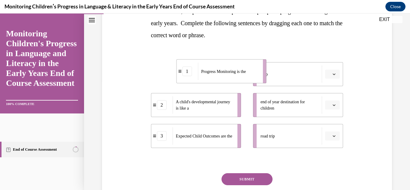
drag, startPoint x: 192, startPoint y: 76, endPoint x: 218, endPoint y: 74, distance: 25.6
click at [218, 74] on span "Progress Monitoring is the" at bounding box center [223, 71] width 45 height 6
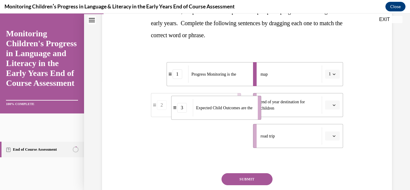
drag, startPoint x: 197, startPoint y: 128, endPoint x: 217, endPoint y: 100, distance: 34.7
click at [217, 100] on div "Expected Child Outcomes are the" at bounding box center [223, 107] width 61 height 17
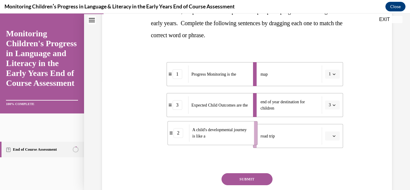
drag, startPoint x: 195, startPoint y: 131, endPoint x: 216, endPoint y: 128, distance: 21.2
click at [216, 128] on span "A child's developmental journey is like a" at bounding box center [219, 133] width 54 height 11
click at [235, 177] on button "SUBMIT" at bounding box center [247, 179] width 51 height 12
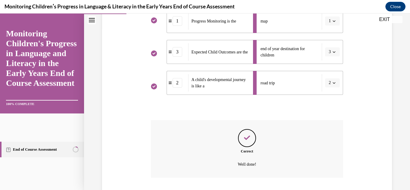
scroll to position [202, 0]
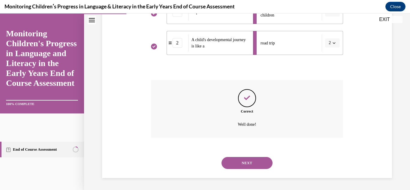
click at [241, 163] on button "NEXT" at bounding box center [247, 163] width 51 height 12
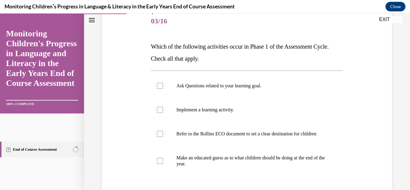
scroll to position [74, 0]
click at [228, 136] on p "Refer to the Rollins ECO document to set a clear destination for children" at bounding box center [253, 134] width 152 height 6
click at [163, 136] on input "Refer to the Rollins ECO document to set a clear destination for children" at bounding box center [160, 134] width 6 height 6
checkbox input "true"
click at [249, 87] on p "Ask Questions related to your learning goal." at bounding box center [253, 86] width 152 height 6
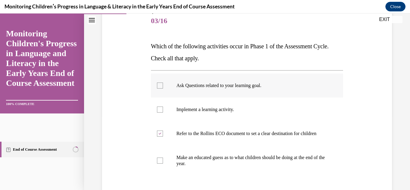
click at [163, 87] on input "Ask Questions related to your learning goal." at bounding box center [160, 86] width 6 height 6
checkbox input "true"
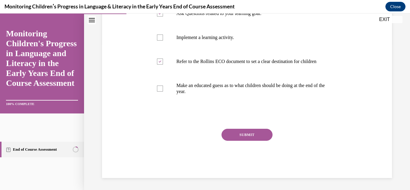
click at [263, 135] on button "SUBMIT" at bounding box center [247, 135] width 51 height 12
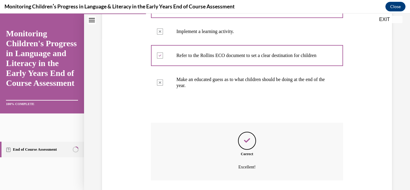
scroll to position [201, 0]
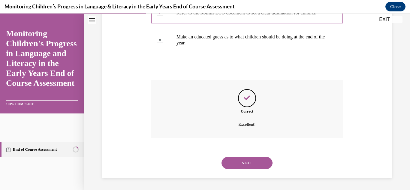
click at [247, 165] on button "NEXT" at bounding box center [247, 163] width 51 height 12
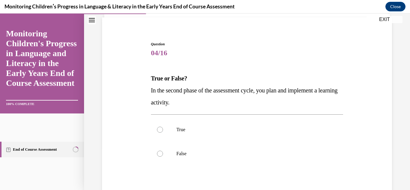
scroll to position [47, 0]
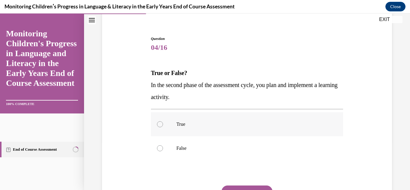
click at [183, 129] on label "True" at bounding box center [247, 124] width 192 height 24
click at [163, 127] on input "True" at bounding box center [160, 124] width 6 height 6
radio input "true"
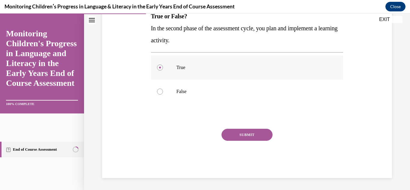
scroll to position [104, 0]
click at [226, 133] on button "SUBMIT" at bounding box center [247, 135] width 51 height 12
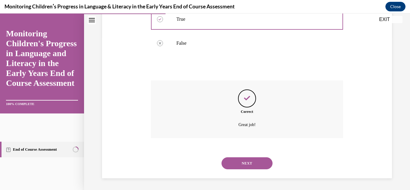
scroll to position [153, 0]
click at [230, 160] on button "NEXT" at bounding box center [247, 163] width 51 height 12
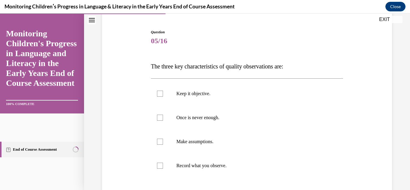
scroll to position [60, 0]
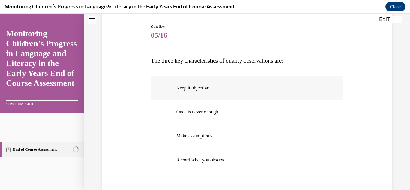
click at [163, 91] on div at bounding box center [160, 88] width 6 height 6
click at [163, 91] on input "Keep it objective." at bounding box center [160, 88] width 6 height 6
checkbox input "true"
click at [163, 139] on label "Make assumptions." at bounding box center [247, 136] width 192 height 24
click at [163, 139] on input "Make assumptions." at bounding box center [160, 136] width 6 height 6
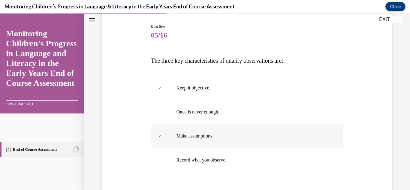
click at [162, 138] on div at bounding box center [160, 136] width 6 height 6
click at [162, 138] on input "Make assumptions." at bounding box center [160, 136] width 6 height 6
click at [163, 138] on label "Make assumptions." at bounding box center [247, 136] width 192 height 24
click at [163, 138] on input "Make assumptions." at bounding box center [160, 136] width 6 height 6
click at [163, 138] on label "Make assumptions." at bounding box center [247, 136] width 192 height 24
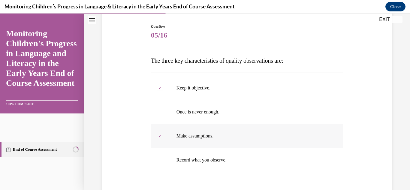
click at [163, 138] on input "Make assumptions." at bounding box center [160, 136] width 6 height 6
checkbox input "false"
click at [160, 112] on div at bounding box center [160, 112] width 6 height 6
click at [160, 112] on input "Once is never enough." at bounding box center [160, 112] width 6 height 6
checkbox input "true"
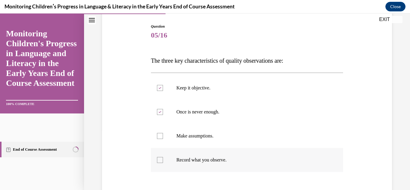
click at [163, 164] on label "Record what you observe." at bounding box center [247, 160] width 192 height 24
click at [163, 163] on input "Record what you observe." at bounding box center [160, 160] width 6 height 6
checkbox input "true"
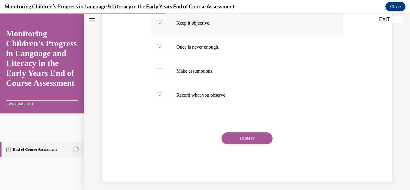
scroll to position [128, 0]
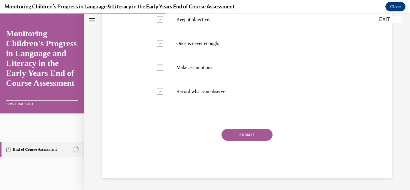
click at [246, 140] on button "SUBMIT" at bounding box center [247, 135] width 51 height 12
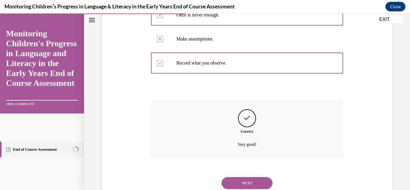
scroll to position [177, 0]
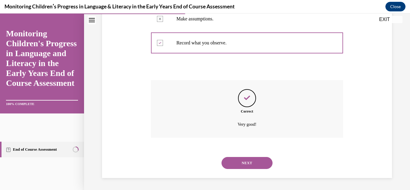
click at [239, 160] on button "NEXT" at bounding box center [247, 163] width 51 height 12
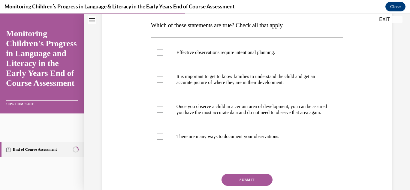
scroll to position [95, 0]
click at [232, 50] on p "Effective observations require intentional planning." at bounding box center [253, 52] width 152 height 6
click at [163, 50] on input "Effective observations require intentional planning." at bounding box center [160, 52] width 6 height 6
checkbox input "true"
click at [194, 139] on p "There are many ways to document your observations." at bounding box center [253, 136] width 152 height 6
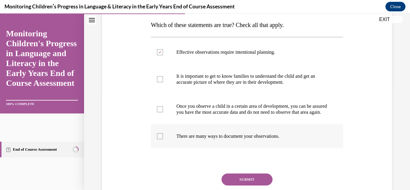
click at [163, 139] on input "There are many ways to document your observations." at bounding box center [160, 136] width 6 height 6
checkbox input "true"
click at [240, 183] on button "SUBMIT" at bounding box center [247, 180] width 51 height 12
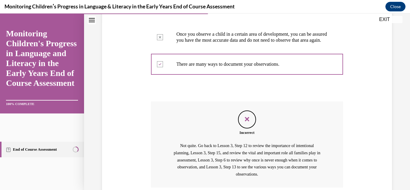
scroll to position [223, 0]
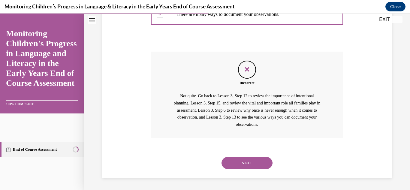
click at [249, 167] on button "NEXT" at bounding box center [247, 163] width 51 height 12
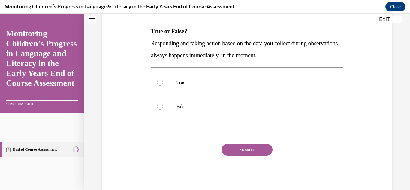
scroll to position [89, 0]
click at [182, 107] on p "False" at bounding box center [253, 107] width 152 height 6
click at [163, 107] on input "False" at bounding box center [160, 107] width 6 height 6
radio input "true"
click at [230, 150] on button "SUBMIT" at bounding box center [247, 150] width 51 height 12
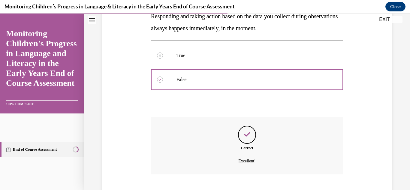
scroll to position [153, 0]
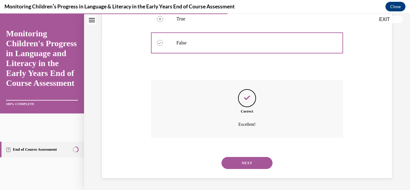
click at [237, 161] on button "NEXT" at bounding box center [247, 163] width 51 height 12
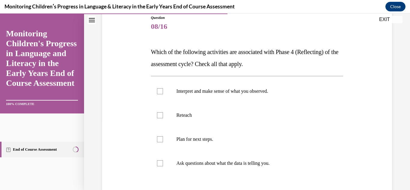
scroll to position [70, 0]
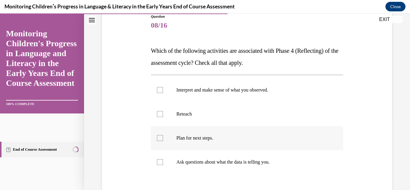
click at [204, 136] on p "Plan for next steps." at bounding box center [253, 138] width 152 height 6
click at [163, 136] on input "Plan for next steps." at bounding box center [160, 138] width 6 height 6
checkbox input "true"
click at [191, 166] on label "Ask questions about what the data is telling you." at bounding box center [247, 162] width 192 height 24
click at [163, 165] on input "Ask questions about what the data is telling you." at bounding box center [160, 162] width 6 height 6
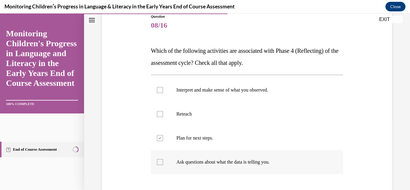
checkbox input "true"
click at [191, 90] on p "Interpret and make sense of what you observed." at bounding box center [253, 90] width 152 height 6
click at [163, 90] on input "Interpret and make sense of what you observed." at bounding box center [160, 90] width 6 height 6
checkbox input "true"
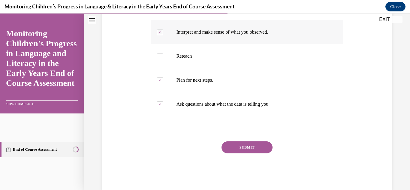
scroll to position [140, 0]
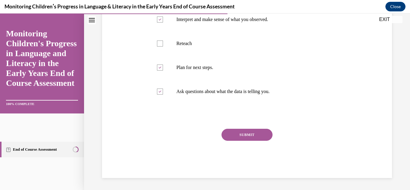
click at [240, 139] on button "SUBMIT" at bounding box center [247, 135] width 51 height 12
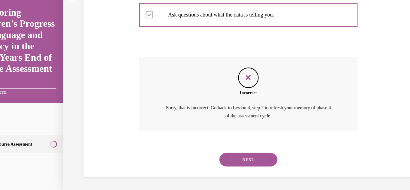
scroll to position [630, 0]
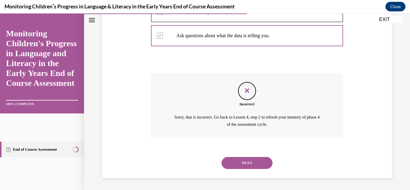
click at [242, 164] on button "NEXT" at bounding box center [247, 163] width 51 height 12
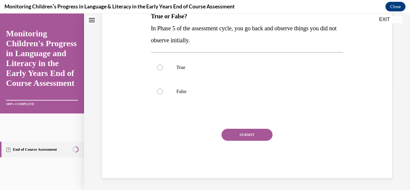
click at [242, 71] on p "True" at bounding box center [253, 68] width 152 height 6
click at [163, 71] on input "True" at bounding box center [160, 68] width 6 height 6
radio input "true"
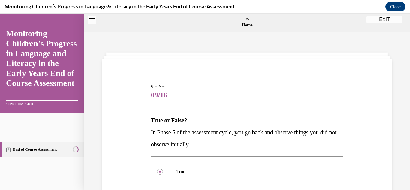
scroll to position [39, 0]
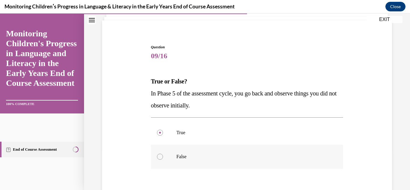
click at [178, 153] on label "False" at bounding box center [247, 157] width 192 height 24
click at [163, 154] on input "False" at bounding box center [160, 157] width 6 height 6
radio input "true"
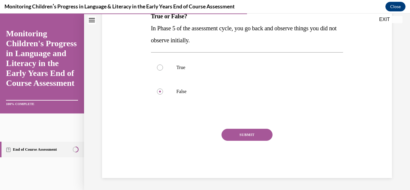
click at [259, 141] on button "SUBMIT" at bounding box center [247, 135] width 51 height 12
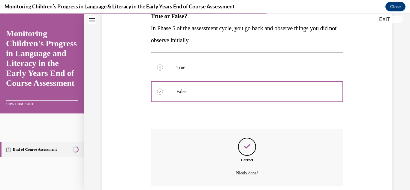
scroll to position [153, 0]
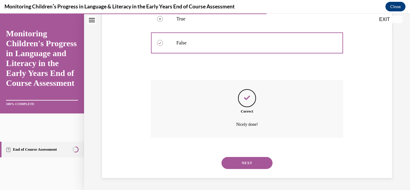
click at [248, 162] on button "NEXT" at bounding box center [247, 163] width 51 height 12
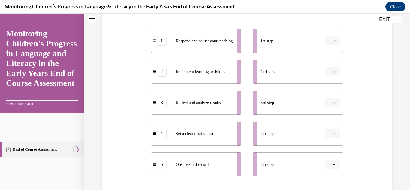
scroll to position [118, 0]
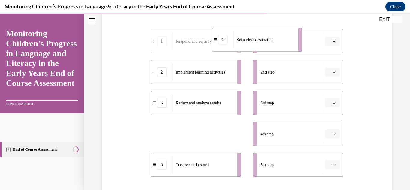
drag, startPoint x: 178, startPoint y: 132, endPoint x: 239, endPoint y: 37, distance: 112.3
click at [239, 38] on span "Set a clear destination" at bounding box center [255, 40] width 37 height 5
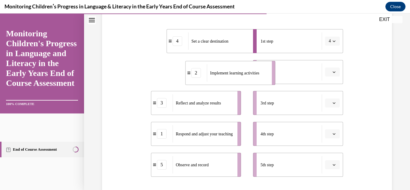
drag, startPoint x: 191, startPoint y: 75, endPoint x: 226, endPoint y: 76, distance: 34.6
click at [226, 76] on span "Implement learning activities" at bounding box center [234, 73] width 49 height 6
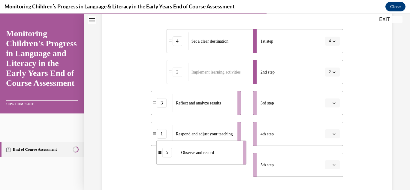
drag, startPoint x: 180, startPoint y: 161, endPoint x: 230, endPoint y: 67, distance: 106.3
click at [230, 144] on div "Observe and record" at bounding box center [208, 152] width 61 height 17
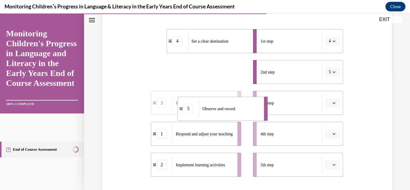
drag, startPoint x: 214, startPoint y: 79, endPoint x: 225, endPoint y: 116, distance: 38.5
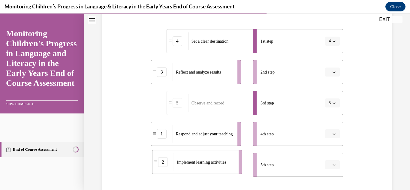
drag, startPoint x: 186, startPoint y: 159, endPoint x: 206, endPoint y: 124, distance: 40.4
click at [206, 153] on div "Implement learning activities" at bounding box center [204, 161] width 61 height 17
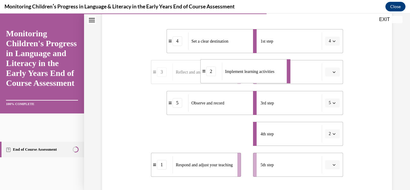
drag, startPoint x: 206, startPoint y: 134, endPoint x: 240, endPoint y: 71, distance: 70.9
click at [240, 71] on span "Implement learning activities" at bounding box center [249, 71] width 49 height 5
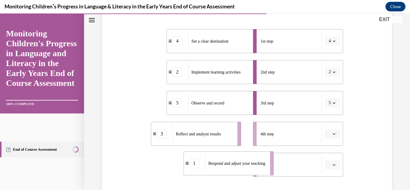
drag, startPoint x: 182, startPoint y: 165, endPoint x: 215, endPoint y: 164, distance: 32.8
click at [215, 164] on span "Respond and adjust your teaching" at bounding box center [236, 163] width 57 height 6
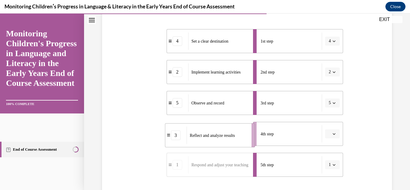
drag, startPoint x: 195, startPoint y: 132, endPoint x: 212, endPoint y: 133, distance: 16.3
click at [212, 133] on span "Reflect and analyze results" at bounding box center [212, 135] width 45 height 5
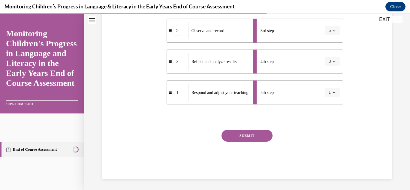
click at [230, 134] on button "SUBMIT" at bounding box center [247, 136] width 51 height 12
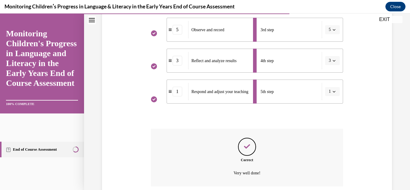
scroll to position [240, 0]
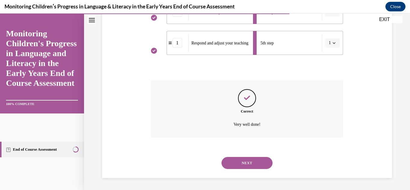
click at [248, 167] on button "NEXT" at bounding box center [247, 163] width 51 height 12
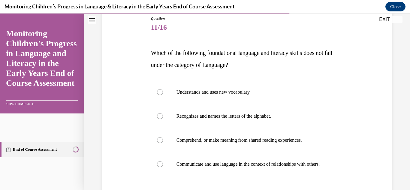
scroll to position [70, 0]
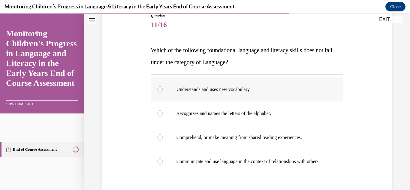
click at [214, 96] on label "Understands and uses new vocabulary." at bounding box center [247, 89] width 192 height 24
click at [163, 92] on input "Understands and uses new vocabulary." at bounding box center [160, 89] width 6 height 6
radio input "true"
click at [211, 112] on p "Recognizes and names the letters of the alphabet." at bounding box center [253, 114] width 152 height 6
click at [163, 112] on input "Recognizes and names the letters of the alphabet." at bounding box center [160, 114] width 6 height 6
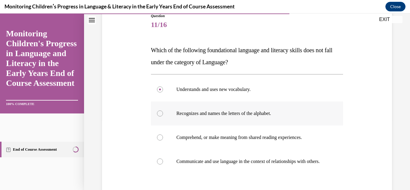
radio input "true"
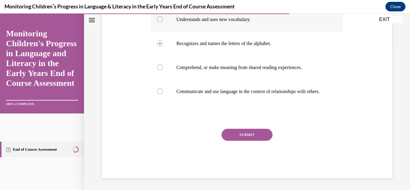
scroll to position [145, 0]
click at [250, 138] on button "SUBMIT" at bounding box center [247, 135] width 51 height 12
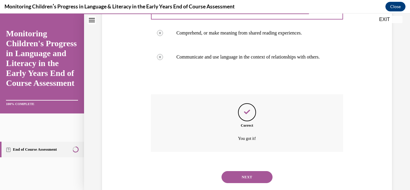
scroll to position [195, 0]
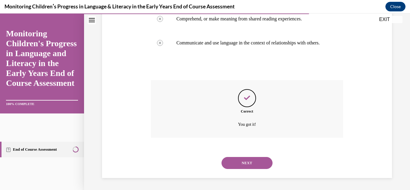
click at [247, 163] on button "NEXT" at bounding box center [247, 163] width 51 height 12
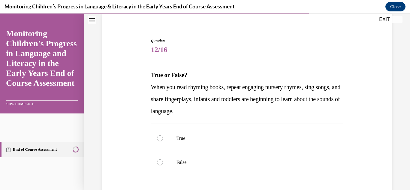
scroll to position [49, 0]
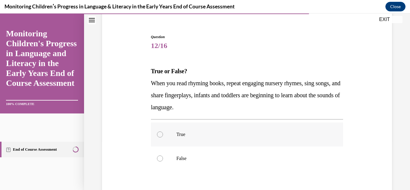
click at [177, 138] on label "True" at bounding box center [247, 135] width 192 height 24
click at [163, 138] on input "True" at bounding box center [160, 135] width 6 height 6
radio input "true"
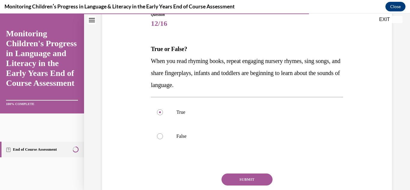
click at [240, 175] on button "SUBMIT" at bounding box center [247, 180] width 51 height 12
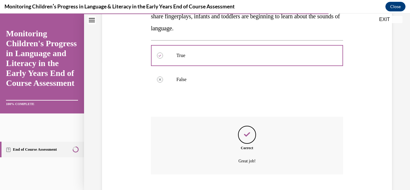
scroll to position [165, 0]
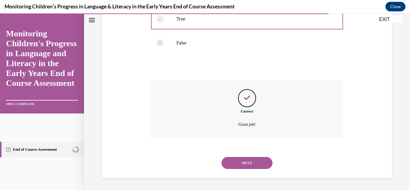
click at [244, 164] on button "NEXT" at bounding box center [247, 163] width 51 height 12
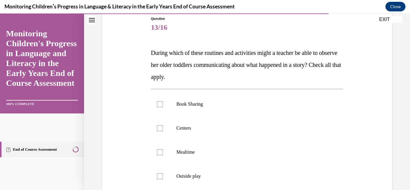
scroll to position [70, 0]
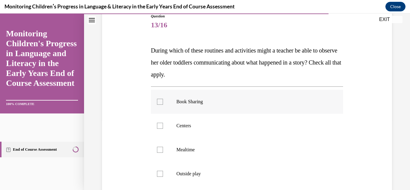
click at [162, 106] on label "Book Sharing" at bounding box center [247, 102] width 192 height 24
click at [162, 105] on input "Book Sharing" at bounding box center [160, 102] width 6 height 6
checkbox input "true"
click at [162, 125] on div at bounding box center [160, 126] width 6 height 6
click at [162, 125] on input "Centers" at bounding box center [160, 126] width 6 height 6
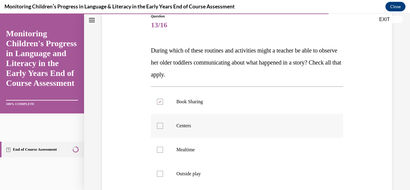
checkbox input "true"
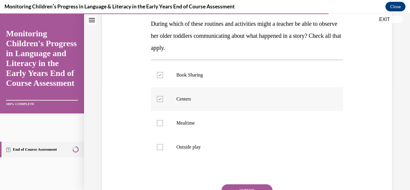
scroll to position [104, 0]
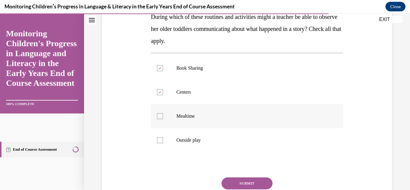
click at [162, 117] on div at bounding box center [160, 116] width 6 height 6
click at [162, 117] on input "Mealtime" at bounding box center [160, 116] width 6 height 6
checkbox input "true"
click at [171, 141] on label "Outside play" at bounding box center [247, 140] width 192 height 24
click at [163, 141] on input "Outside play" at bounding box center [160, 140] width 6 height 6
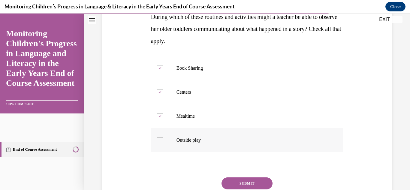
checkbox input "true"
click at [246, 186] on button "SUBMIT" at bounding box center [247, 183] width 51 height 12
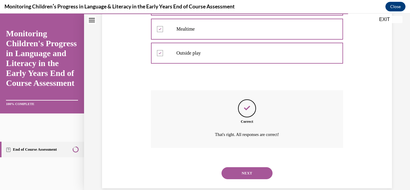
scroll to position [201, 0]
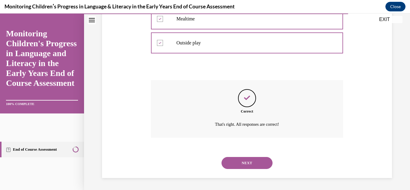
click at [237, 166] on button "NEXT" at bounding box center [247, 163] width 51 height 12
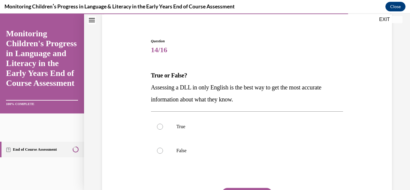
scroll to position [47, 0]
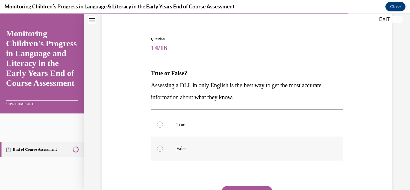
click at [182, 150] on p "False" at bounding box center [253, 149] width 152 height 6
click at [163, 150] on input "False" at bounding box center [160, 149] width 6 height 6
radio input "true"
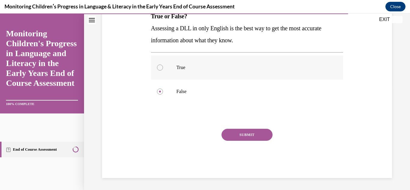
scroll to position [103, 0]
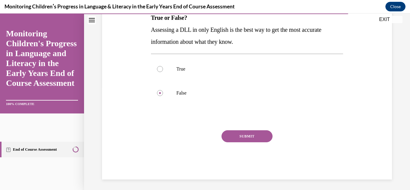
click at [240, 132] on button "SUBMIT" at bounding box center [247, 136] width 51 height 12
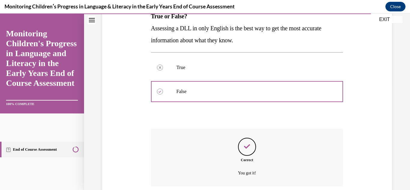
scroll to position [153, 0]
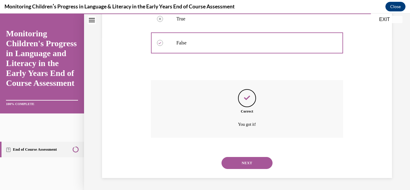
click at [237, 167] on button "NEXT" at bounding box center [247, 163] width 51 height 12
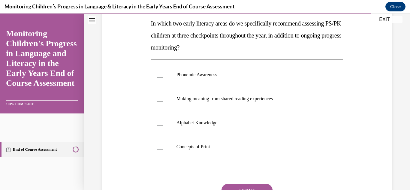
scroll to position [101, 0]
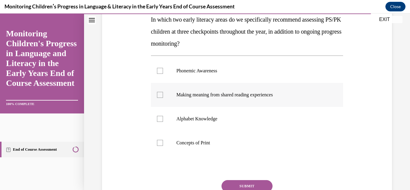
click at [197, 83] on label "Making meaning from shared reading experiences" at bounding box center [247, 95] width 192 height 24
click at [163, 92] on input "Making meaning from shared reading experiences" at bounding box center [160, 95] width 6 height 6
checkbox input "true"
click at [192, 116] on p "Alphabet Knowledge" at bounding box center [253, 119] width 152 height 6
click at [163, 116] on input "Alphabet Knowledge" at bounding box center [160, 119] width 6 height 6
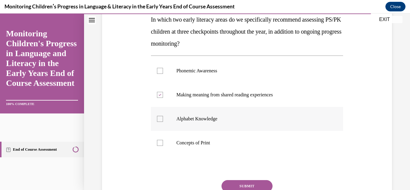
checkbox input "true"
click at [179, 97] on p "Making meaning from shared reading experiences" at bounding box center [253, 95] width 152 height 6
click at [163, 97] on input "Making meaning from shared reading experiences" at bounding box center [160, 95] width 6 height 6
checkbox input "false"
click at [188, 75] on label "Phonemic Awareness" at bounding box center [247, 71] width 192 height 24
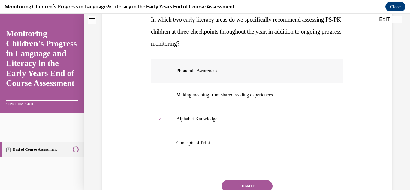
click at [163, 74] on input "Phonemic Awareness" at bounding box center [160, 71] width 6 height 6
checkbox input "true"
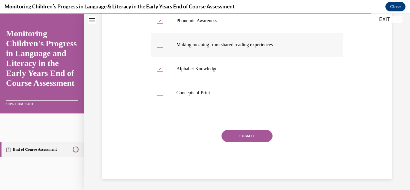
scroll to position [152, 0]
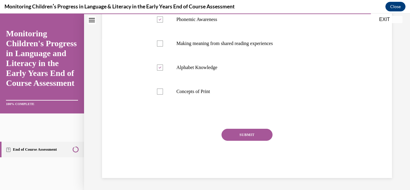
click at [247, 135] on button "SUBMIT" at bounding box center [247, 135] width 51 height 12
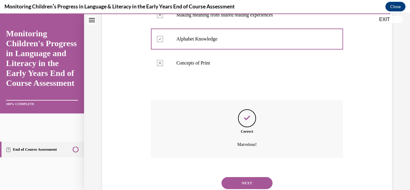
scroll to position [201, 0]
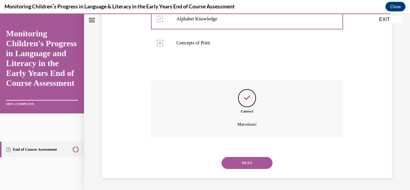
click at [240, 160] on button "NEXT" at bounding box center [247, 163] width 51 height 12
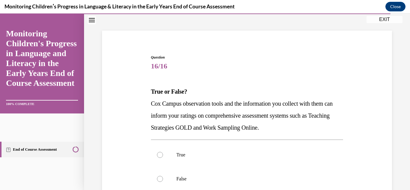
scroll to position [31, 0]
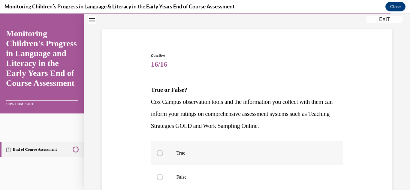
click at [199, 155] on p "True" at bounding box center [253, 153] width 152 height 6
click at [163, 155] on input "True" at bounding box center [160, 153] width 6 height 6
radio input "true"
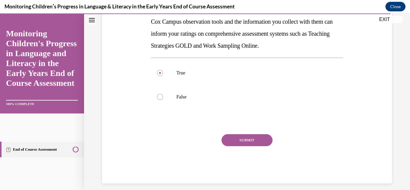
click at [244, 138] on button "SUBMIT" at bounding box center [247, 140] width 51 height 12
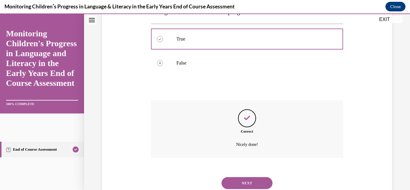
scroll to position [165, 0]
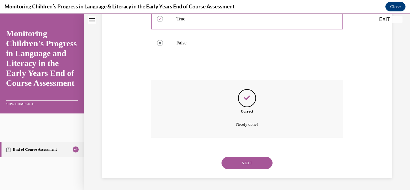
click at [240, 159] on button "NEXT" at bounding box center [247, 163] width 51 height 12
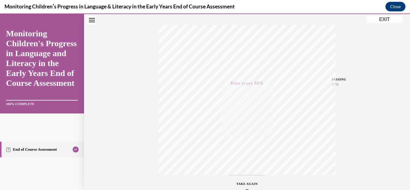
scroll to position [131, 0]
click at [380, 18] on button "EXIT" at bounding box center [385, 19] width 36 height 7
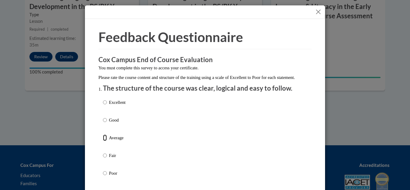
click at [105, 141] on input "Average" at bounding box center [105, 138] width 4 height 7
radio input "true"
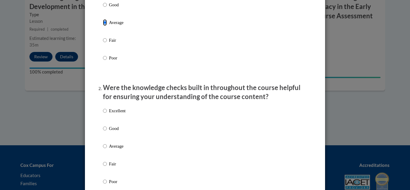
scroll to position [118, 0]
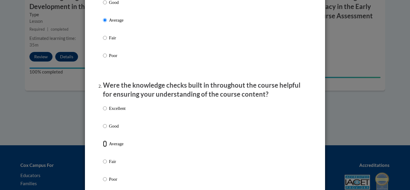
click at [105, 147] on input "Average" at bounding box center [105, 144] width 4 height 7
radio input "true"
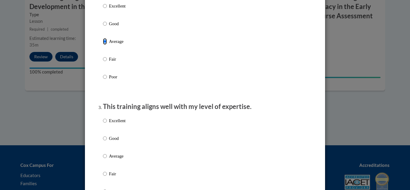
scroll to position [223, 0]
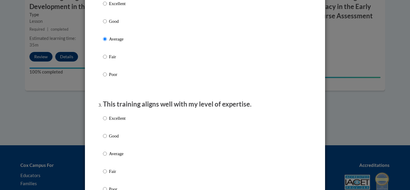
click at [112, 157] on p "Average" at bounding box center [117, 153] width 17 height 7
click at [107, 157] on input "Average" at bounding box center [105, 153] width 4 height 7
radio input "true"
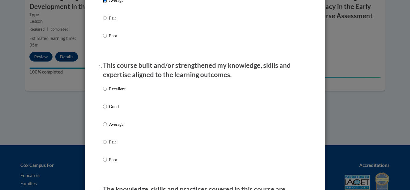
scroll to position [377, 0]
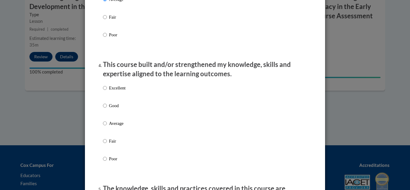
click at [117, 133] on label "Average" at bounding box center [114, 128] width 23 height 16
click at [107, 127] on input "Average" at bounding box center [105, 123] width 4 height 7
radio input "true"
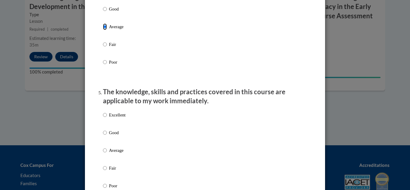
scroll to position [475, 0]
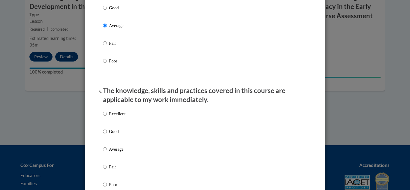
click at [110, 152] on p "Average" at bounding box center [117, 149] width 17 height 7
click at [107, 152] on input "Average" at bounding box center [105, 149] width 4 height 7
radio input "true"
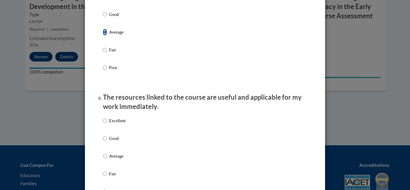
scroll to position [592, 0]
click at [120, 159] on p "Average" at bounding box center [117, 155] width 17 height 7
click at [107, 159] on input "Average" at bounding box center [105, 155] width 4 height 7
radio input "true"
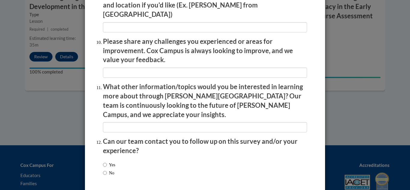
scroll to position [1041, 0]
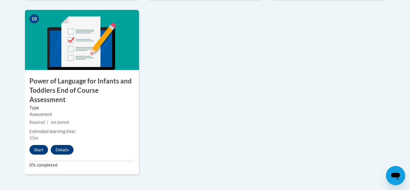
scroll to position [690, 0]
